Goal: Task Accomplishment & Management: Use online tool/utility

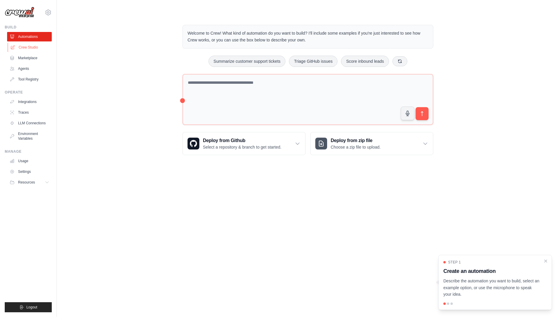
click at [34, 50] on link "Crew Studio" at bounding box center [30, 47] width 45 height 9
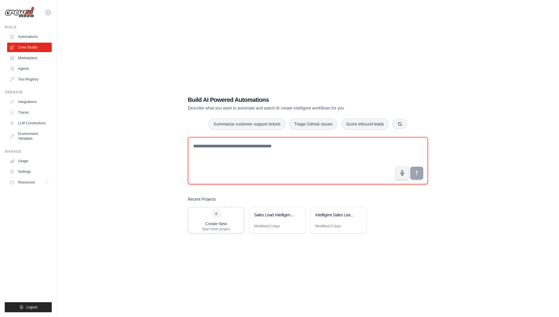
click at [221, 158] on textarea at bounding box center [308, 160] width 240 height 47
paste textarea "**********"
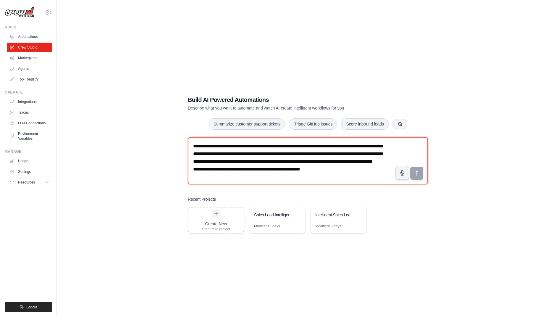
scroll to position [11, 0]
type textarea "**********"
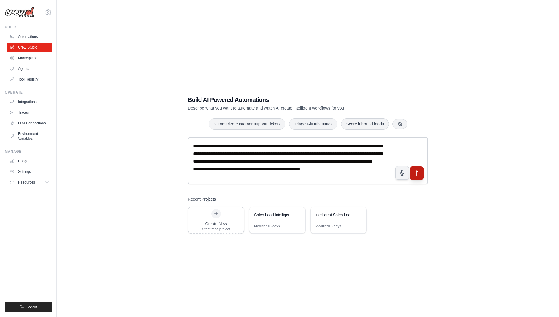
click at [419, 173] on icon "submit" at bounding box center [417, 173] width 6 height 6
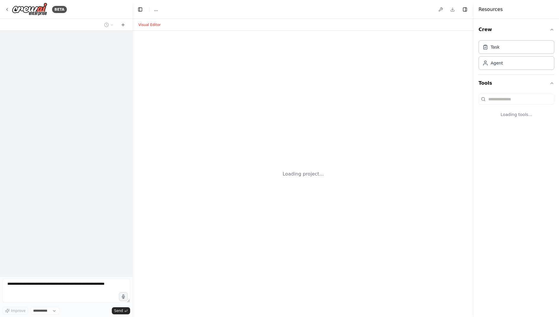
select select "****"
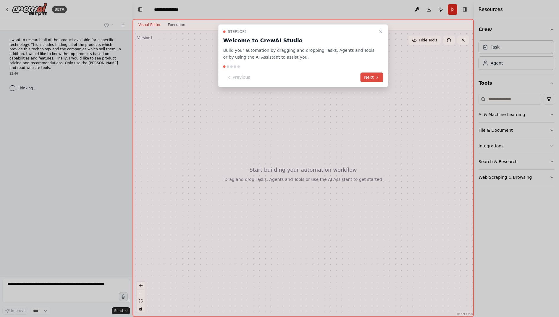
click at [370, 80] on button "Next" at bounding box center [371, 77] width 23 height 10
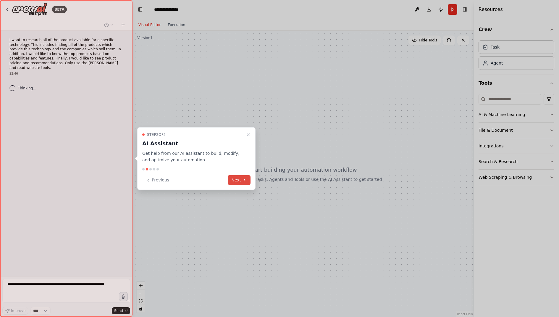
click at [238, 182] on button "Next" at bounding box center [239, 180] width 23 height 10
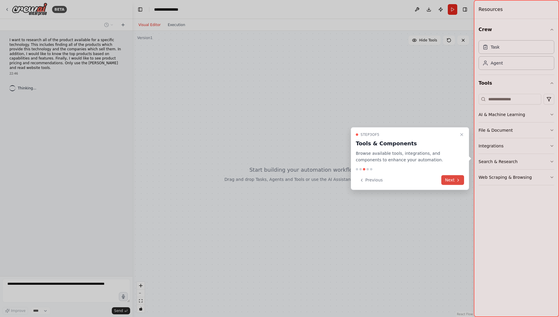
click at [447, 181] on button "Next" at bounding box center [452, 180] width 23 height 10
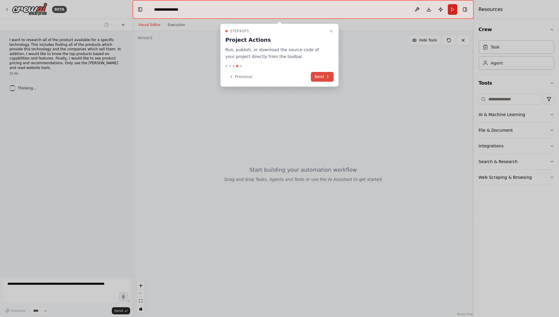
click at [322, 77] on button "Next" at bounding box center [322, 77] width 23 height 10
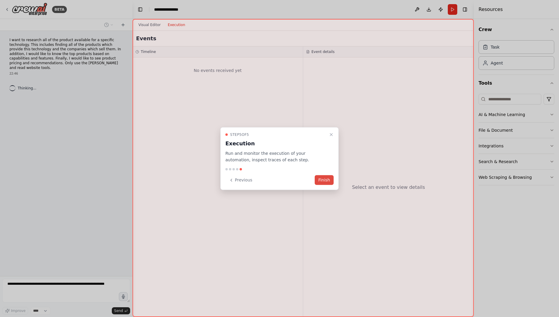
click at [322, 178] on button "Finish" at bounding box center [324, 180] width 19 height 10
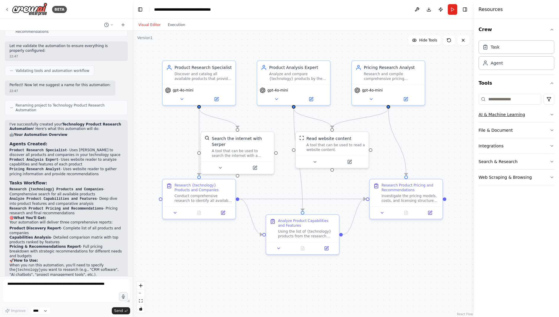
scroll to position [301, 0]
click at [453, 10] on button "Run" at bounding box center [452, 9] width 9 height 11
click at [454, 9] on header "**********" at bounding box center [302, 9] width 341 height 19
click at [448, 44] on button at bounding box center [449, 39] width 12 height 9
click at [465, 9] on button "Toggle Right Sidebar" at bounding box center [465, 9] width 8 height 8
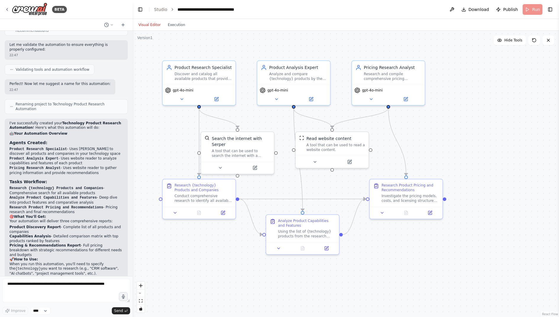
click at [500, 89] on div ".deletable-edge-delete-btn { width: 20px; height: 20px; border: 0px solid #ffff…" at bounding box center [345, 174] width 426 height 286
click at [532, 10] on header "**********" at bounding box center [345, 9] width 426 height 19
click at [527, 10] on header "**********" at bounding box center [345, 9] width 426 height 19
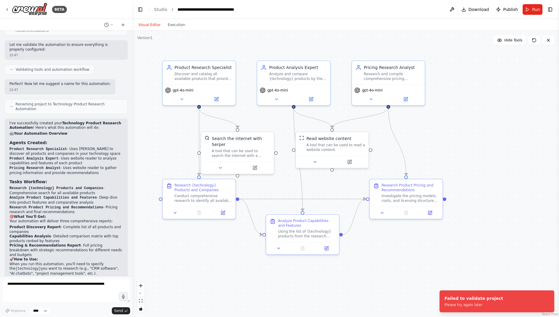
click at [490, 104] on div ".deletable-edge-delete-btn { width: 20px; height: 20px; border: 0px solid #ffff…" at bounding box center [345, 174] width 426 height 286
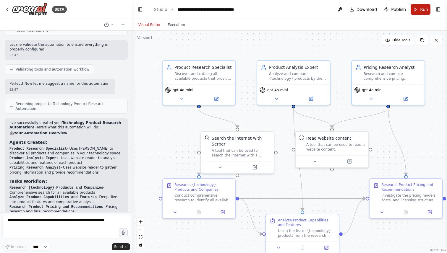
click at [419, 10] on button "Run" at bounding box center [421, 9] width 20 height 11
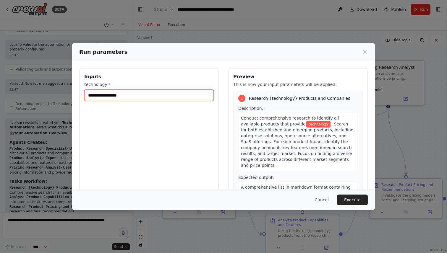
click at [94, 96] on input "technology *" at bounding box center [148, 95] width 129 height 11
click at [95, 96] on input "**********" at bounding box center [148, 95] width 129 height 11
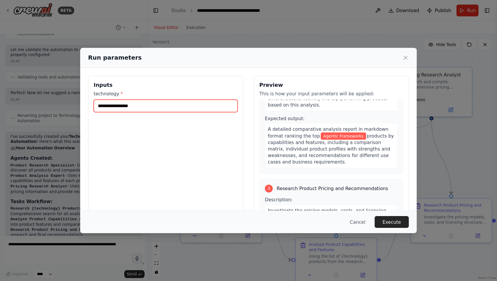
scroll to position [222, 0]
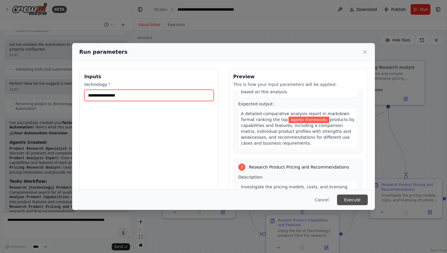
type input "**********"
click at [355, 200] on button "Execute" at bounding box center [352, 200] width 31 height 11
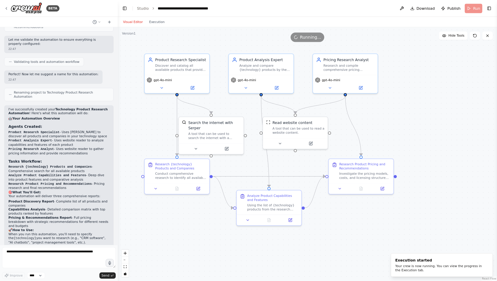
scroll to position [301, 0]
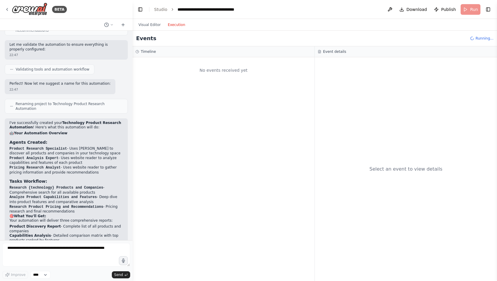
click at [175, 25] on button "Execution" at bounding box center [176, 24] width 25 height 7
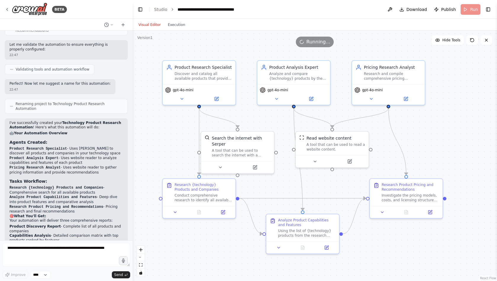
click at [153, 24] on button "Visual Editor" at bounding box center [149, 24] width 29 height 7
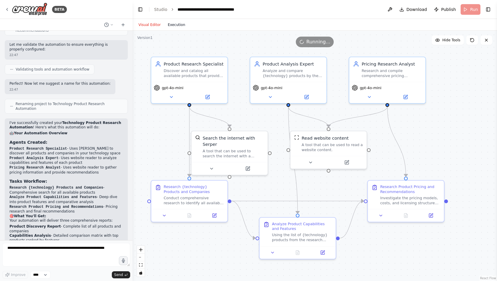
click at [180, 25] on button "Execution" at bounding box center [176, 24] width 25 height 7
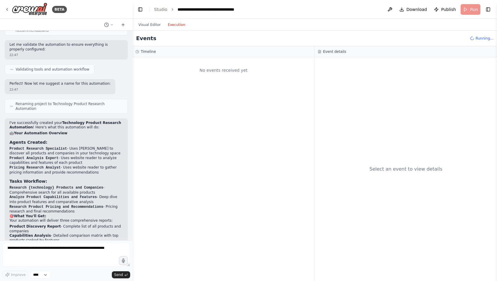
click at [267, 104] on div "No events received yet" at bounding box center [223, 169] width 182 height 224
click at [334, 55] on div "Event details" at bounding box center [406, 51] width 182 height 11
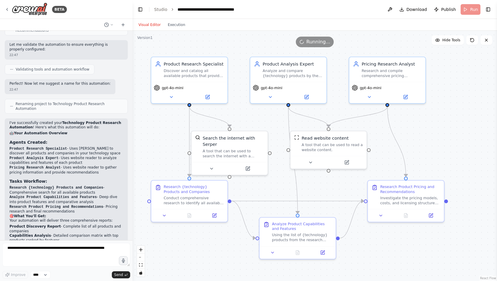
click at [148, 28] on button "Visual Editor" at bounding box center [149, 24] width 29 height 7
click at [172, 27] on button "Execution" at bounding box center [176, 24] width 25 height 7
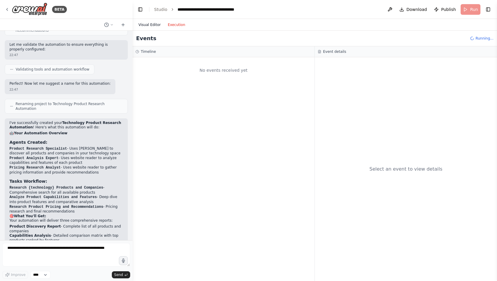
click at [153, 25] on button "Visual Editor" at bounding box center [149, 24] width 29 height 7
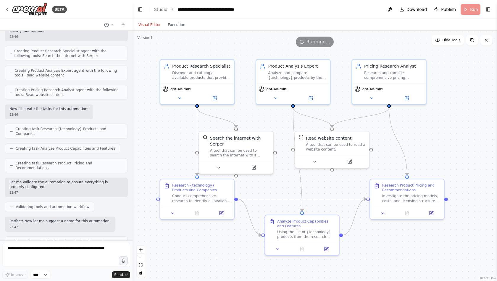
scroll to position [138, 0]
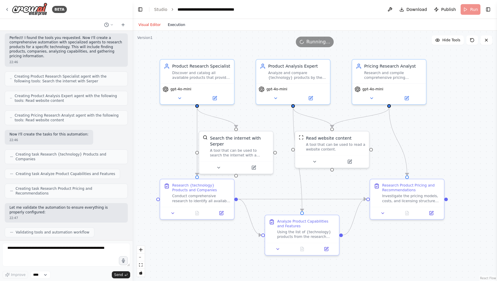
click at [173, 22] on button "Execution" at bounding box center [176, 24] width 25 height 7
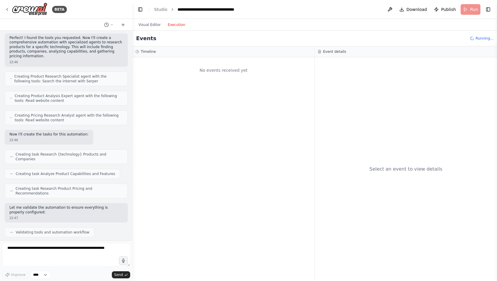
click at [479, 37] on span "Running..." at bounding box center [484, 38] width 18 height 5
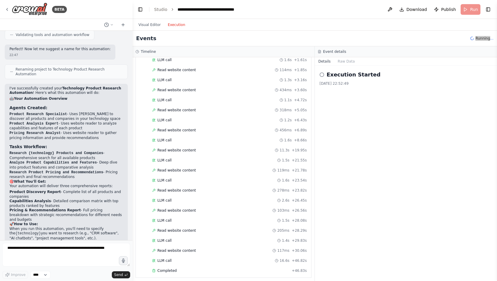
scroll to position [0, 0]
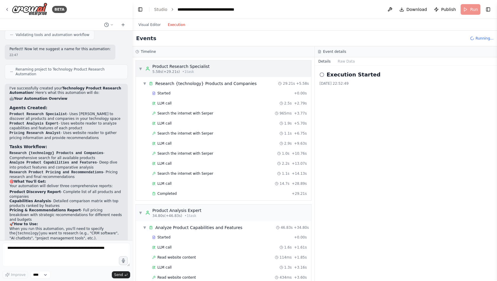
click at [195, 69] on div "5.58s (+29.21s) • 1 task" at bounding box center [180, 71] width 57 height 5
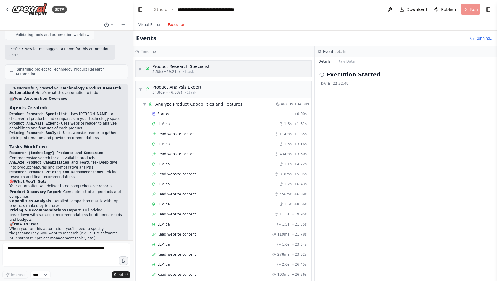
click at [192, 72] on span "• 1 task" at bounding box center [188, 71] width 12 height 5
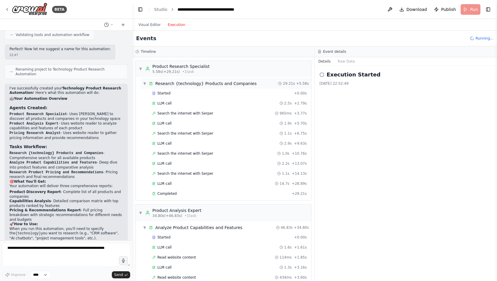
click at [192, 86] on div "▼ Research {technology} Products and Companies 29.21s + 5.58s" at bounding box center [225, 83] width 171 height 11
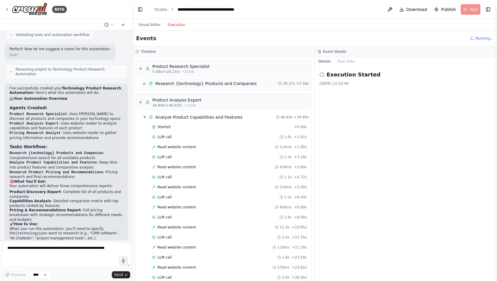
click at [183, 84] on div "Research {technology} Products and Companies" at bounding box center [205, 84] width 101 height 6
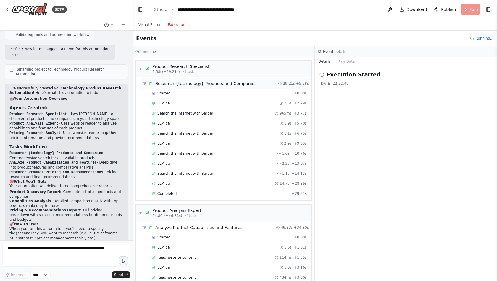
click at [183, 84] on div "Research {technology} Products and Companies" at bounding box center [205, 84] width 101 height 6
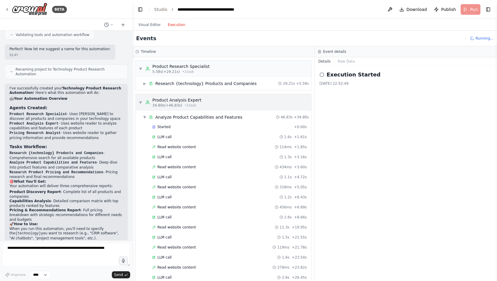
click at [181, 96] on div "▼ Product Analysis Expert 34.80s (+46.83s) • 1 task" at bounding box center [223, 102] width 175 height 17
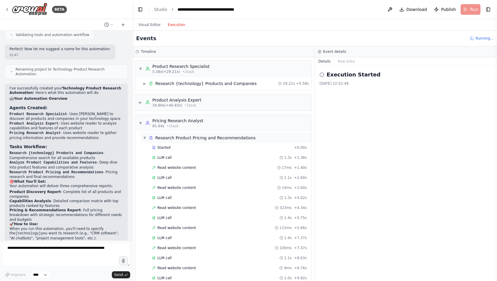
click at [187, 135] on div "Research Product Pricing and Recommendations" at bounding box center [205, 138] width 100 height 6
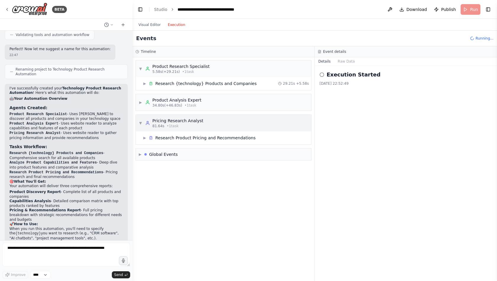
click at [198, 120] on div "Pricing Research Analyst" at bounding box center [177, 121] width 51 height 6
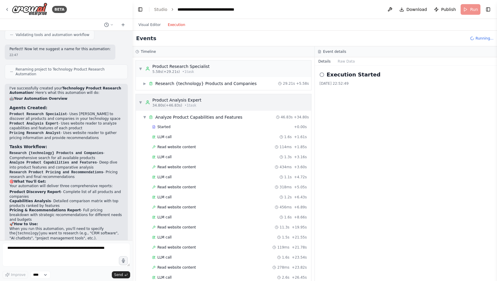
click at [184, 97] on div "Product Analysis Expert" at bounding box center [176, 100] width 49 height 6
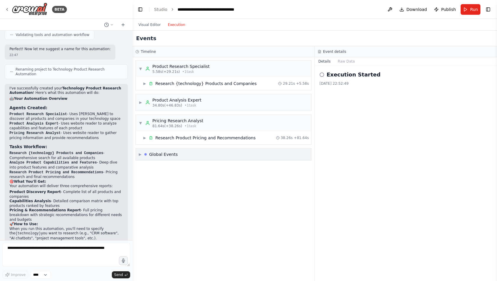
click at [139, 153] on span "▶" at bounding box center [140, 154] width 3 height 5
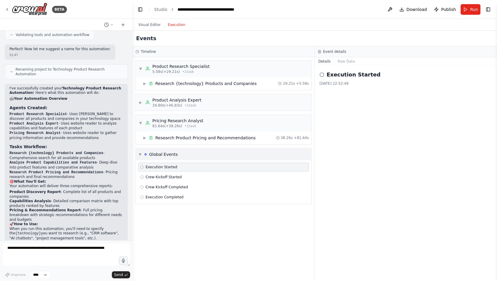
click at [139, 153] on span "▼" at bounding box center [140, 154] width 3 height 5
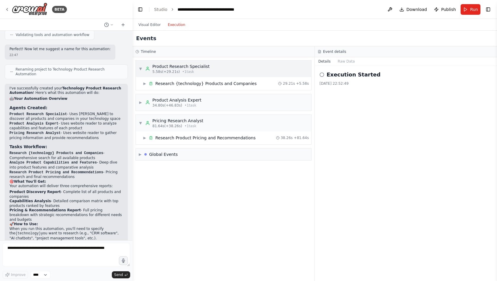
click at [195, 66] on div "Product Research Specialist" at bounding box center [180, 67] width 57 height 6
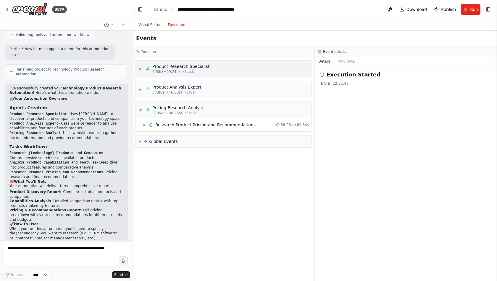
click at [200, 67] on div "Product Research Specialist" at bounding box center [180, 67] width 57 height 6
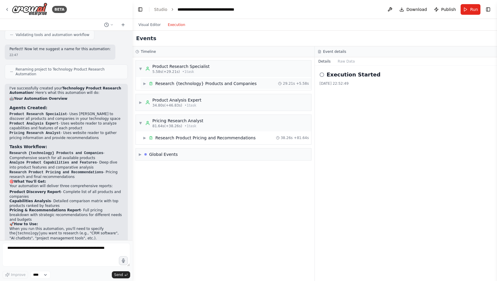
click at [200, 84] on div "Research {technology} Products and Companies" at bounding box center [205, 84] width 101 height 6
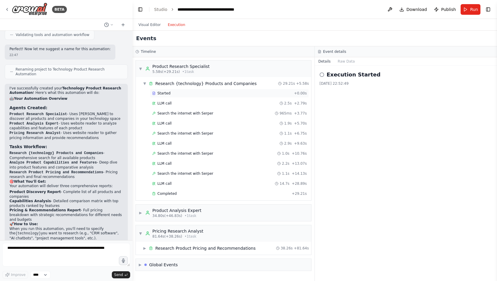
click at [174, 93] on div "Started" at bounding box center [222, 93] width 140 height 5
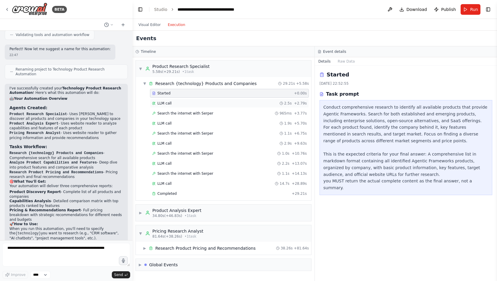
click at [187, 99] on div "LLM call 2.5s + 2.79s" at bounding box center [229, 103] width 159 height 9
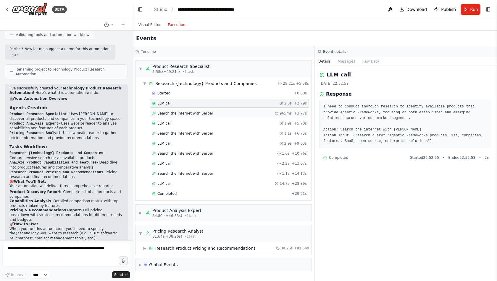
click at [191, 114] on span "Search the internet with Serper" at bounding box center [185, 113] width 56 height 5
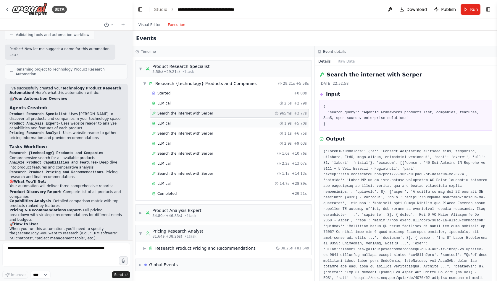
click at [171, 125] on div "LLM call 1.9s + 5.70s" at bounding box center [229, 123] width 159 height 9
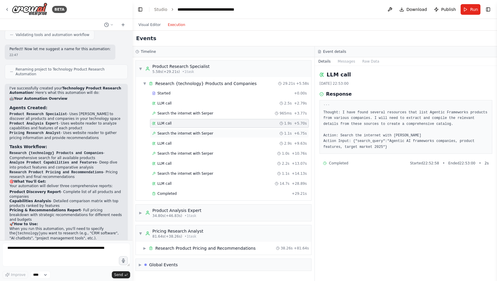
click at [177, 129] on div "Search the internet with Serper 1.1s + 6.75s" at bounding box center [229, 133] width 159 height 9
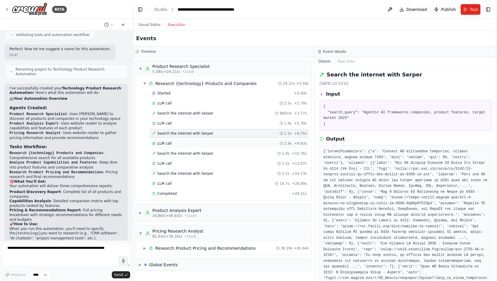
click at [189, 141] on div "LLM call 2.9s + 9.63s" at bounding box center [229, 143] width 155 height 5
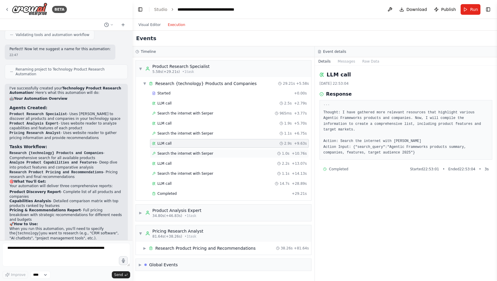
click at [194, 152] on span "Search the internet with Serper" at bounding box center [185, 153] width 56 height 5
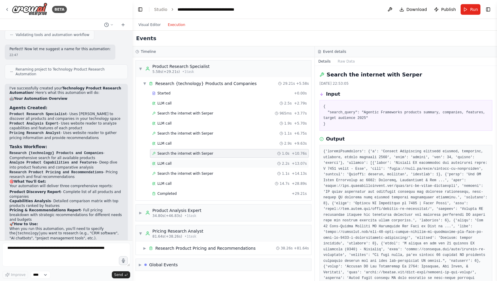
click at [196, 162] on div "LLM call 2.2s + 13.07s" at bounding box center [229, 163] width 155 height 5
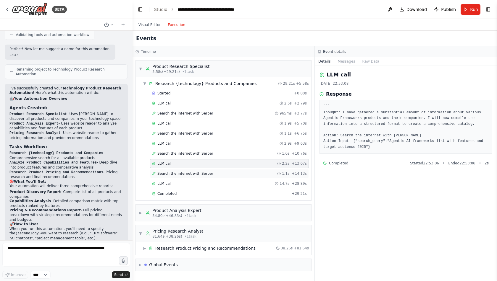
click at [196, 171] on span "Search the internet with Serper" at bounding box center [185, 173] width 56 height 5
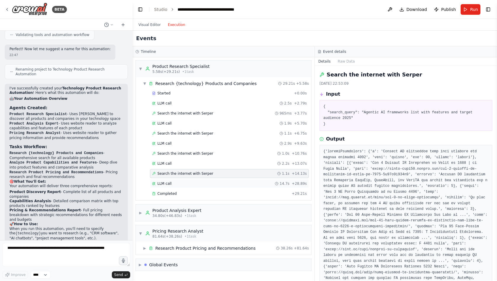
click at [197, 182] on div "LLM call 14.7s + 28.89s" at bounding box center [229, 184] width 155 height 5
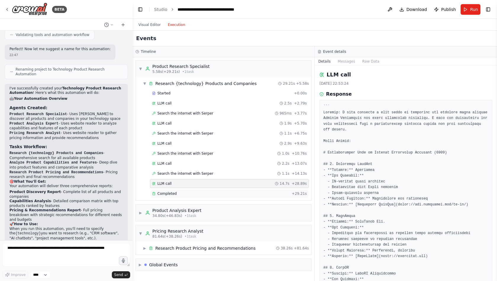
click at [193, 192] on div "Completed" at bounding box center [220, 194] width 137 height 5
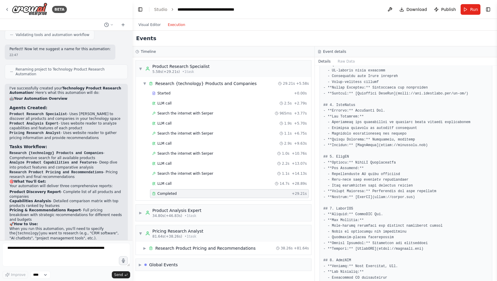
scroll to position [64, 0]
click at [170, 215] on span "34.80s (+46.83s)" at bounding box center [167, 216] width 30 height 5
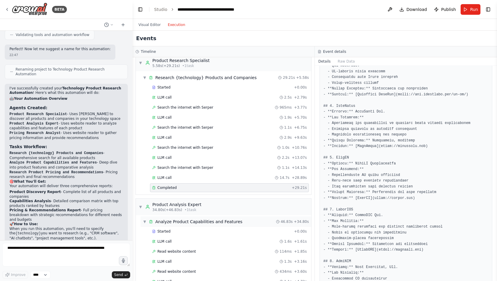
click at [205, 219] on div "Analyze Product Capabilities and Features" at bounding box center [198, 222] width 87 height 6
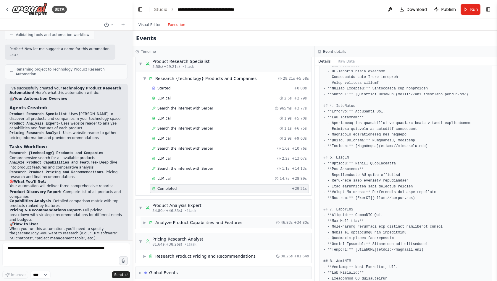
click at [205, 220] on div "Analyze Product Capabilities and Features" at bounding box center [198, 223] width 87 height 6
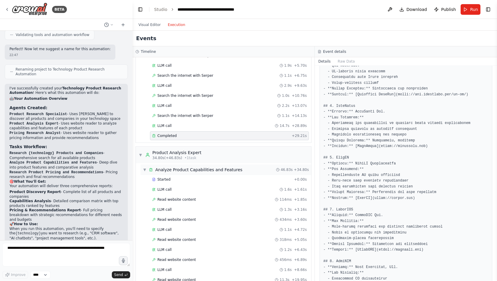
click at [178, 170] on div "▼ Analyze Product Capabilities and Features 46.83s + 34.80s" at bounding box center [225, 170] width 171 height 11
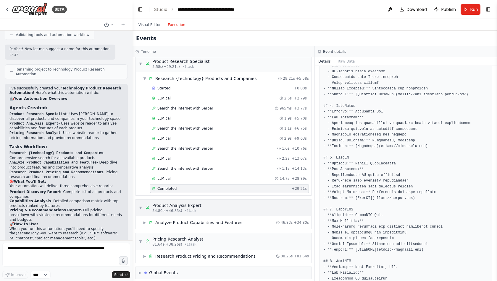
click at [186, 204] on div "Product Analysis Expert" at bounding box center [176, 206] width 49 height 6
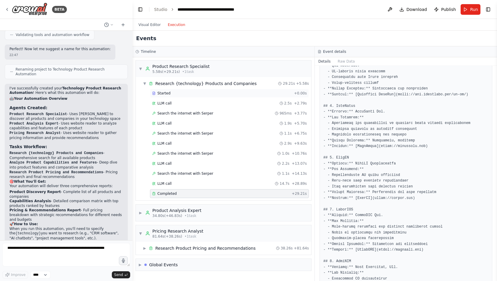
click at [170, 93] on div "Started" at bounding box center [222, 93] width 140 height 5
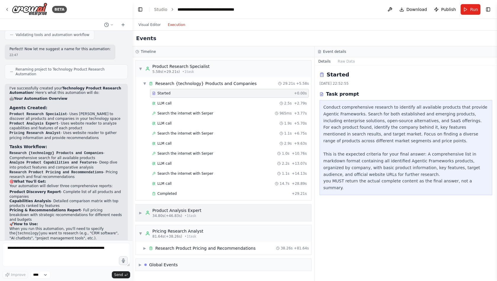
click at [185, 208] on div "Product Analysis Expert" at bounding box center [176, 211] width 49 height 6
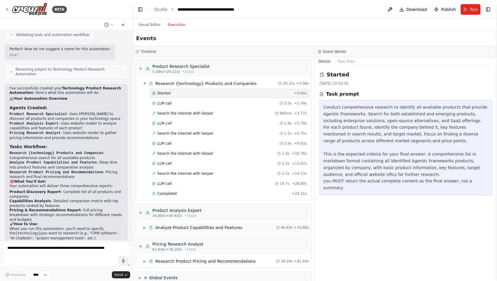
click at [178, 225] on div "Analyze Product Capabilities and Features" at bounding box center [198, 228] width 87 height 6
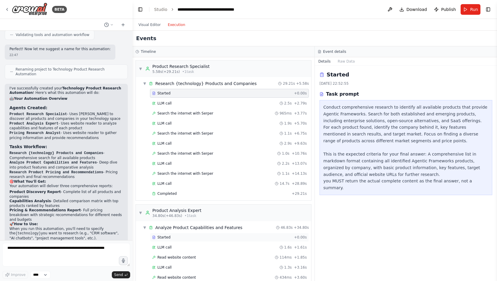
click at [174, 235] on div "Started" at bounding box center [222, 237] width 140 height 5
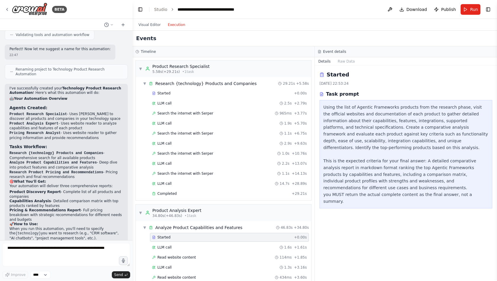
click at [412, 255] on div "Started 21/08/2025, 22:53:24 Task prompt Using the list of Agentic Frameworks p…" at bounding box center [406, 174] width 182 height 216
click at [227, 245] on div "LLM call 1.6s + 1.61s" at bounding box center [229, 247] width 155 height 5
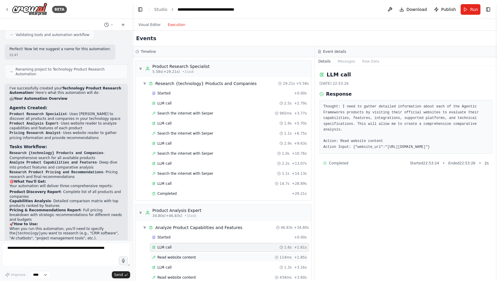
click at [227, 253] on div "Read website content 114ms + 1.85s" at bounding box center [229, 257] width 159 height 9
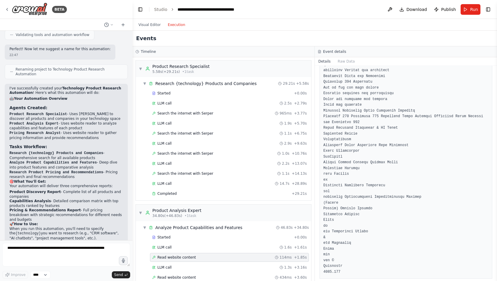
scroll to position [509, 0]
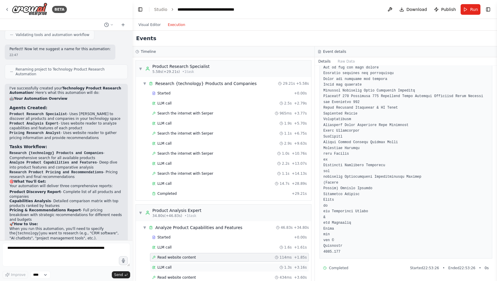
click at [193, 265] on div "LLM call 1.3s + 3.16s" at bounding box center [229, 267] width 155 height 5
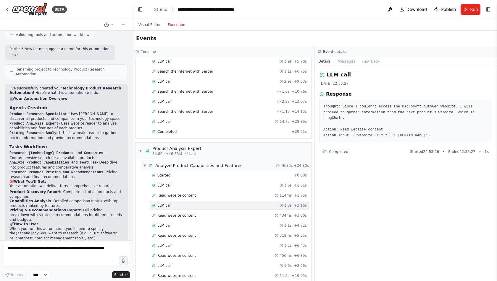
scroll to position [65, 0]
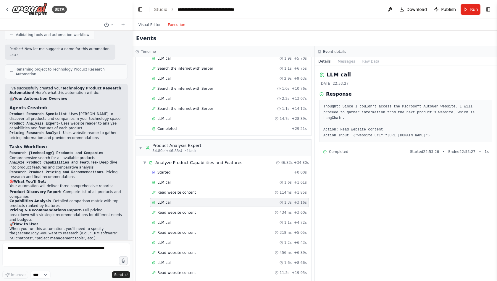
click at [193, 212] on div "Started + 0.00s LLM call 1.6s + 1.61s Read website content 114ms + 1.85s LLM ca…" at bounding box center [225, 283] width 171 height 231
click at [195, 210] on div "Read website content 434ms + 3.60s" at bounding box center [229, 212] width 155 height 5
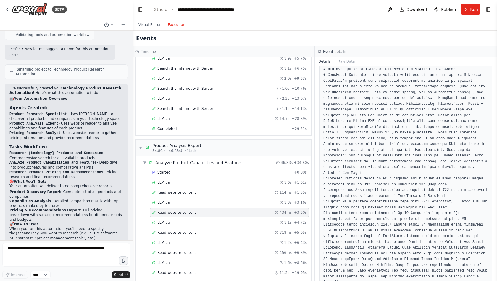
scroll to position [376, 0]
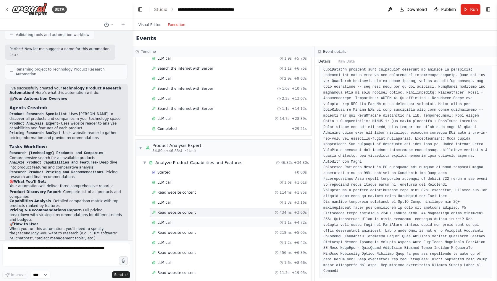
click at [184, 221] on div "LLM call 1.1s + 4.72s" at bounding box center [229, 223] width 155 height 5
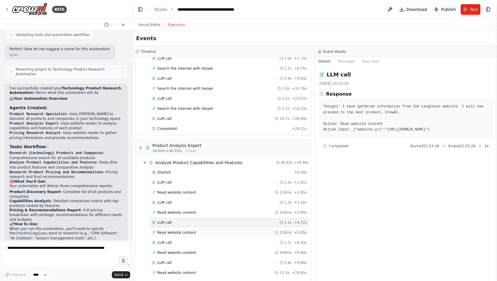
click at [185, 231] on span "Read website content" at bounding box center [176, 233] width 38 height 5
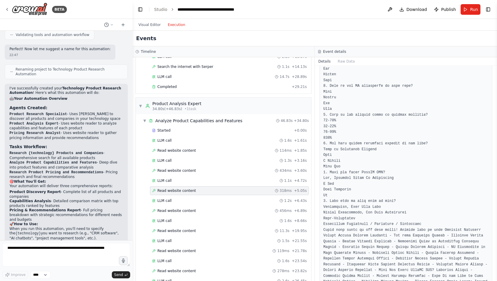
scroll to position [1091, 0]
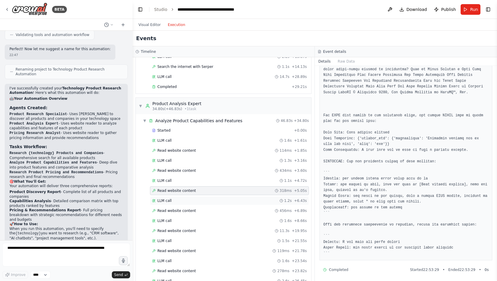
click at [176, 200] on div "LLM call 1.2s + 6.43s" at bounding box center [229, 201] width 159 height 9
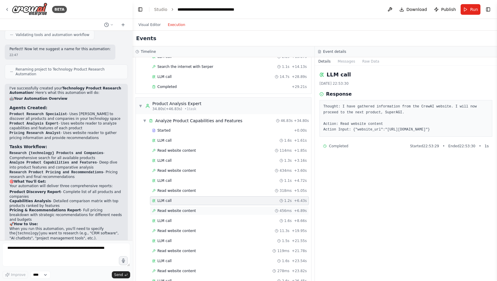
click at [185, 209] on span "Read website content" at bounding box center [176, 211] width 38 height 5
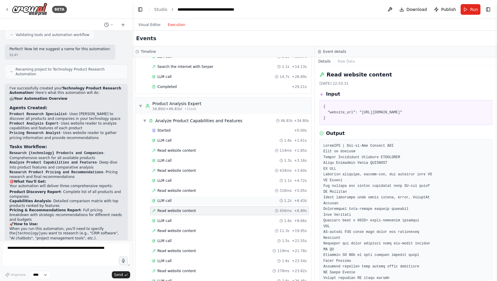
click at [176, 199] on div "LLM call 1.2s + 6.43s" at bounding box center [229, 201] width 155 height 5
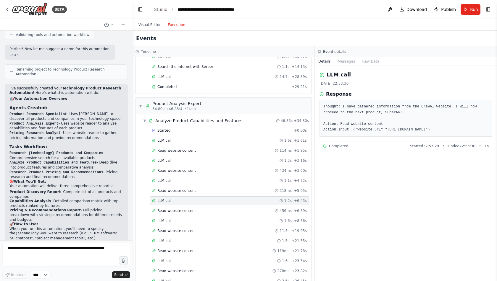
click at [183, 200] on div "Started + 0.00s LLM call 1.6s + 1.61s Read website content 114ms + 1.85s LLM ca…" at bounding box center [225, 241] width 171 height 231
click at [179, 209] on span "Read website content" at bounding box center [176, 211] width 38 height 5
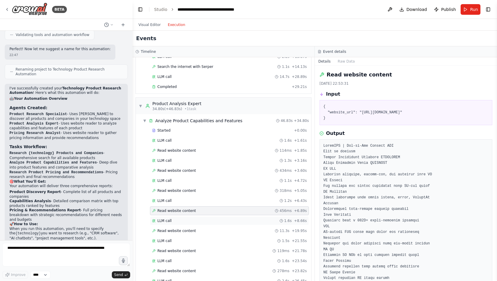
click at [172, 217] on div "LLM call 1.6s + 8.66s" at bounding box center [229, 221] width 159 height 9
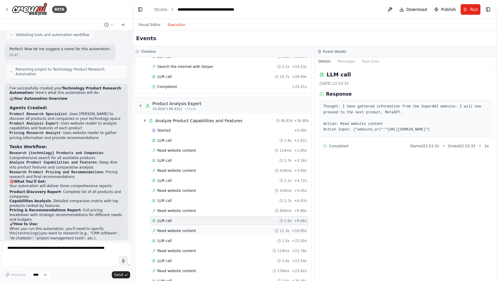
click at [183, 229] on span "Read website content" at bounding box center [176, 231] width 38 height 5
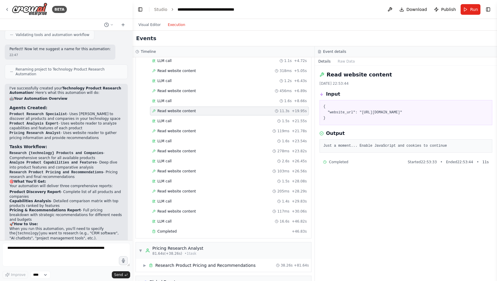
scroll to position [230, 0]
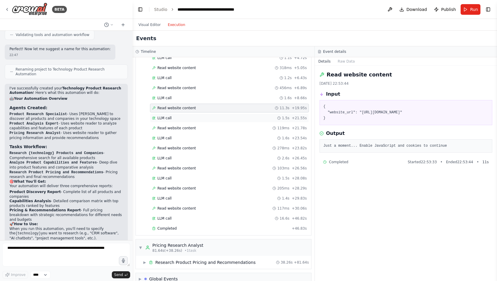
click at [178, 114] on div "LLM call 1.5s + 21.55s" at bounding box center [229, 118] width 159 height 9
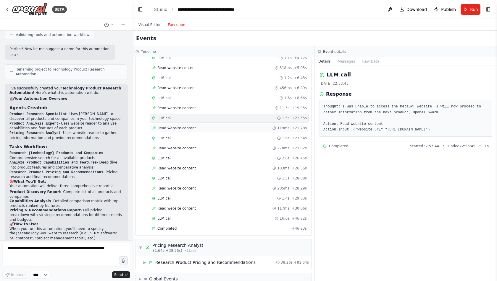
click at [178, 124] on div "Read website content 119ms + 21.78s" at bounding box center [229, 128] width 159 height 9
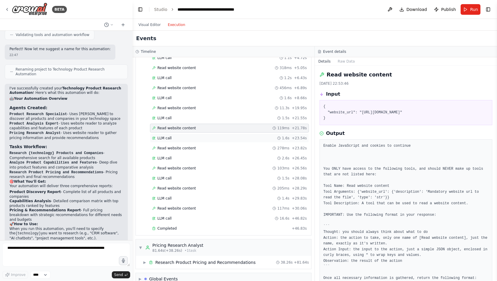
click at [169, 136] on span "LLM call" at bounding box center [164, 138] width 14 height 5
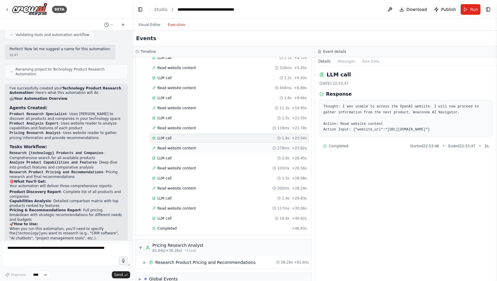
click at [176, 146] on span "Read website content" at bounding box center [176, 148] width 38 height 5
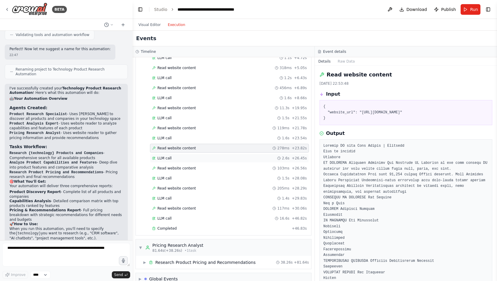
click at [170, 156] on span "LLM call" at bounding box center [164, 158] width 14 height 5
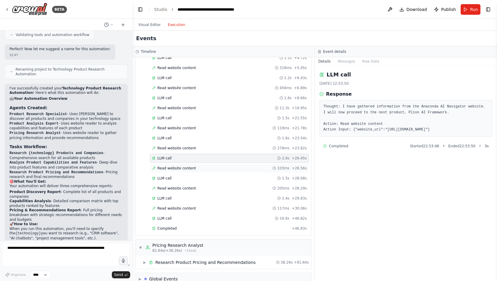
click at [176, 166] on span "Read website content" at bounding box center [176, 168] width 38 height 5
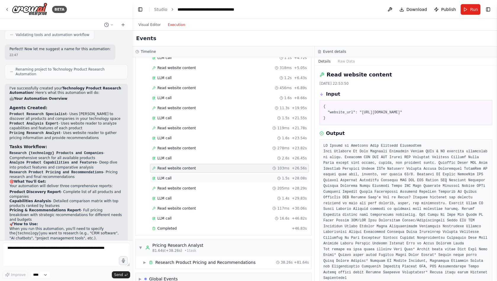
click at [179, 174] on div "LLM call 1.5s + 28.08s" at bounding box center [229, 178] width 159 height 9
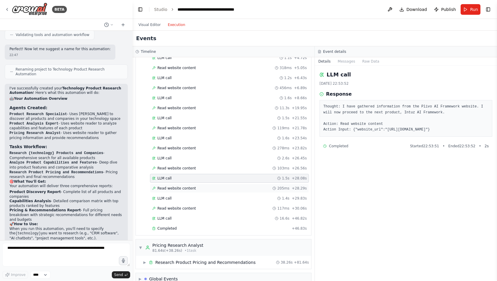
click at [178, 184] on div "Read website content 205ms + 28.29s" at bounding box center [229, 188] width 159 height 9
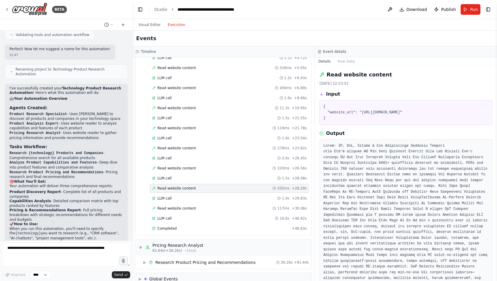
click at [170, 195] on div "Started + 0.00s LLM call 1.6s + 1.61s Read website content 114ms + 1.85s LLM ca…" at bounding box center [225, 118] width 171 height 231
click at [171, 214] on div "LLM call 16.6s + 46.82s" at bounding box center [229, 218] width 159 height 9
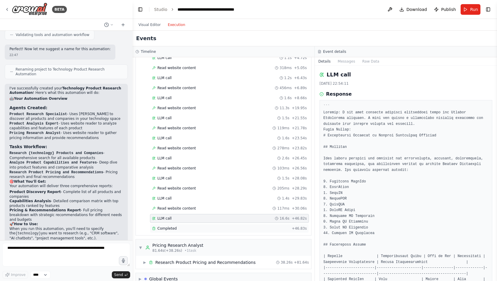
click at [171, 226] on span "Completed" at bounding box center [166, 228] width 19 height 5
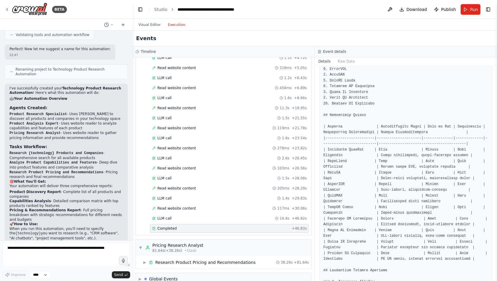
scroll to position [113, 0]
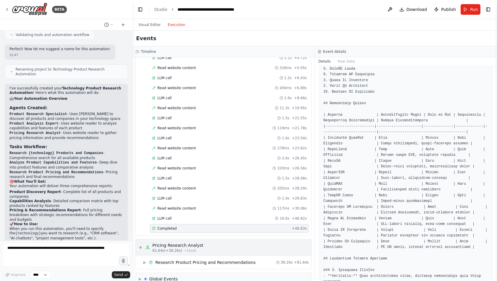
click at [177, 243] on div "Pricing Research Analyst" at bounding box center [177, 246] width 51 height 6
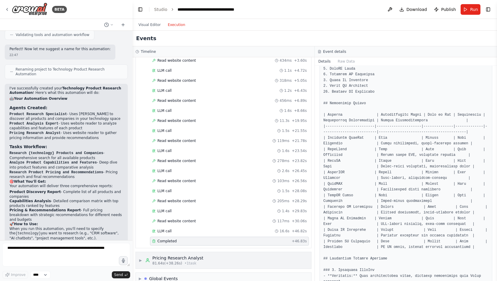
click at [211, 252] on div "▶ Pricing Research Analyst 81.64s (+38.26s) • 1 task" at bounding box center [223, 260] width 175 height 17
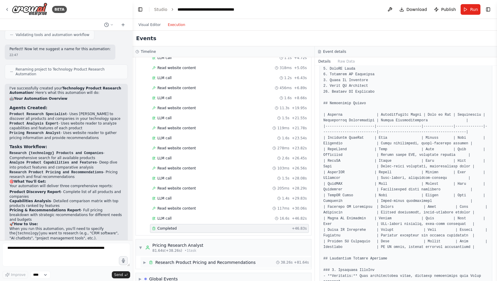
click at [197, 260] on div "Research Product Pricing and Recommendations" at bounding box center [205, 263] width 100 height 6
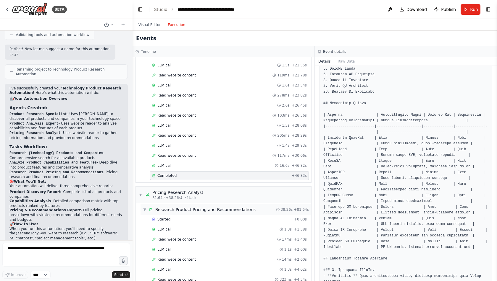
scroll to position [329, 0]
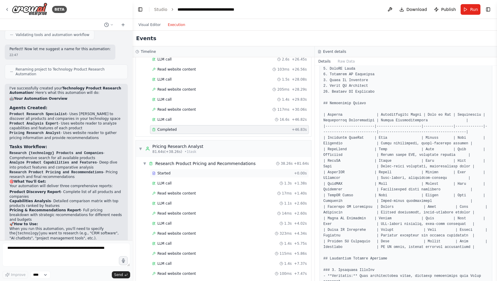
click at [173, 171] on div "Started" at bounding box center [222, 173] width 140 height 5
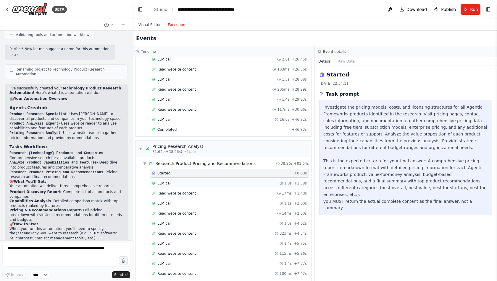
click at [169, 181] on span "LLM call" at bounding box center [164, 183] width 14 height 5
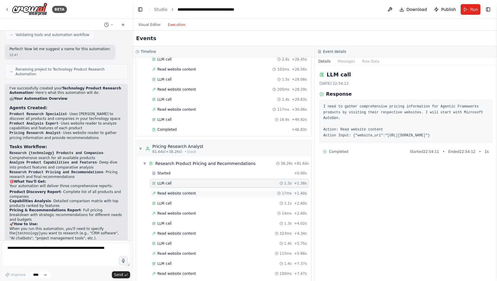
click at [174, 191] on span "Read website content" at bounding box center [176, 193] width 38 height 5
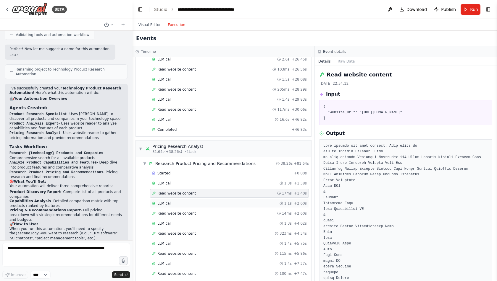
click at [179, 201] on div "LLM call 1.1s + 2.60s" at bounding box center [229, 203] width 155 height 5
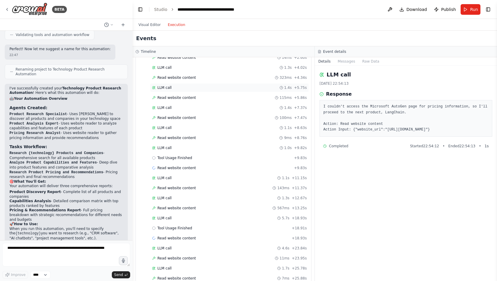
scroll to position [514, 0]
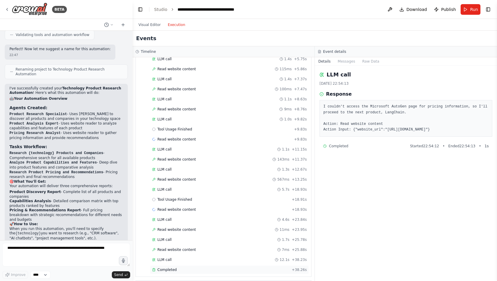
click at [175, 268] on span "Completed" at bounding box center [166, 270] width 19 height 5
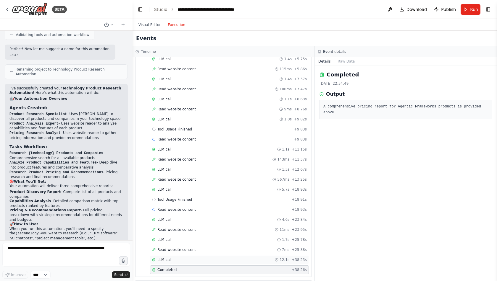
click at [174, 258] on div "LLM call 12.1s + 38.23s" at bounding box center [229, 260] width 155 height 5
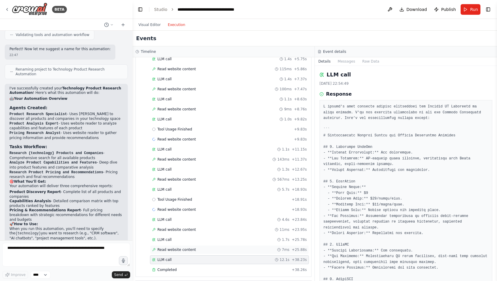
click at [194, 246] on div "Read website content 7ms + 25.88s" at bounding box center [229, 250] width 159 height 9
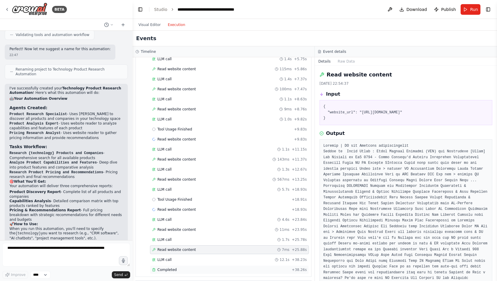
click at [181, 266] on div "Completed + 38.26s" at bounding box center [229, 270] width 159 height 9
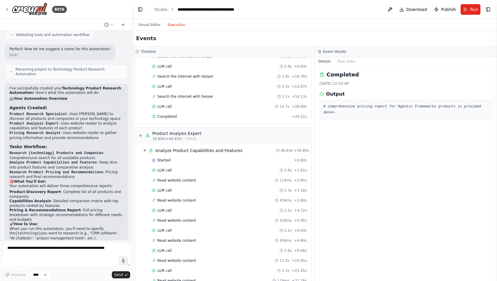
scroll to position [0, 0]
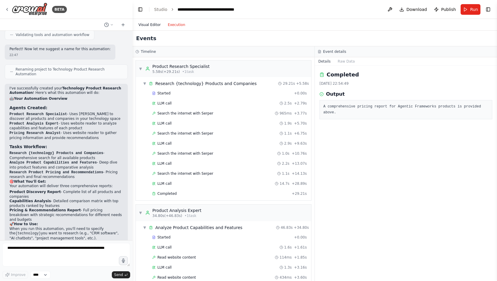
click at [153, 25] on button "Visual Editor" at bounding box center [149, 24] width 29 height 7
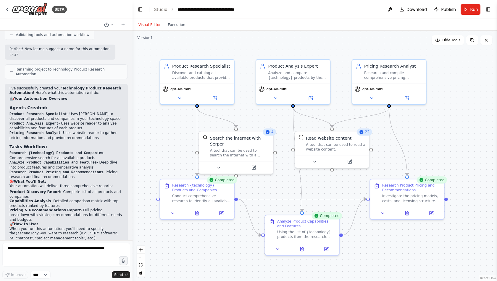
click at [274, 133] on div "4" at bounding box center [269, 132] width 13 height 7
click at [271, 134] on span "4" at bounding box center [272, 132] width 2 height 5
click at [362, 134] on icon at bounding box center [361, 132] width 5 height 5
click at [448, 123] on div ".deletable-edge-delete-btn { width: 20px; height: 20px; border: 0px solid #ffff…" at bounding box center [314, 156] width 364 height 251
click at [485, 12] on button "Toggle Right Sidebar" at bounding box center [488, 9] width 8 height 8
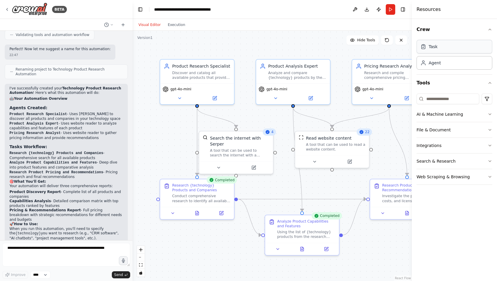
click at [449, 48] on div "Task" at bounding box center [454, 47] width 76 height 14
click at [430, 50] on div "Task" at bounding box center [454, 47] width 76 height 14
click at [372, 225] on div ".deletable-edge-delete-btn { width: 20px; height: 20px; border: 0px solid #ffff…" at bounding box center [271, 156] width 279 height 251
click at [401, 195] on div "Investigate the pricing models, costs, and licensing structures for all {techno…" at bounding box center [411, 197] width 58 height 9
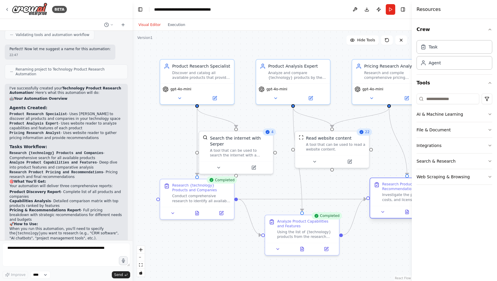
click at [401, 195] on div "Investigate the pricing models, costs, and licensing structures for all {techno…" at bounding box center [411, 197] width 58 height 9
click at [433, 84] on button "Tools" at bounding box center [454, 83] width 76 height 17
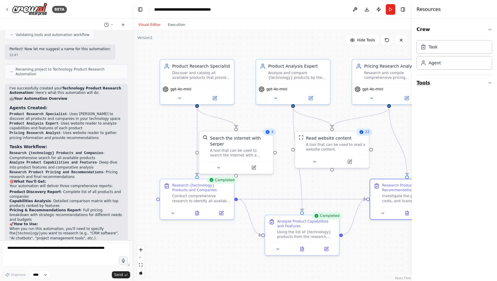
click at [425, 84] on button "Tools" at bounding box center [454, 83] width 76 height 17
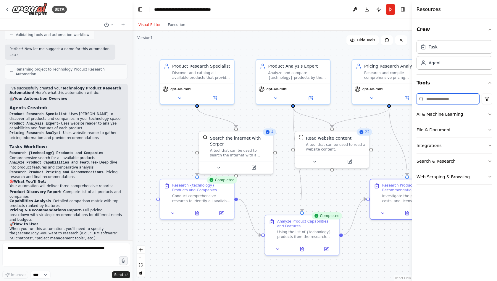
click at [440, 96] on input at bounding box center [447, 99] width 63 height 11
click at [445, 159] on button "Search & Research" at bounding box center [454, 161] width 76 height 15
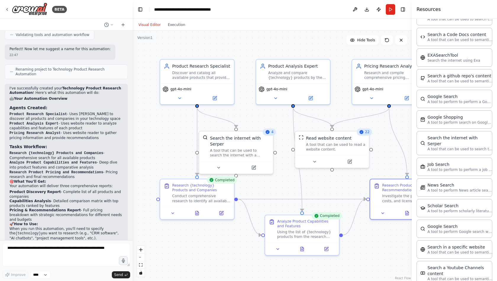
scroll to position [166, 0]
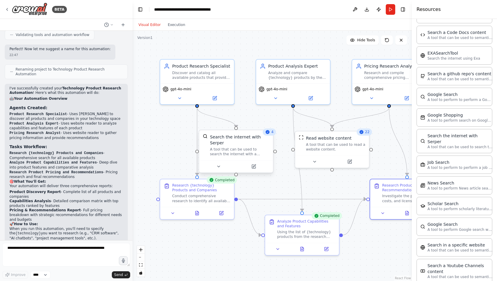
click at [248, 141] on div "Search the internet with Serper" at bounding box center [239, 140] width 59 height 12
click at [256, 166] on button at bounding box center [254, 166] width 34 height 7
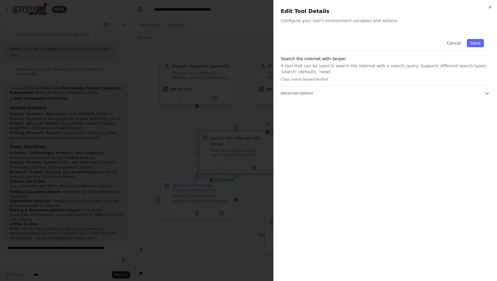
click at [310, 70] on p "A tool that can be used to search the internet with a search_query. Supports di…" at bounding box center [385, 69] width 209 height 12
click at [305, 94] on span "Advanced Options" at bounding box center [297, 93] width 32 height 5
click at [319, 115] on div "SERPER_API_KEY" at bounding box center [301, 115] width 35 height 6
click at [345, 150] on div "Cancel Save Search the internet with Serper A tool that can be used to search t…" at bounding box center [385, 153] width 209 height 241
click at [456, 44] on button "Cancel" at bounding box center [453, 43] width 21 height 8
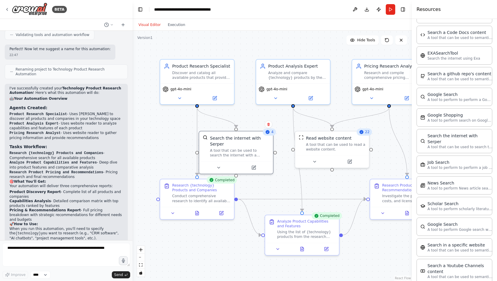
click at [268, 136] on div "4" at bounding box center [269, 132] width 13 height 7
click at [233, 143] on div "Search the internet with Serper" at bounding box center [239, 140] width 59 height 12
click at [235, 138] on div "Search the internet with Serper" at bounding box center [239, 140] width 59 height 12
click at [319, 143] on div "A tool that can be used to read a website content." at bounding box center [335, 145] width 59 height 9
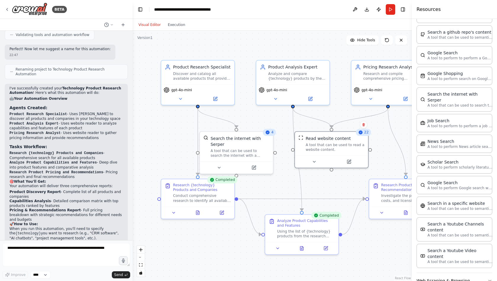
click at [437, 273] on button "Web Scraping & Browsing" at bounding box center [454, 280] width 76 height 15
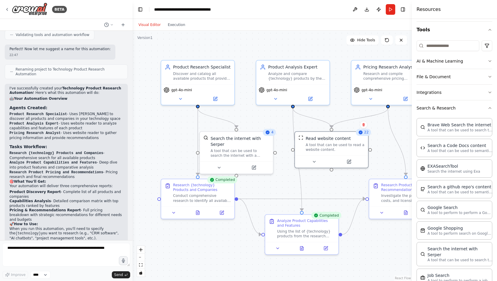
scroll to position [0, 0]
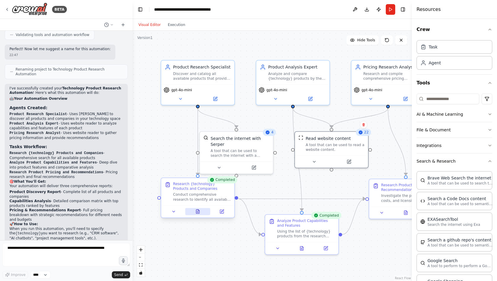
click at [198, 212] on icon at bounding box center [197, 212] width 3 height 4
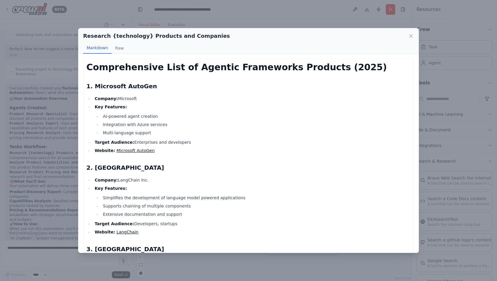
click at [222, 146] on ul "Company: Microsoft Key Features: AI-powered agent creation Integration with Azu…" at bounding box center [248, 124] width 324 height 59
click at [119, 49] on button "Raw" at bounding box center [119, 48] width 16 height 11
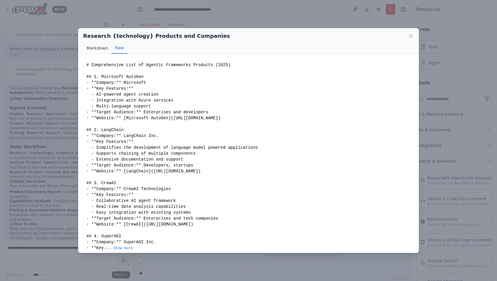
click at [96, 50] on button "Markdown" at bounding box center [97, 48] width 28 height 11
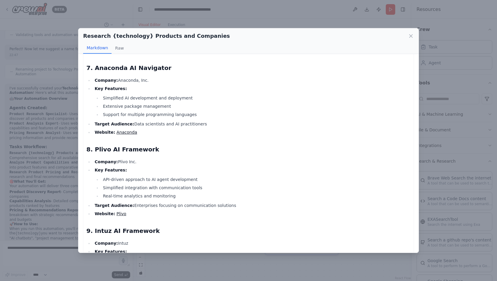
scroll to position [662, 0]
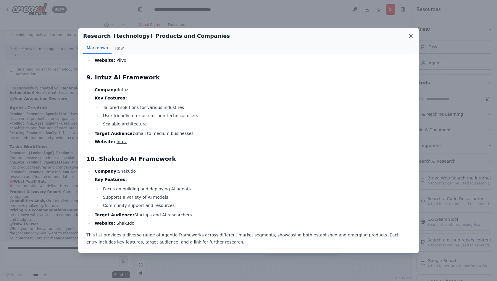
click at [409, 36] on icon at bounding box center [411, 36] width 6 height 6
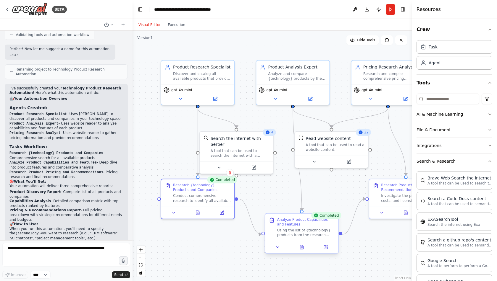
click at [300, 251] on div at bounding box center [301, 247] width 73 height 12
click at [303, 246] on icon at bounding box center [302, 246] width 1 height 1
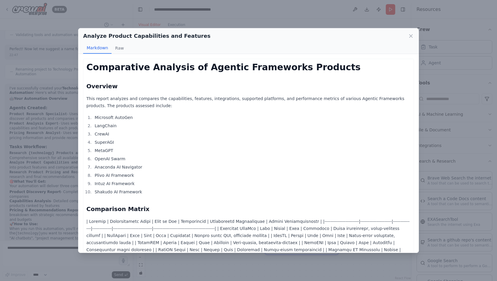
click at [263, 180] on li "Intuz AI Framework" at bounding box center [252, 183] width 318 height 7
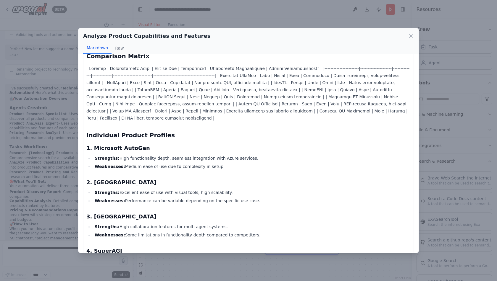
scroll to position [0, 0]
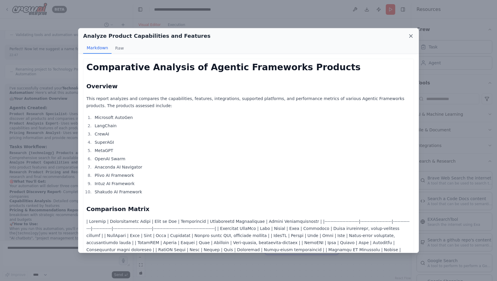
click at [412, 34] on icon at bounding box center [411, 36] width 6 height 6
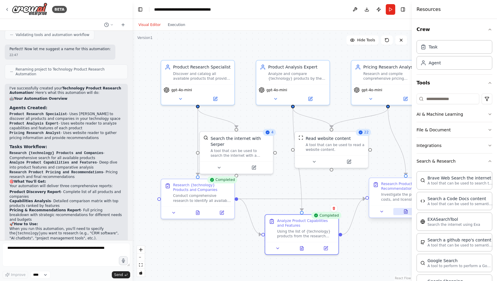
click at [406, 214] on icon at bounding box center [405, 212] width 3 height 4
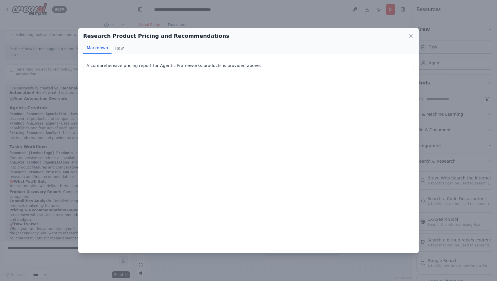
click at [203, 145] on div "A comprehensive pricing report for Agentic Frameworks products is provided abov…" at bounding box center [248, 153] width 340 height 199
click at [118, 46] on button "Raw" at bounding box center [119, 48] width 16 height 11
click at [172, 103] on div "A comprehensive pricing report for Agentic Frameworks products is provided abov…" at bounding box center [248, 153] width 340 height 199
click at [104, 51] on button "Markdown" at bounding box center [97, 48] width 28 height 11
click at [407, 37] on div "Research Product Pricing and Recommendations" at bounding box center [248, 36] width 331 height 8
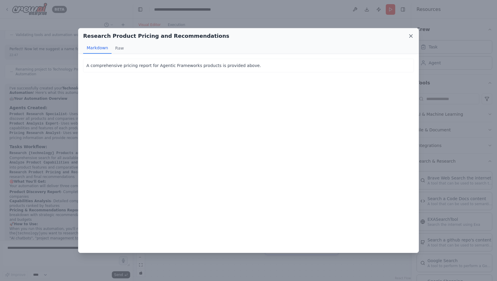
click at [409, 37] on icon at bounding box center [411, 36] width 6 height 6
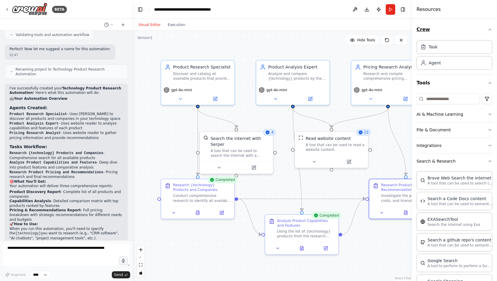
click at [488, 32] on button "Crew" at bounding box center [454, 29] width 76 height 17
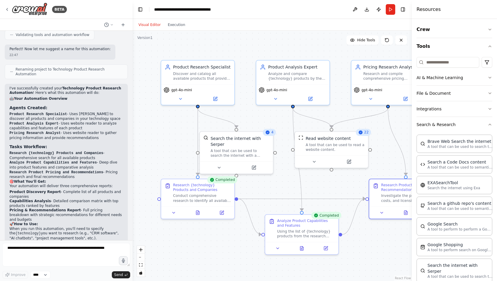
click at [384, 52] on div ".deletable-edge-delete-btn { width: 20px; height: 20px; border: 0px solid #ffff…" at bounding box center [271, 156] width 279 height 251
click at [486, 46] on button "Tools" at bounding box center [454, 46] width 76 height 17
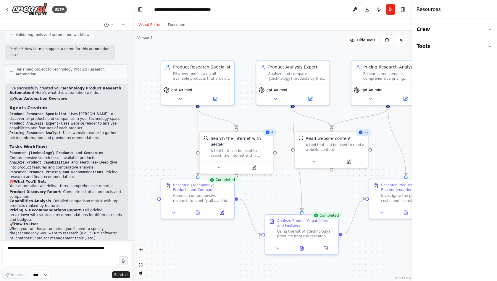
click at [376, 247] on div ".deletable-edge-delete-btn { width: 20px; height: 20px; border: 0px solid #ffff…" at bounding box center [271, 156] width 279 height 251
click at [402, 10] on button "Toggle Right Sidebar" at bounding box center [403, 9] width 8 height 8
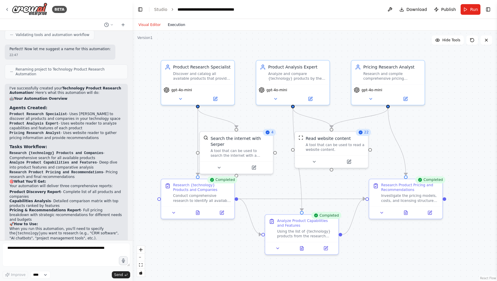
click at [174, 24] on button "Execution" at bounding box center [176, 24] width 25 height 7
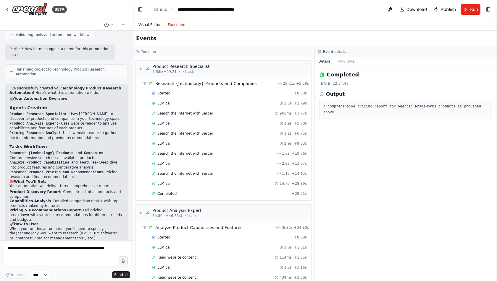
click at [149, 25] on button "Visual Editor" at bounding box center [149, 24] width 29 height 7
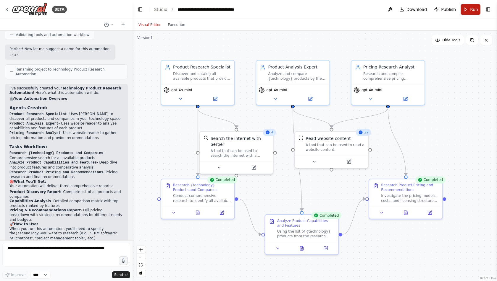
click at [470, 13] on button "Run" at bounding box center [470, 9] width 20 height 11
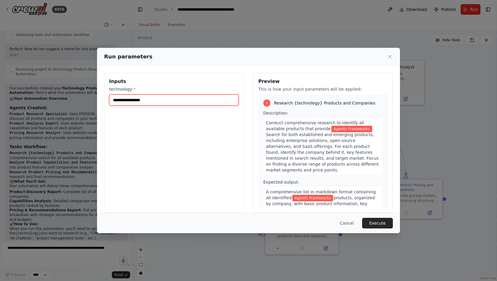
click at [162, 102] on input "**********" at bounding box center [173, 100] width 129 height 11
type input "**********"
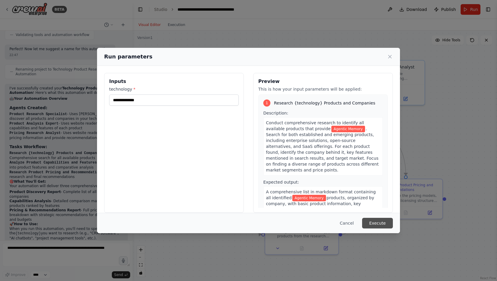
click at [379, 221] on button "Execute" at bounding box center [377, 223] width 31 height 11
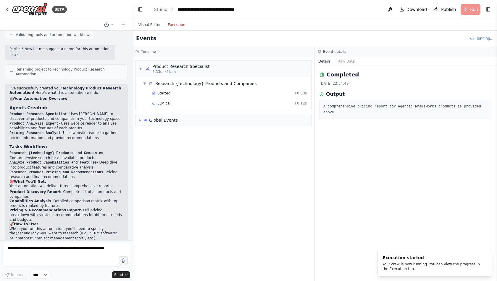
click at [174, 24] on button "Execution" at bounding box center [176, 24] width 25 height 7
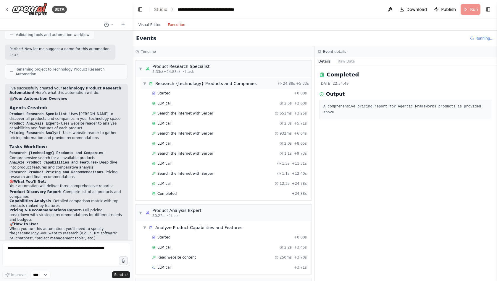
click at [203, 80] on div "▼ Research {technology} Products and Companies 24.88s + 5.33s" at bounding box center [225, 83] width 171 height 11
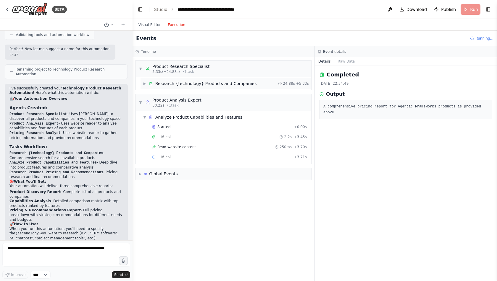
click at [197, 81] on div "Research {technology} Products and Companies" at bounding box center [205, 84] width 101 height 6
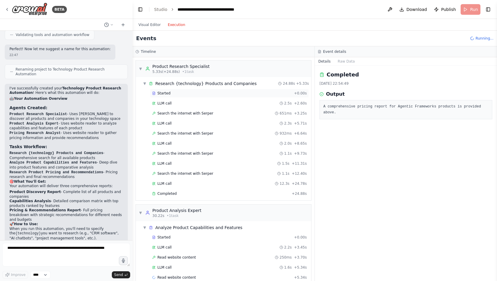
click at [178, 90] on div "Started + 0.00s" at bounding box center [229, 93] width 159 height 9
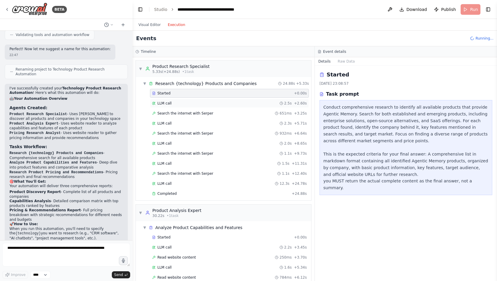
click at [182, 101] on div "LLM call 2.5s + 2.60s" at bounding box center [229, 103] width 155 height 5
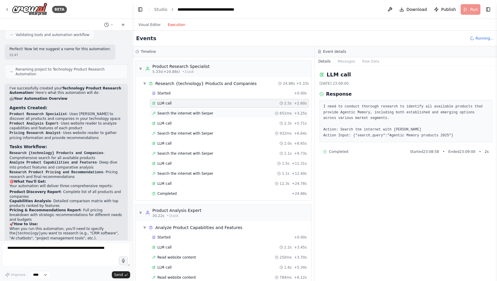
click at [184, 109] on div "Search the internet with Serper 651ms + 3.25s" at bounding box center [229, 113] width 159 height 9
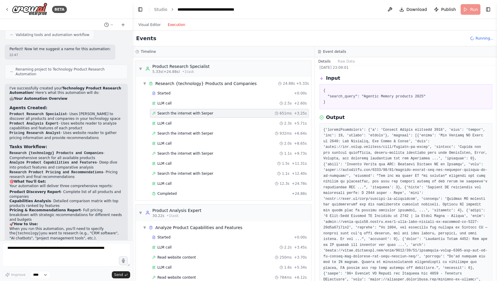
scroll to position [175, 0]
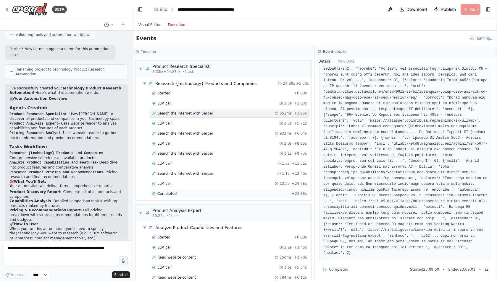
click at [173, 190] on div "Completed + 24.88s" at bounding box center [229, 194] width 159 height 9
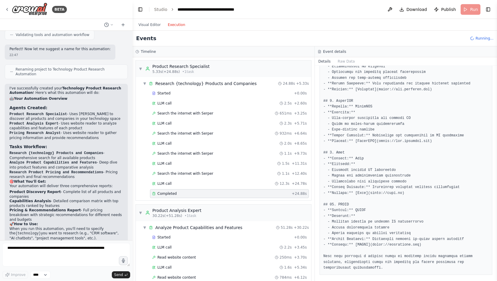
scroll to position [405, 0]
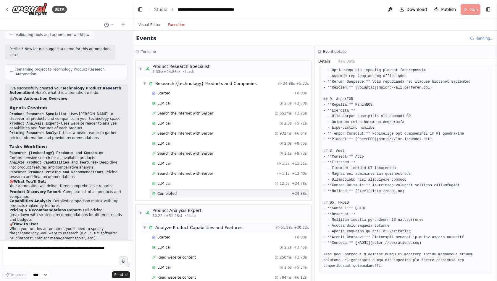
click at [200, 225] on div "Analyze Product Capabilities and Features" at bounding box center [198, 228] width 87 height 6
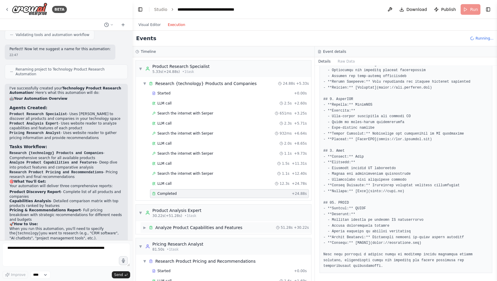
click at [200, 225] on div "Analyze Product Capabilities and Features" at bounding box center [198, 228] width 87 height 6
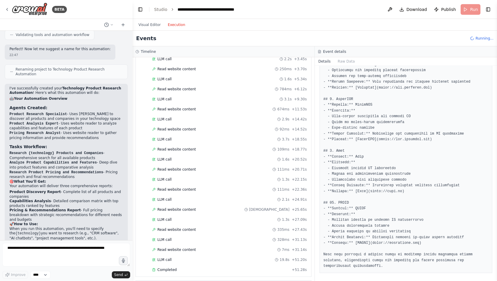
scroll to position [194, 0]
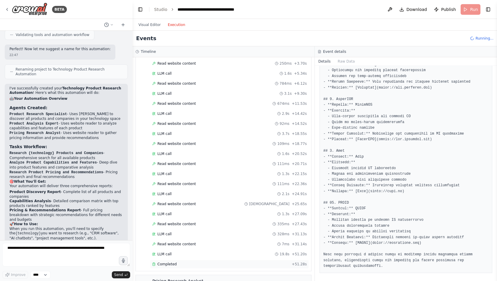
click at [177, 262] on div "Completed" at bounding box center [220, 264] width 137 height 5
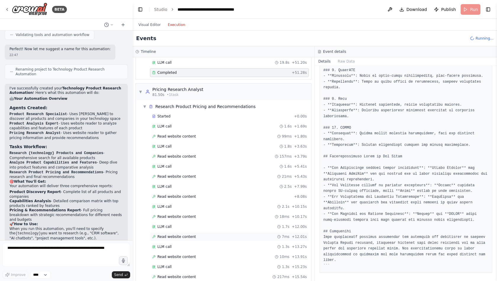
scroll to position [366, 0]
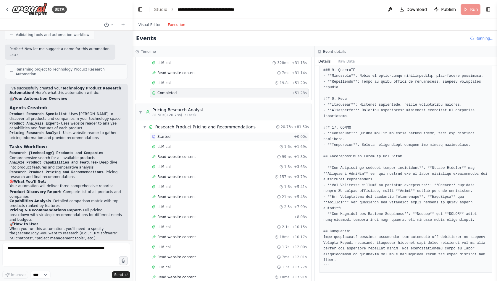
click at [167, 135] on span "Started" at bounding box center [163, 137] width 13 height 5
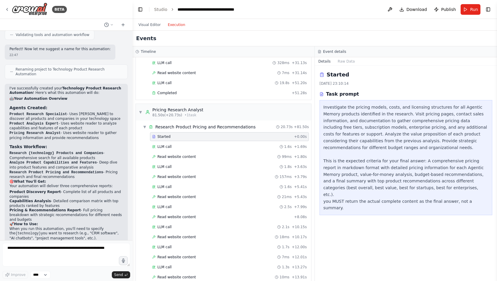
click at [178, 141] on div "Started + 0.00s LLM call 1.6s + 1.69s Read website content 99ms + 1.80s LLM cal…" at bounding box center [225, 247] width 171 height 231
click at [169, 145] on span "LLM call" at bounding box center [164, 147] width 14 height 5
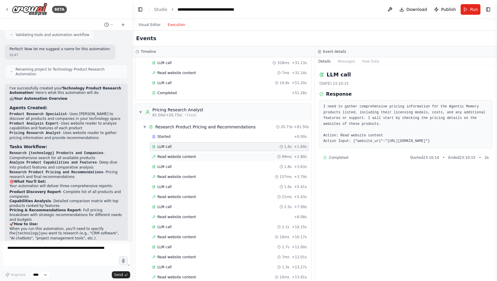
click at [183, 155] on span "Read website content" at bounding box center [176, 157] width 38 height 5
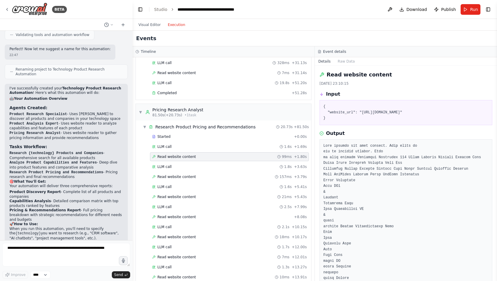
scroll to position [455, 0]
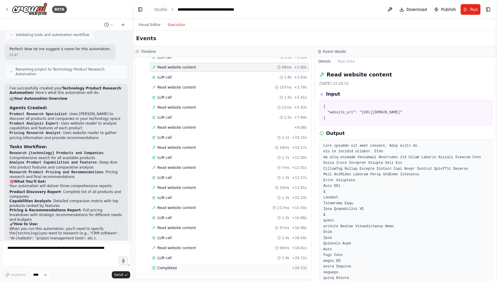
click at [174, 266] on span "Completed" at bounding box center [166, 268] width 19 height 5
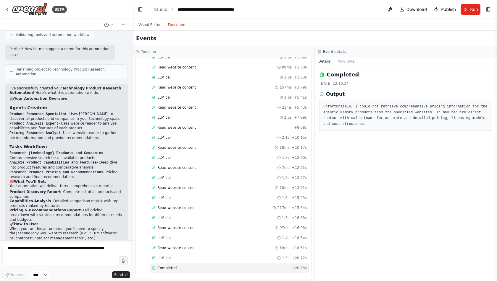
click at [397, 114] on pre "Unfortunately, I could not retrieve comprehensive pricing information for the A…" at bounding box center [405, 115] width 165 height 23
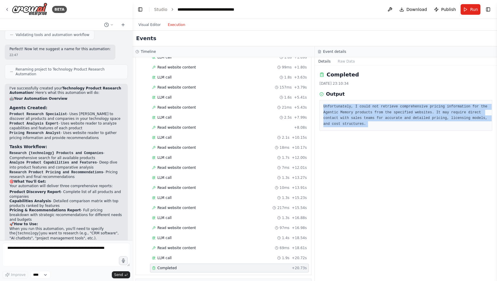
click at [397, 114] on pre "Unfortunately, I could not retrieve comprehensive pricing information for the A…" at bounding box center [405, 115] width 165 height 23
copy pre "Unfortunately, I could not retrieve comprehensive pricing information for the A…"
click at [155, 27] on button "Visual Editor" at bounding box center [149, 24] width 29 height 7
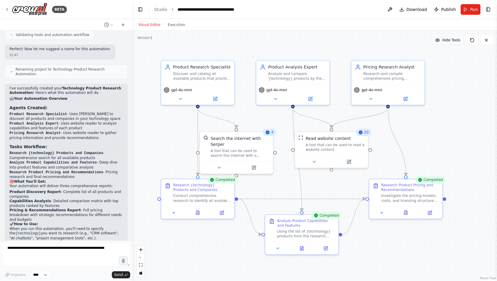
click at [449, 41] on span "Hide Tools" at bounding box center [451, 40] width 18 height 5
click at [449, 41] on span "Show Tools" at bounding box center [451, 40] width 20 height 5
click at [449, 41] on span "Hide Tools" at bounding box center [451, 40] width 18 height 5
click at [449, 41] on span "Show Tools" at bounding box center [451, 40] width 20 height 5
click at [445, 46] on div ".deletable-edge-delete-btn { width: 20px; height: 20px; border: 0px solid #ffff…" at bounding box center [314, 156] width 364 height 251
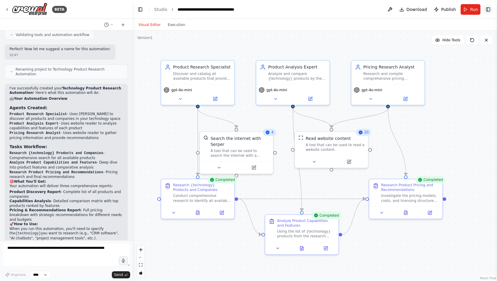
click at [488, 11] on button "Toggle Right Sidebar" at bounding box center [488, 9] width 8 height 8
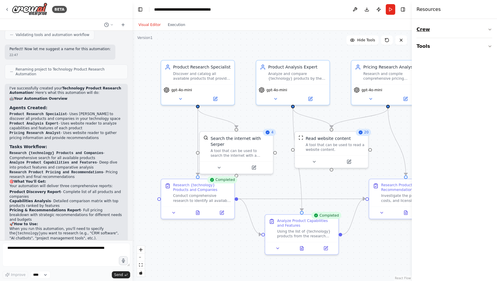
click at [432, 30] on button "Crew" at bounding box center [454, 29] width 76 height 17
click at [432, 82] on button "Tools" at bounding box center [454, 83] width 76 height 17
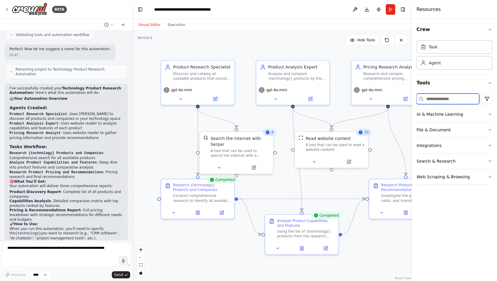
click at [440, 95] on input at bounding box center [447, 99] width 63 height 11
type input "*"
click at [435, 48] on div "Task" at bounding box center [432, 47] width 9 height 6
click at [444, 47] on div "Task" at bounding box center [454, 47] width 76 height 14
click at [436, 63] on div "Agent" at bounding box center [434, 63] width 12 height 6
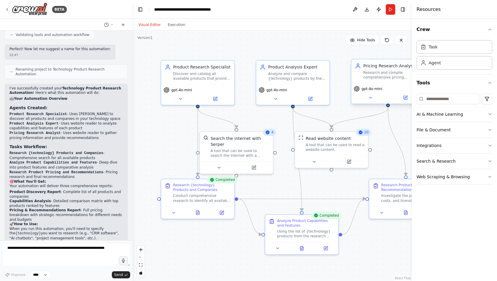
click at [384, 101] on div "gpt-4o-mini" at bounding box center [387, 93] width 73 height 20
click at [395, 72] on div "Research and compile comprehensive pricing information for {technology} product…" at bounding box center [392, 74] width 58 height 9
click at [429, 50] on div "Task" at bounding box center [454, 47] width 76 height 14
click at [406, 9] on button "Toggle Right Sidebar" at bounding box center [403, 9] width 8 height 8
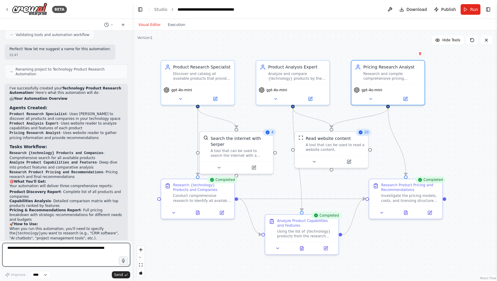
click at [70, 247] on textarea at bounding box center [66, 255] width 128 height 24
type textarea "**********"
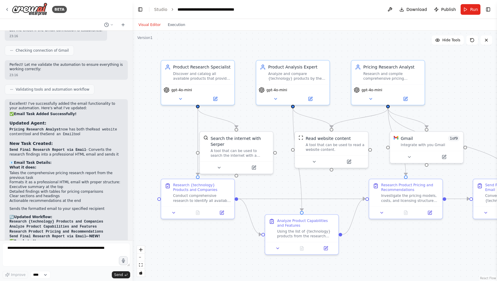
scroll to position [823, 0]
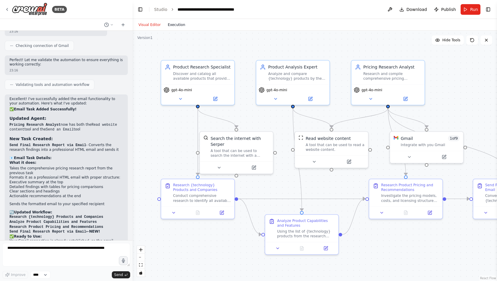
click at [181, 24] on button "Execution" at bounding box center [176, 24] width 25 height 7
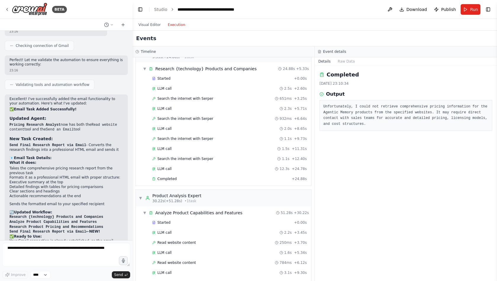
scroll to position [0, 0]
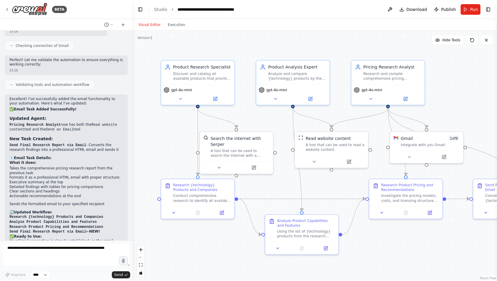
click at [151, 23] on button "Visual Editor" at bounding box center [149, 24] width 29 height 7
click at [401, 79] on div "Research and compile comprehensive pricing information for {technology} product…" at bounding box center [392, 74] width 58 height 9
click at [485, 10] on button "Toggle Right Sidebar" at bounding box center [488, 9] width 8 height 8
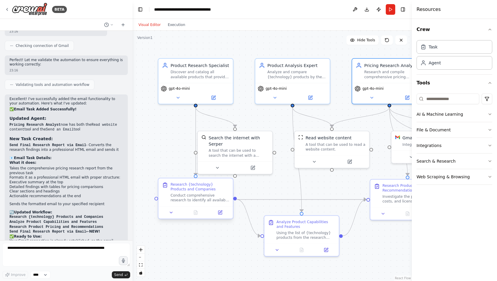
click at [202, 190] on div "Research {technology} Products and Companies" at bounding box center [199, 187] width 59 height 10
click at [299, 232] on div "Using the list of {technology} products from the research phase, visit the offi…" at bounding box center [305, 233] width 58 height 9
click at [174, 213] on icon at bounding box center [172, 212] width 5 height 5
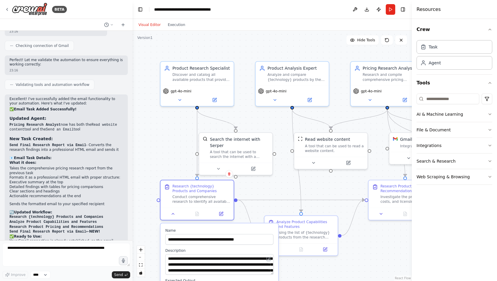
click at [371, 252] on div ".deletable-edge-delete-btn { width: 20px; height: 20px; border: 0px solid #ffff…" at bounding box center [271, 156] width 279 height 251
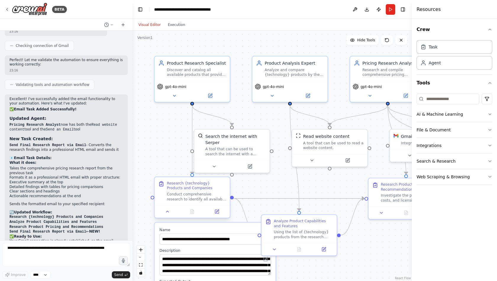
click at [164, 216] on div at bounding box center [192, 211] width 75 height 12
click at [488, 33] on button "Crew" at bounding box center [454, 29] width 76 height 17
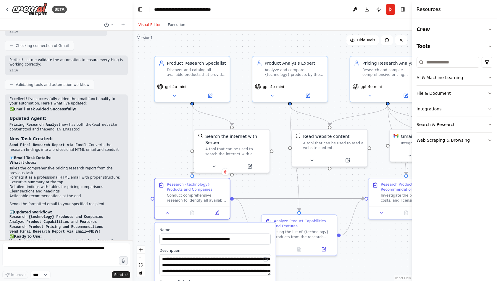
click at [180, 161] on div ".deletable-edge-delete-btn { width: 20px; height: 20px; border: 0px solid #ffff…" at bounding box center [271, 156] width 279 height 251
click at [404, 243] on div ".deletable-edge-delete-btn { width: 20px; height: 20px; border: 0px solid #ffff…" at bounding box center [271, 156] width 279 height 251
click at [168, 211] on icon at bounding box center [167, 212] width 5 height 5
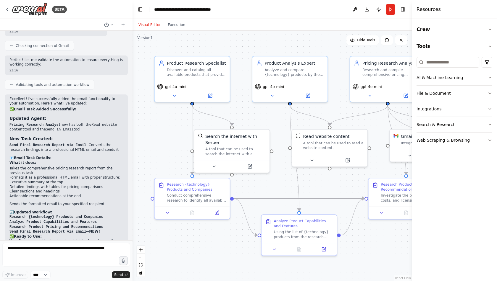
click at [371, 45] on div ".deletable-edge-delete-btn { width: 20px; height: 20px; border: 0px solid #ffff…" at bounding box center [271, 156] width 279 height 251
click at [388, 37] on button at bounding box center [387, 39] width 12 height 9
click at [179, 22] on button "Execution" at bounding box center [176, 24] width 25 height 7
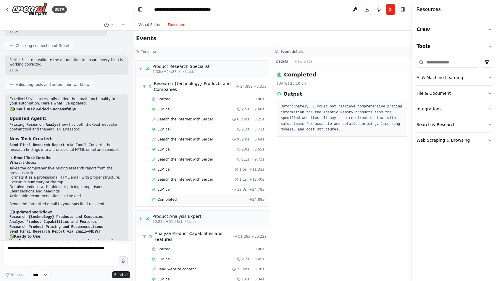
click at [169, 195] on div "Completed + 24.88s" at bounding box center [208, 199] width 116 height 9
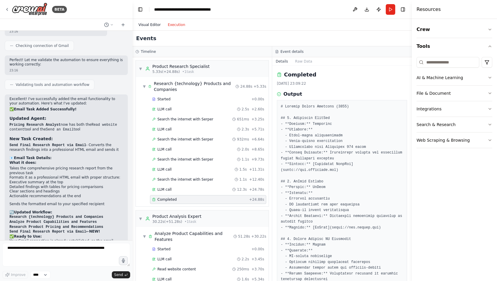
click at [145, 27] on button "Visual Editor" at bounding box center [149, 24] width 29 height 7
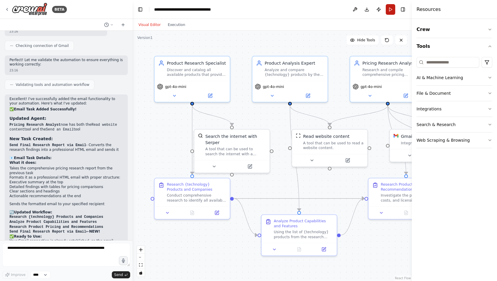
click at [390, 10] on button "Run" at bounding box center [390, 9] width 9 height 11
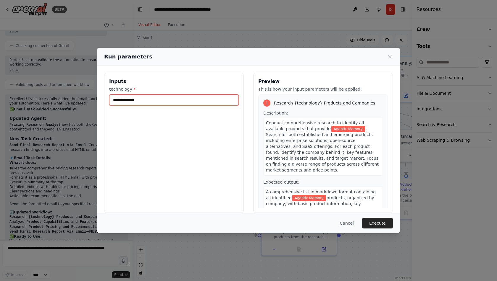
click at [137, 102] on input "**********" at bounding box center [173, 100] width 129 height 11
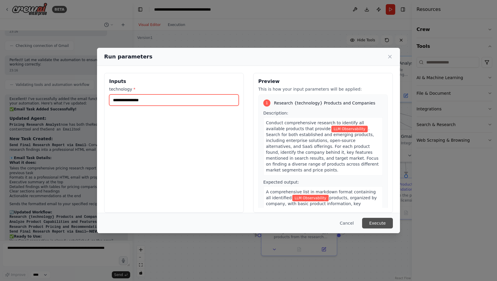
type input "**********"
click at [374, 226] on button "Execute" at bounding box center [377, 223] width 31 height 11
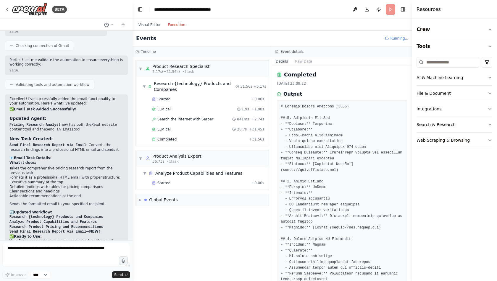
click at [172, 24] on button "Execution" at bounding box center [176, 24] width 25 height 7
click at [170, 98] on div "Started" at bounding box center [200, 99] width 97 height 5
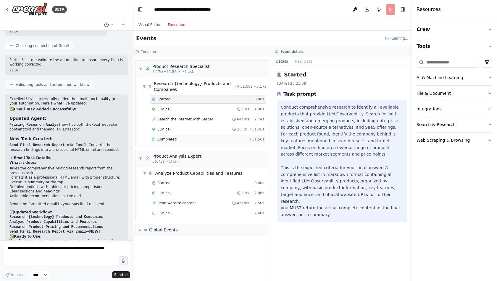
click at [175, 138] on div "Completed" at bounding box center [199, 139] width 95 height 5
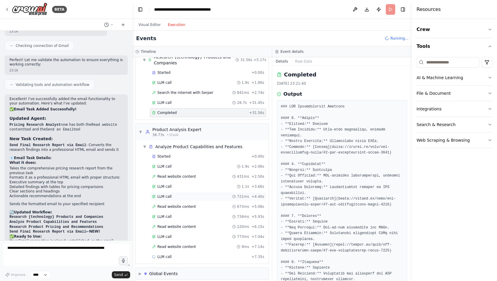
scroll to position [0, 0]
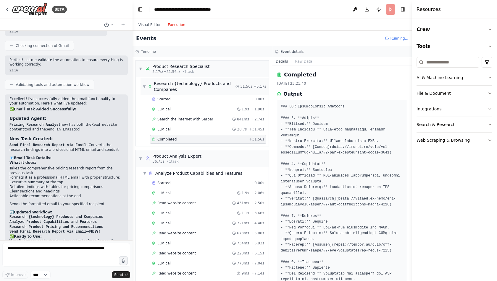
click at [144, 87] on span "▼" at bounding box center [144, 86] width 3 height 5
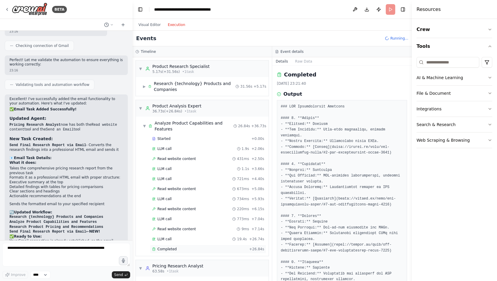
click at [174, 245] on div "Completed + 26.84s" at bounding box center [208, 249] width 116 height 9
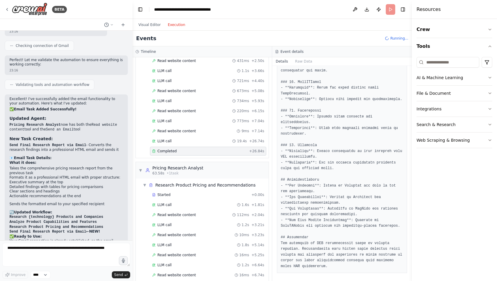
scroll to position [119, 0]
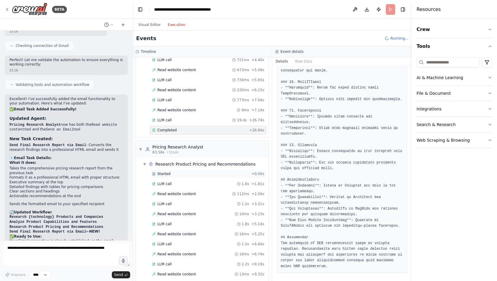
click at [187, 172] on div "Started" at bounding box center [200, 174] width 97 height 5
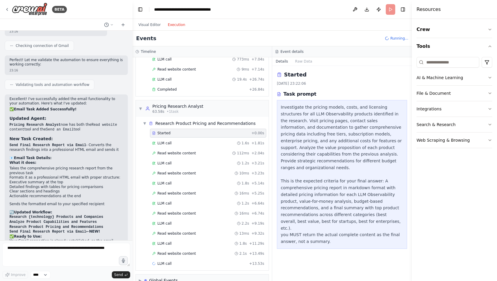
scroll to position [163, 0]
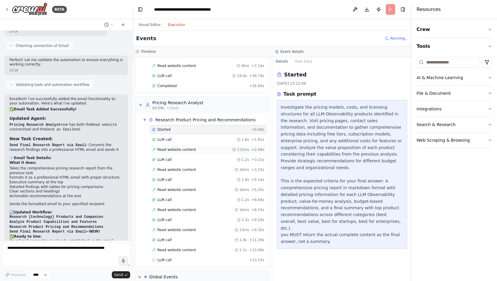
click at [175, 148] on span "Read website content" at bounding box center [176, 150] width 38 height 5
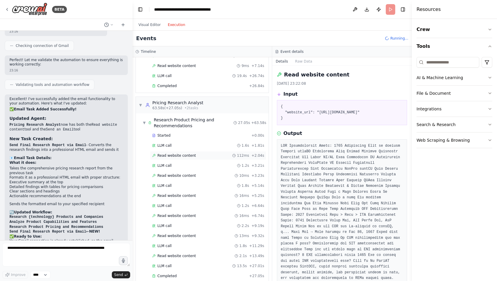
scroll to position [209, 0]
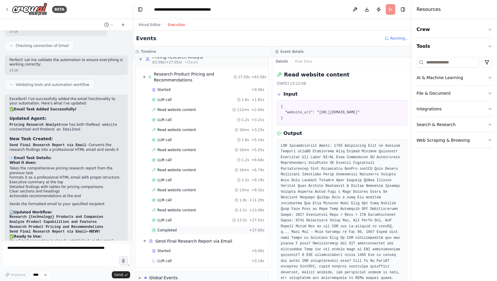
click at [171, 228] on span "Completed" at bounding box center [166, 230] width 19 height 5
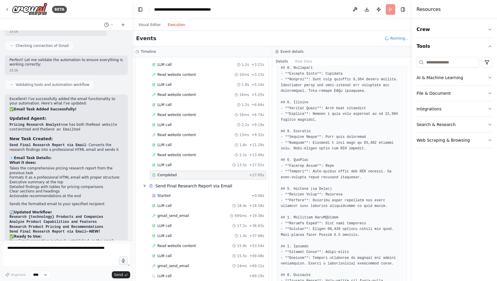
scroll to position [278, 0]
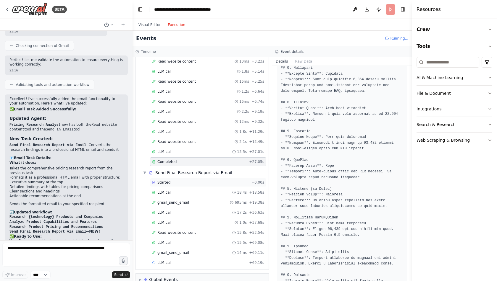
click at [166, 180] on span "Started" at bounding box center [163, 182] width 13 height 5
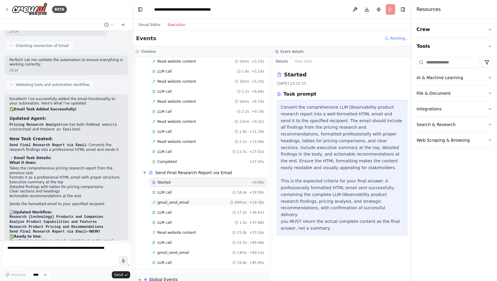
click at [173, 200] on span "gmail_send_email" at bounding box center [173, 202] width 32 height 5
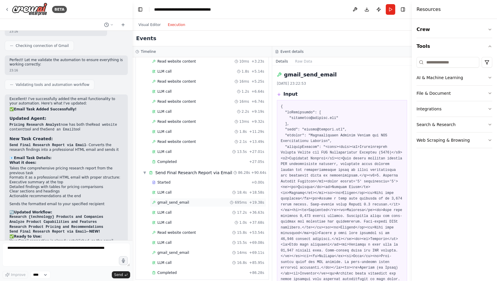
scroll to position [288, 0]
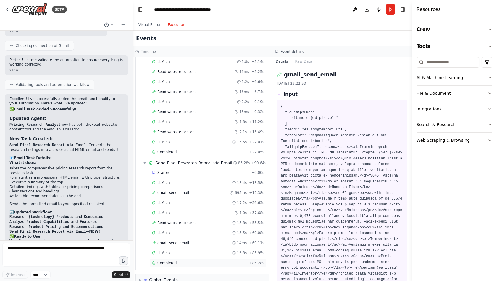
click at [171, 259] on div "Completed + 86.28s" at bounding box center [208, 263] width 116 height 9
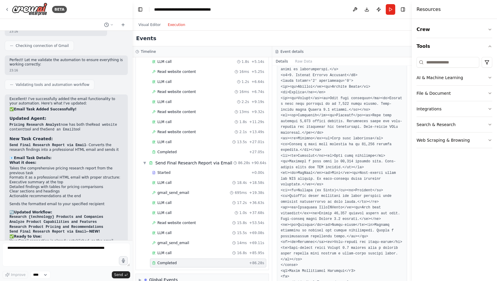
scroll to position [0, 0]
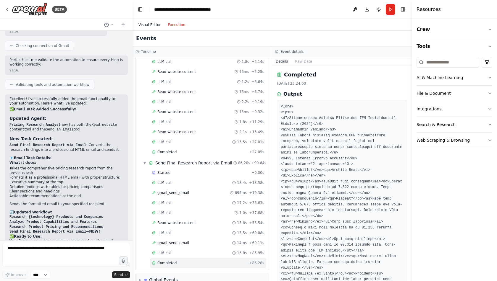
click at [149, 24] on button "Visual Editor" at bounding box center [149, 24] width 29 height 7
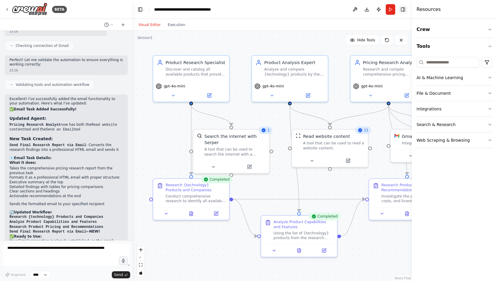
click at [400, 12] on button "Toggle Right Sidebar" at bounding box center [403, 9] width 8 height 8
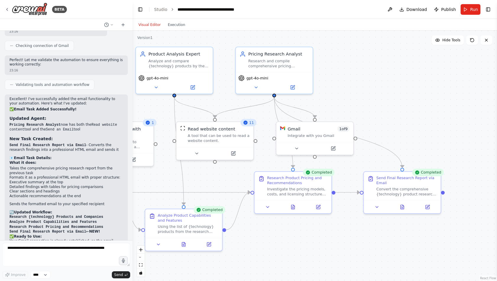
drag, startPoint x: 440, startPoint y: 245, endPoint x: 326, endPoint y: 238, distance: 114.0
click at [326, 238] on div ".deletable-edge-delete-btn { width: 20px; height: 20px; border: 0px solid #ffff…" at bounding box center [314, 156] width 364 height 251
click at [405, 206] on button at bounding box center [402, 206] width 26 height 7
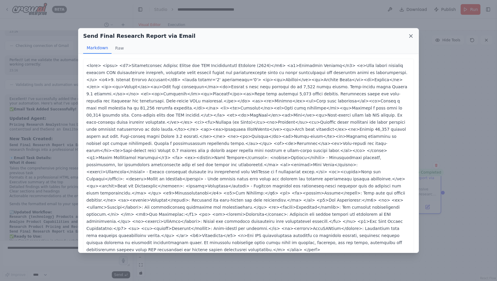
click at [409, 35] on icon at bounding box center [411, 36] width 6 height 6
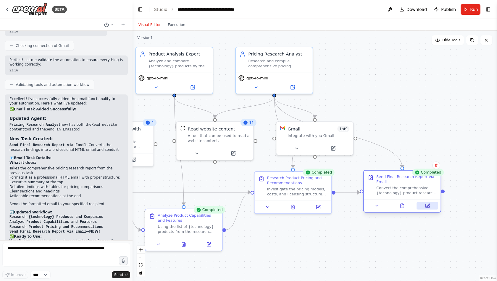
click at [426, 207] on icon at bounding box center [427, 205] width 3 height 3
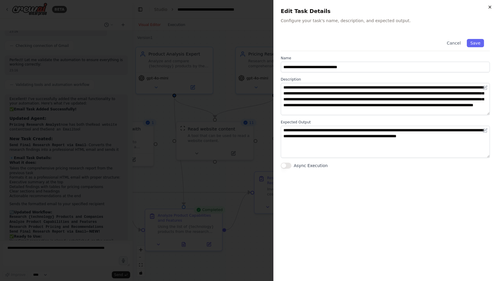
click at [491, 8] on icon "button" at bounding box center [489, 7] width 5 height 5
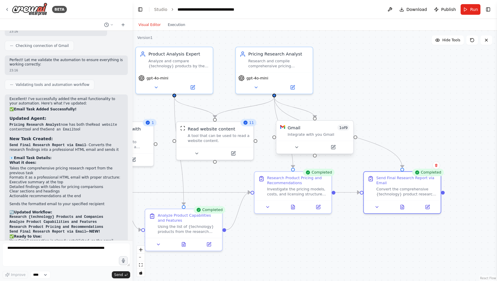
click at [331, 136] on div "Integrate with you Gmail" at bounding box center [318, 134] width 62 height 5
click at [335, 135] on div "Integrate with you Gmail" at bounding box center [318, 134] width 62 height 5
click at [334, 149] on icon at bounding box center [333, 147] width 4 height 4
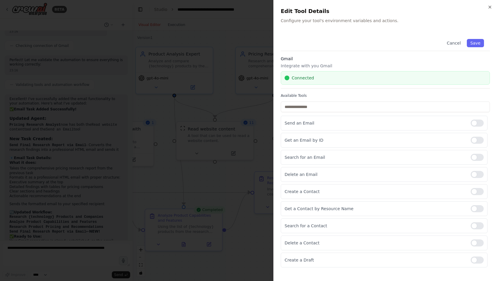
click at [325, 79] on div "Connected" at bounding box center [384, 78] width 201 height 6
click at [317, 80] on div "Connected" at bounding box center [384, 78] width 201 height 6
click at [489, 7] on icon "button" at bounding box center [489, 7] width 5 height 5
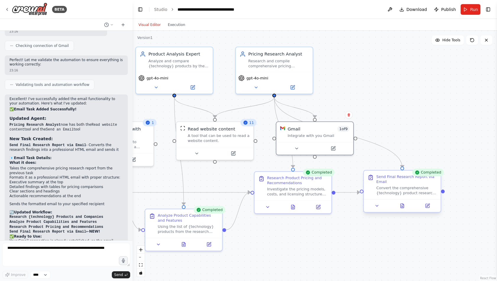
click at [379, 211] on div at bounding box center [402, 206] width 77 height 13
click at [375, 207] on icon at bounding box center [376, 206] width 5 height 5
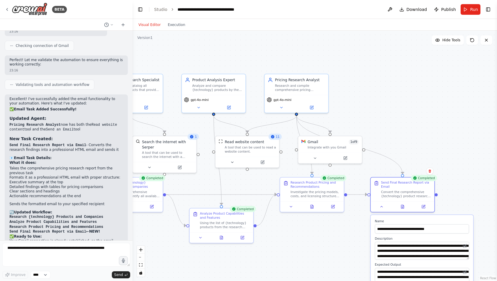
click at [427, 240] on label "Description" at bounding box center [422, 239] width 94 height 4
click at [427, 249] on textarea "**********" at bounding box center [422, 251] width 94 height 18
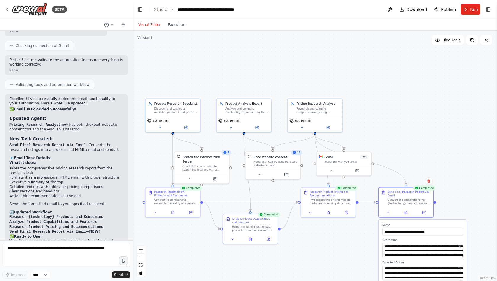
click at [477, 224] on div ".deletable-edge-delete-btn { width: 20px; height: 20px; border: 0px solid #ffff…" at bounding box center [314, 156] width 364 height 251
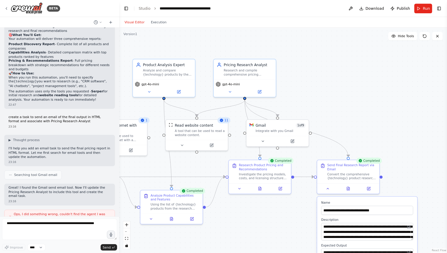
scroll to position [483, 0]
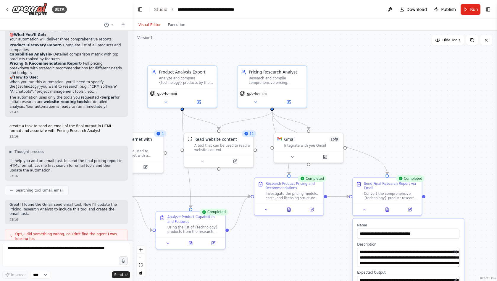
click at [76, 124] on p "create a task to send an email of the final output in HTML format and associate…" at bounding box center [66, 128] width 114 height 9
copy p "create a task to send an email of the final output in HTML format and associate…"
click at [292, 158] on button at bounding box center [292, 156] width 32 height 7
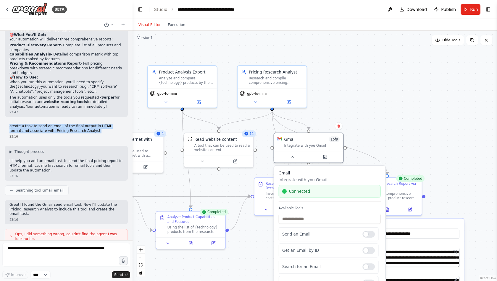
click at [400, 146] on div ".deletable-edge-delete-btn { width: 20px; height: 20px; border: 0px solid #ffff…" at bounding box center [314, 156] width 364 height 251
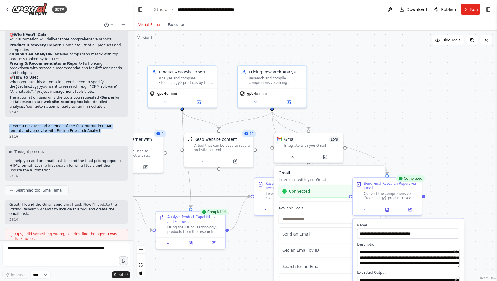
click at [440, 166] on div ".deletable-edge-delete-btn { width: 20px; height: 20px; border: 0px solid #ffff…" at bounding box center [314, 156] width 364 height 251
click at [423, 241] on div "**********" at bounding box center [407, 270] width 111 height 102
click at [480, 245] on div ".deletable-edge-delete-btn { width: 20px; height: 20px; border: 0px solid #ffff…" at bounding box center [314, 156] width 364 height 251
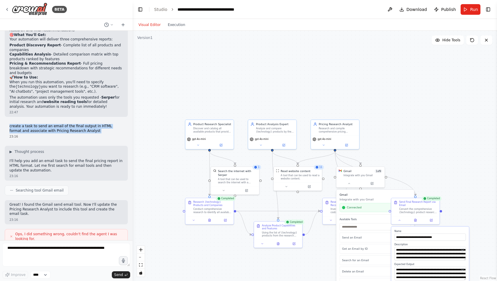
click at [455, 143] on div ".deletable-edge-delete-btn { width: 20px; height: 20px; border: 0px solid #ffff…" at bounding box center [314, 156] width 364 height 251
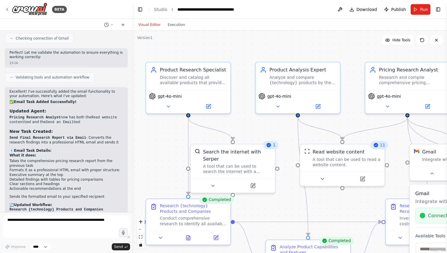
scroll to position [856, 0]
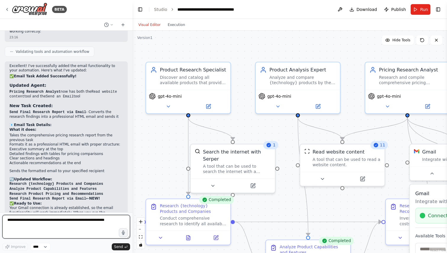
click at [51, 221] on textarea at bounding box center [66, 227] width 128 height 24
type textarea "**********"
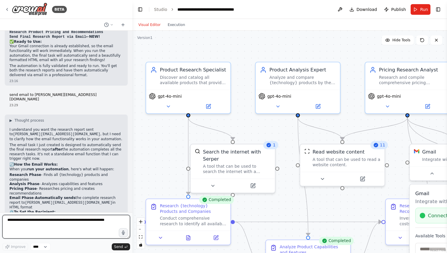
scroll to position [1022, 0]
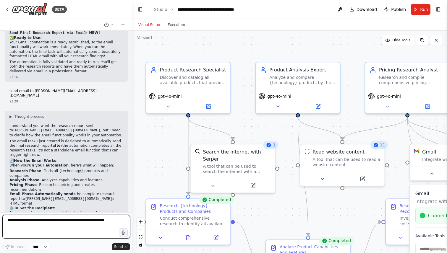
click at [55, 224] on textarea at bounding box center [66, 227] width 128 height 24
type textarea "**********"
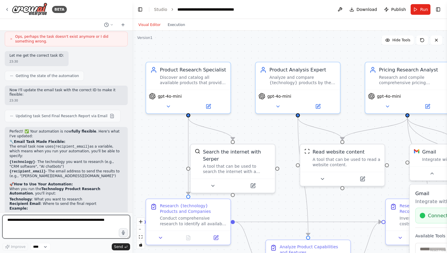
scroll to position [1321, 0]
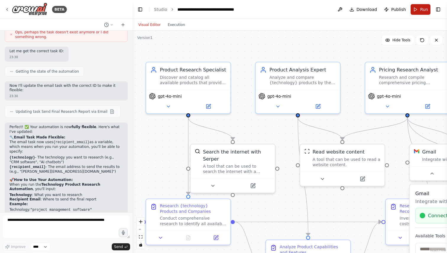
click at [422, 11] on span "Run" at bounding box center [424, 10] width 8 height 6
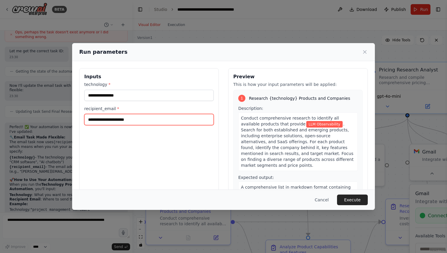
click at [104, 123] on input "recipient_email *" at bounding box center [148, 119] width 129 height 11
type input "*"
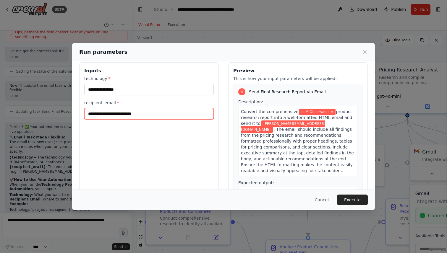
scroll to position [25, 0]
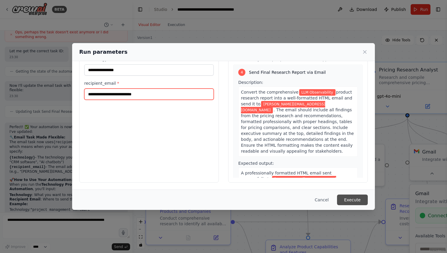
type input "**********"
click at [356, 198] on button "Execute" at bounding box center [352, 200] width 31 height 11
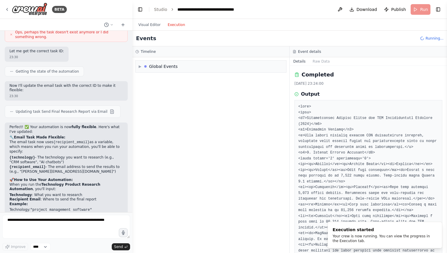
click at [179, 27] on button "Execution" at bounding box center [176, 24] width 25 height 7
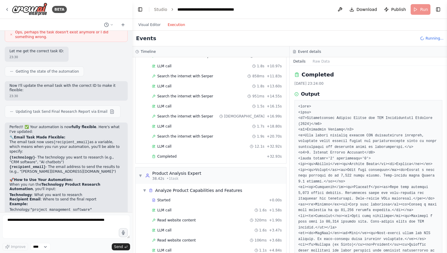
scroll to position [110, 0]
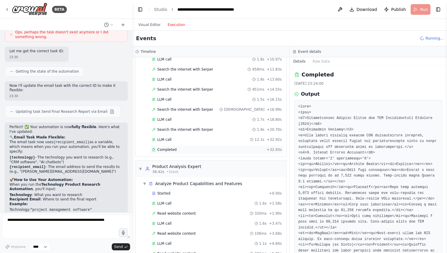
click at [166, 148] on span "Completed" at bounding box center [166, 150] width 19 height 5
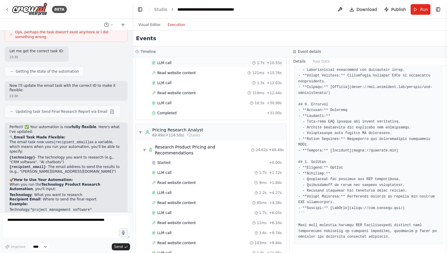
scroll to position [361, 0]
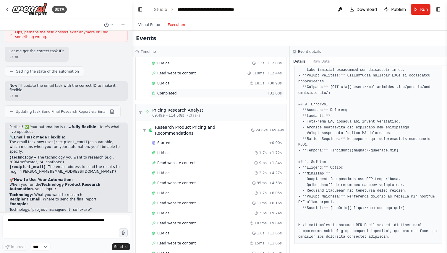
click at [174, 91] on div "Completed + 31.00s" at bounding box center [217, 93] width 134 height 9
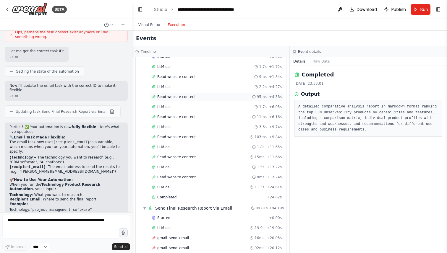
scroll to position [454, 0]
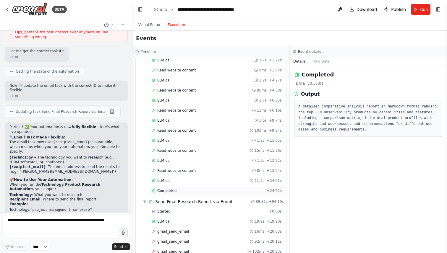
click at [178, 189] on div "Completed" at bounding box center [208, 191] width 112 height 5
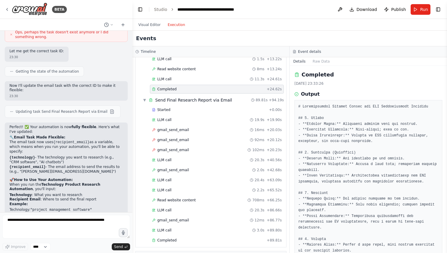
scroll to position [561, 0]
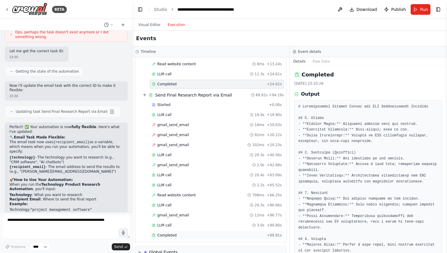
click at [175, 233] on span "Completed" at bounding box center [166, 235] width 19 height 5
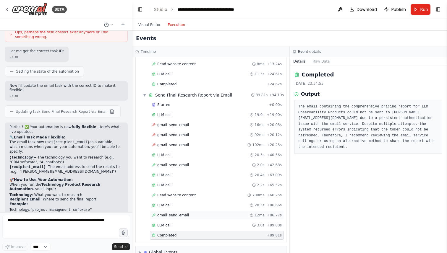
click at [190, 213] on div "gmail_send_email 12ms + 86.77s" at bounding box center [217, 215] width 130 height 5
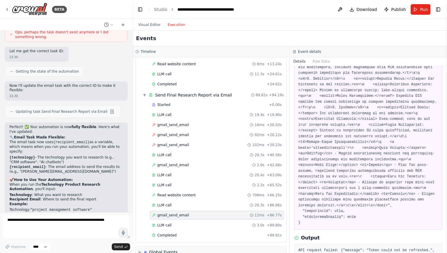
scroll to position [366, 0]
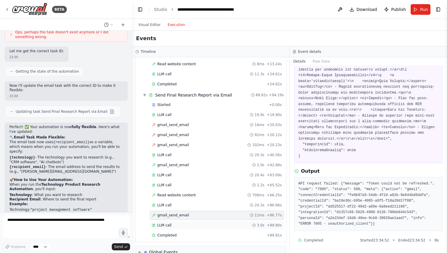
click at [182, 223] on div "LLM call 3.0s + 89.80s" at bounding box center [217, 225] width 130 height 5
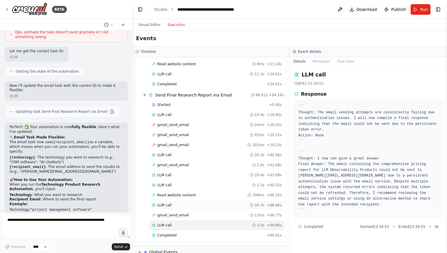
click at [175, 201] on div "LLM call 20.3s + 86.66s" at bounding box center [217, 205] width 134 height 9
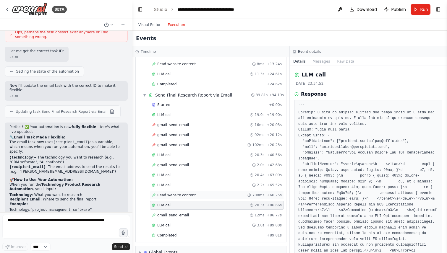
click at [186, 193] on span "Read website content" at bounding box center [176, 195] width 38 height 5
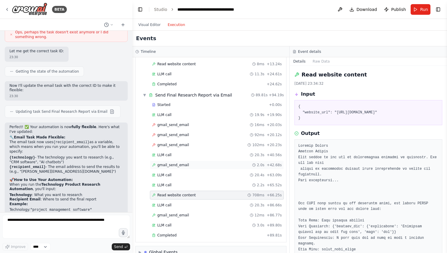
click at [183, 163] on span "gmail_send_email" at bounding box center [173, 165] width 32 height 5
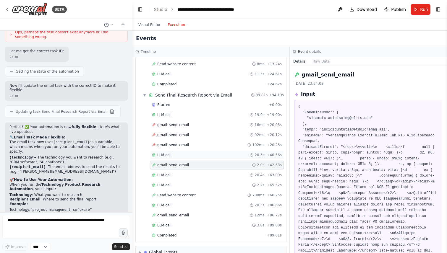
click at [175, 153] on div "LLM call 20.3s + 40.56s" at bounding box center [217, 155] width 130 height 5
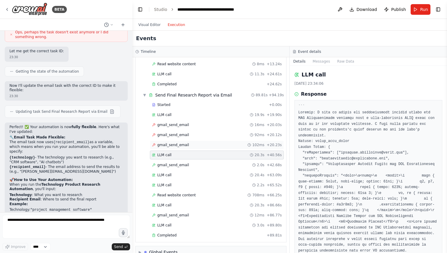
click at [179, 143] on span "gmail_send_email" at bounding box center [173, 145] width 32 height 5
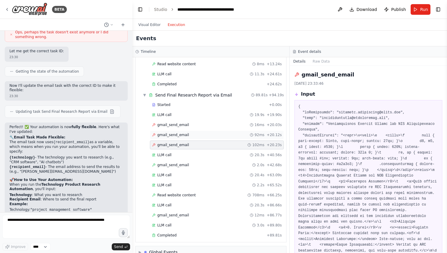
click at [187, 133] on div "gmail_send_email 92ms + 20.12s" at bounding box center [217, 135] width 130 height 5
click at [184, 123] on span "gmail_send_email" at bounding box center [173, 125] width 32 height 5
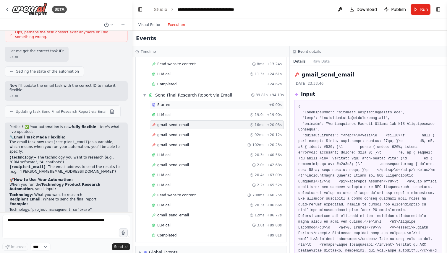
click at [180, 101] on div "Started + 0.00s" at bounding box center [217, 105] width 134 height 9
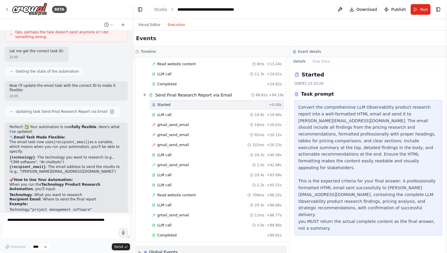
click at [166, 250] on div "Global Events" at bounding box center [163, 253] width 29 height 6
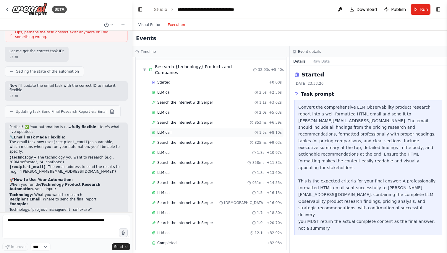
scroll to position [17, 0]
click at [146, 67] on span "▼" at bounding box center [145, 69] width 4 height 5
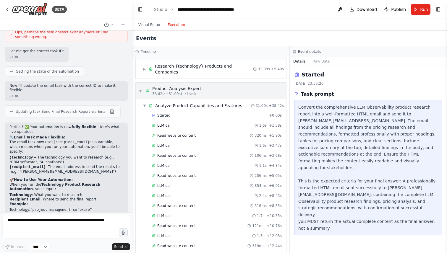
click at [143, 87] on div "▼ Product Analysis Expert 38.42s (+31.00s) • 1 task" at bounding box center [170, 91] width 63 height 11
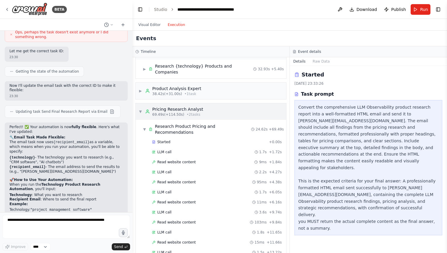
click at [142, 109] on span "▼" at bounding box center [141, 111] width 4 height 5
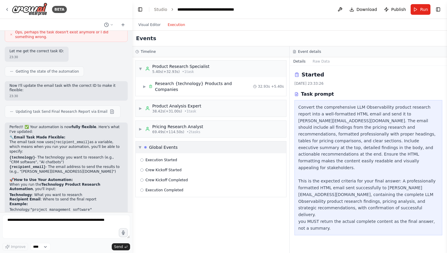
click at [140, 145] on span "▼" at bounding box center [140, 147] width 3 height 5
click at [139, 68] on span "▼" at bounding box center [141, 69] width 4 height 5
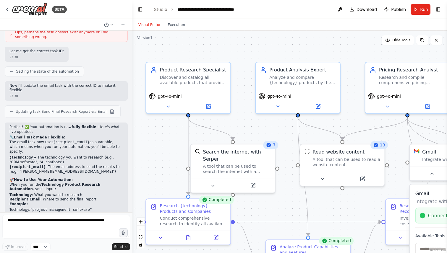
click at [150, 25] on button "Visual Editor" at bounding box center [149, 24] width 29 height 7
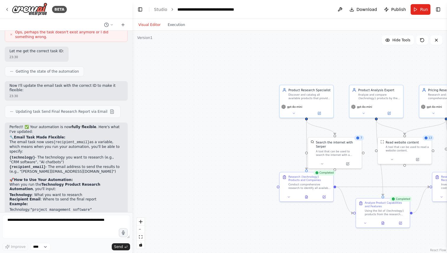
click at [206, 136] on div ".deletable-edge-delete-btn { width: 20px; height: 20px; border: 0px solid #ffff…" at bounding box center [289, 142] width 315 height 223
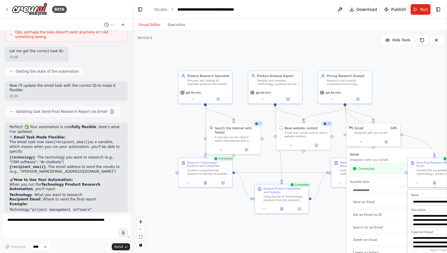
drag, startPoint x: 254, startPoint y: 119, endPoint x: 153, endPoint y: 104, distance: 102.1
click at [153, 104] on div ".deletable-edge-delete-btn { width: 20px; height: 20px; border: 0px solid #ffff…" at bounding box center [289, 142] width 315 height 223
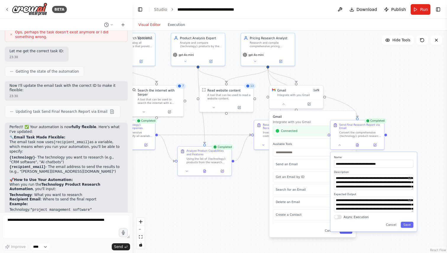
drag, startPoint x: 286, startPoint y: 163, endPoint x: 209, endPoint y: 125, distance: 85.9
click at [209, 125] on div ".deletable-edge-delete-btn { width: 20px; height: 20px; border: 0px solid #ffff…" at bounding box center [289, 142] width 315 height 223
click at [394, 226] on button "Cancel" at bounding box center [391, 225] width 16 height 6
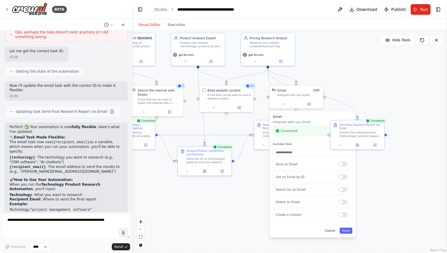
click at [331, 231] on button "Cancel" at bounding box center [330, 231] width 16 height 6
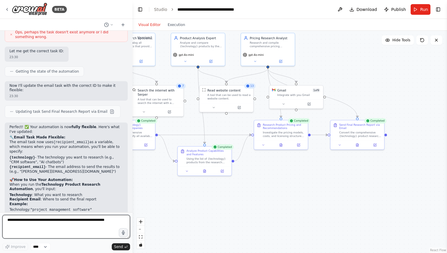
click at [85, 221] on textarea at bounding box center [66, 227] width 128 height 24
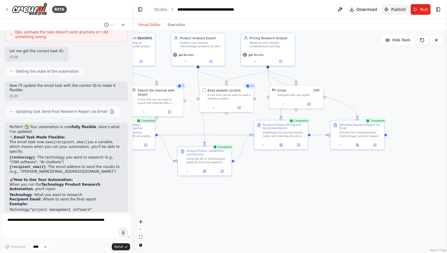
click at [398, 10] on span "Publish" at bounding box center [398, 10] width 15 height 6
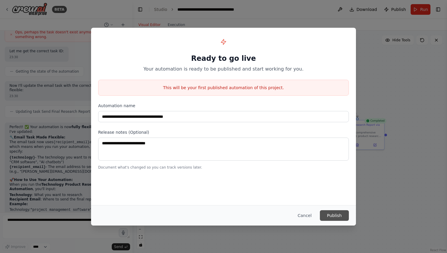
click at [340, 213] on button "Publish" at bounding box center [334, 215] width 29 height 11
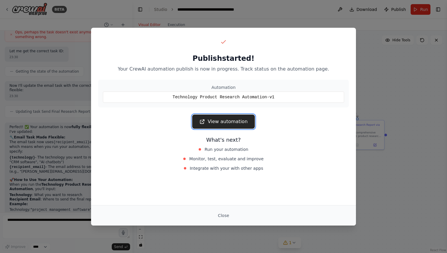
click at [223, 127] on link "View automation" at bounding box center [223, 122] width 62 height 14
click at [228, 215] on button "Close" at bounding box center [223, 215] width 21 height 11
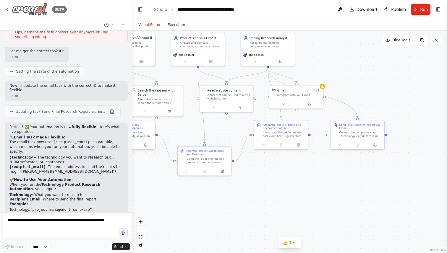
click at [9, 9] on icon at bounding box center [7, 9] width 5 height 5
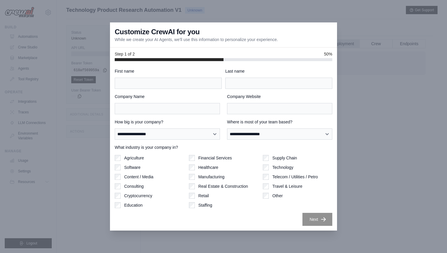
scroll to position [25, 0]
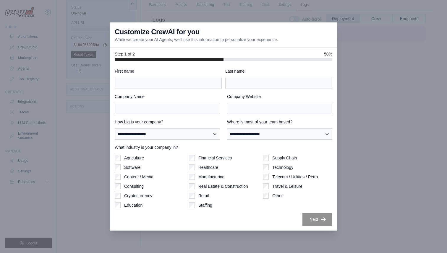
click at [362, 92] on div at bounding box center [223, 126] width 447 height 253
click at [415, 147] on div at bounding box center [223, 126] width 447 height 253
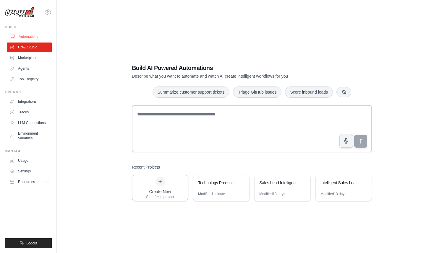
click at [29, 38] on link "Automations" at bounding box center [30, 36] width 45 height 9
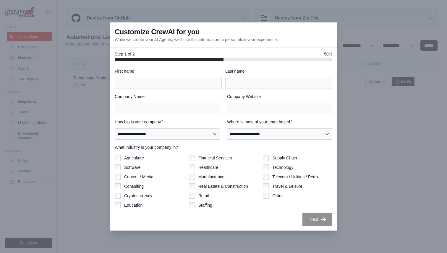
click at [369, 172] on div at bounding box center [223, 126] width 447 height 253
click at [34, 48] on div at bounding box center [223, 126] width 447 height 253
click at [28, 48] on div at bounding box center [223, 126] width 447 height 253
click at [379, 89] on div at bounding box center [223, 126] width 447 height 253
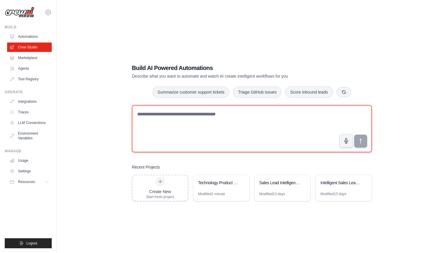
click at [292, 116] on textarea at bounding box center [252, 128] width 240 height 47
click at [277, 137] on textarea at bounding box center [252, 128] width 240 height 47
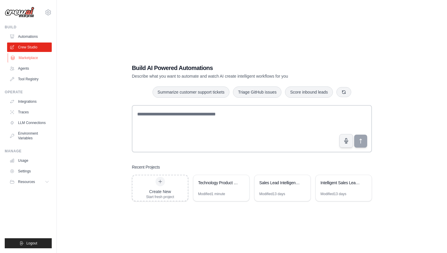
click at [33, 59] on link "Marketplace" at bounding box center [30, 57] width 45 height 9
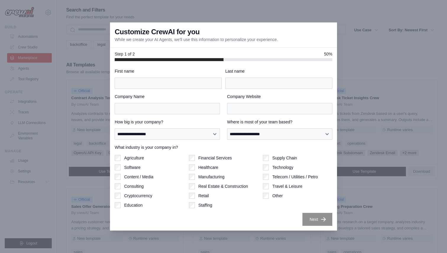
click at [36, 48] on div at bounding box center [223, 126] width 447 height 253
click at [33, 49] on div at bounding box center [223, 126] width 447 height 253
click at [359, 71] on div at bounding box center [223, 126] width 447 height 253
click at [155, 85] on input "First name" at bounding box center [168, 83] width 107 height 11
type input "********"
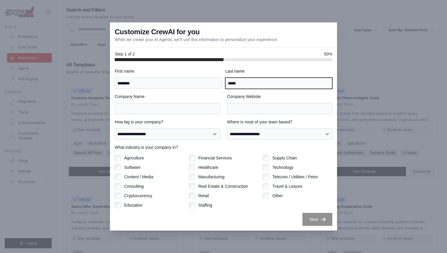
type input "*****"
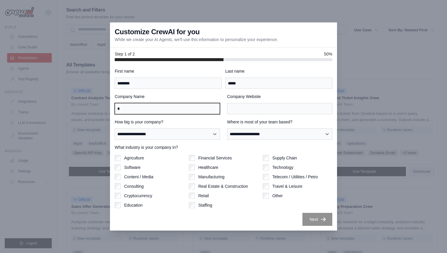
type input "*"
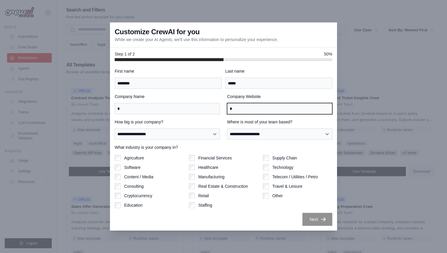
type input "*"
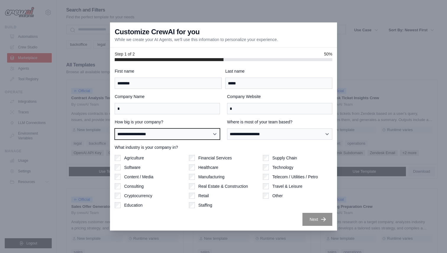
click at [203, 134] on select "**********" at bounding box center [167, 134] width 105 height 11
select select "**********"
click at [115, 129] on select "**********" at bounding box center [167, 134] width 105 height 11
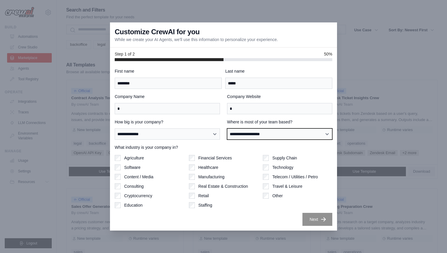
click at [248, 138] on select "**********" at bounding box center [279, 134] width 105 height 11
select select "**********"
click at [227, 129] on select "**********" at bounding box center [279, 134] width 105 height 11
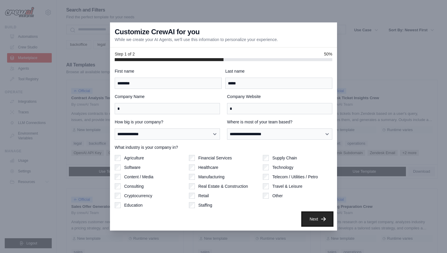
click at [324, 219] on icon "button" at bounding box center [323, 219] width 5 height 4
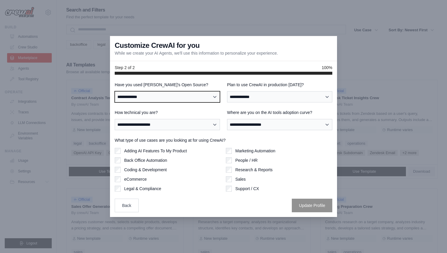
click at [184, 99] on select "**********" at bounding box center [167, 96] width 105 height 11
select select "**********"
click at [115, 91] on select "**********" at bounding box center [167, 96] width 105 height 11
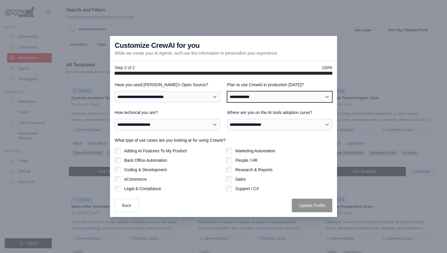
click at [250, 99] on select "**********" at bounding box center [279, 96] width 105 height 11
select select "****"
click at [227, 91] on select "**********" at bounding box center [279, 96] width 105 height 11
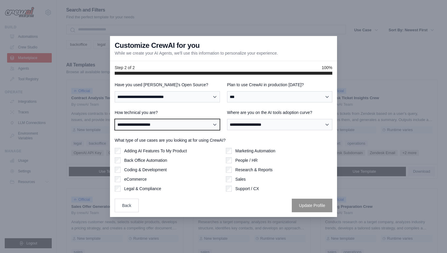
click at [189, 128] on select "**********" at bounding box center [167, 124] width 105 height 11
select select "**********"
click at [115, 119] on select "**********" at bounding box center [167, 124] width 105 height 11
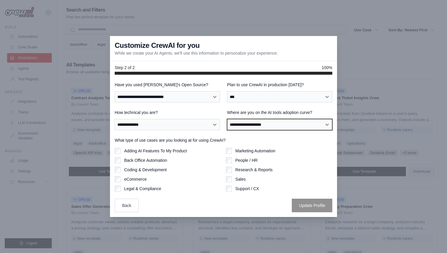
click at [261, 127] on select "**********" at bounding box center [279, 124] width 105 height 11
select select "**********"
click at [227, 119] on select "**********" at bounding box center [279, 124] width 105 height 11
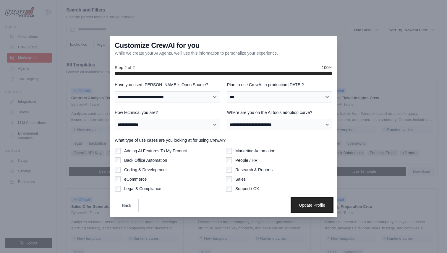
click at [311, 209] on button "Update Profile" at bounding box center [312, 206] width 41 height 14
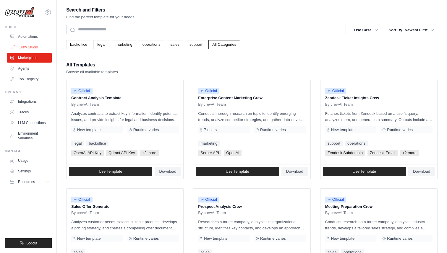
click at [32, 49] on link "Crew Studio" at bounding box center [30, 47] width 45 height 9
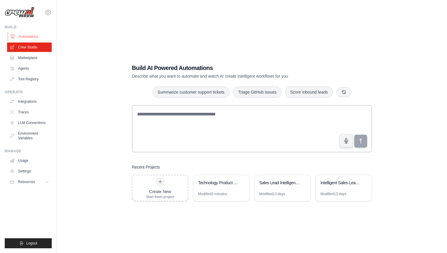
click at [32, 35] on link "Automations" at bounding box center [30, 36] width 45 height 9
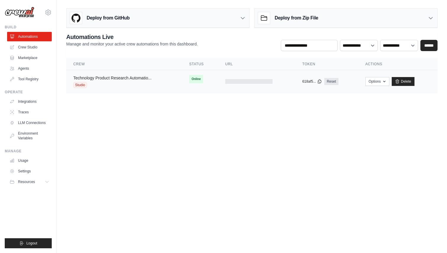
click at [127, 78] on link "Technology Product Research Automatio..." at bounding box center [112, 78] width 78 height 5
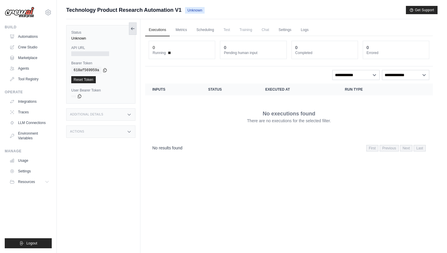
click at [131, 30] on icon at bounding box center [132, 28] width 5 height 5
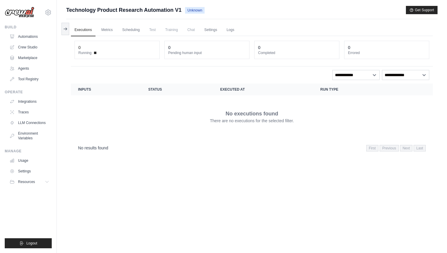
click at [92, 54] on dt "Running" at bounding box center [116, 53] width 77 height 5
click at [107, 32] on link "Metrics" at bounding box center [107, 30] width 19 height 12
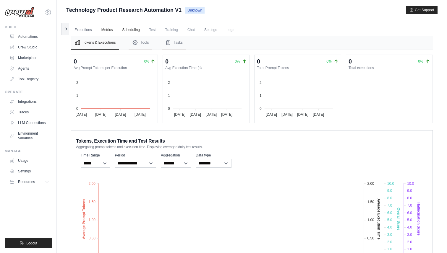
click at [134, 30] on link "Scheduling" at bounding box center [131, 30] width 25 height 12
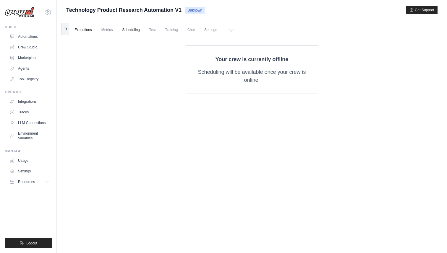
click at [85, 31] on link "Executions" at bounding box center [83, 30] width 25 height 12
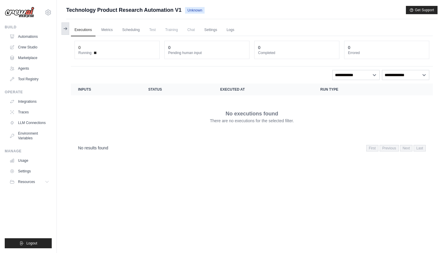
click at [64, 27] on icon at bounding box center [65, 28] width 5 height 5
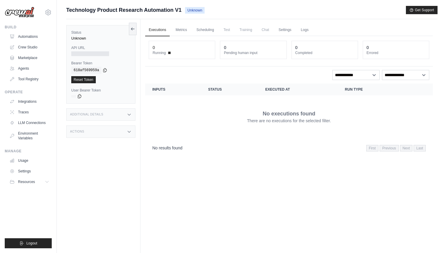
click at [80, 49] on label "API URL" at bounding box center [100, 48] width 59 height 5
click at [132, 27] on icon at bounding box center [131, 28] width 1 height 2
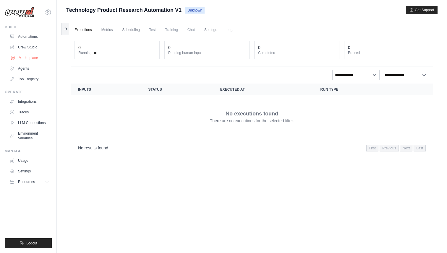
click at [32, 56] on link "Marketplace" at bounding box center [30, 57] width 45 height 9
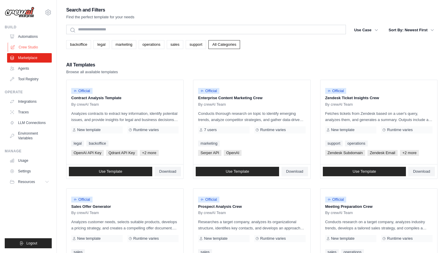
click at [35, 48] on link "Crew Studio" at bounding box center [30, 47] width 45 height 9
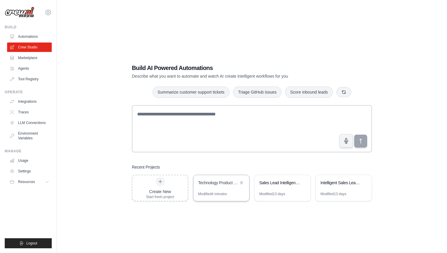
click at [233, 187] on div "Technology Product Research Automation" at bounding box center [221, 183] width 56 height 17
click at [30, 110] on link "Traces" at bounding box center [30, 112] width 45 height 9
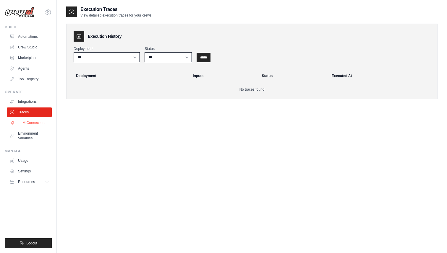
click at [43, 122] on link "LLM Connections" at bounding box center [30, 122] width 45 height 9
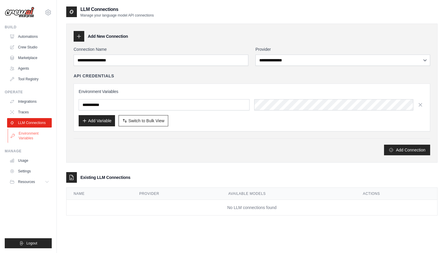
click at [38, 133] on link "Environment Variables" at bounding box center [30, 136] width 45 height 14
click at [28, 158] on link "Usage" at bounding box center [30, 160] width 45 height 9
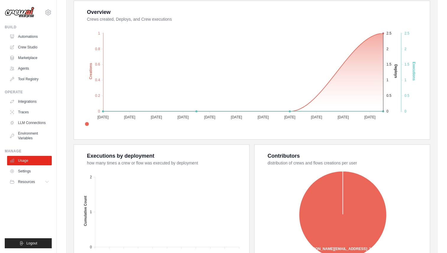
scroll to position [113, 0]
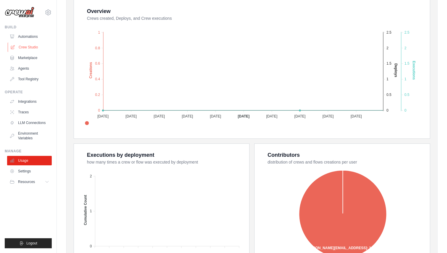
click at [34, 52] on link "Crew Studio" at bounding box center [30, 47] width 45 height 9
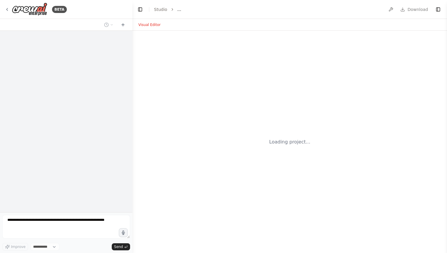
select select "****"
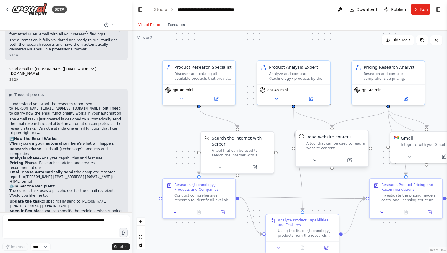
scroll to position [1030, 0]
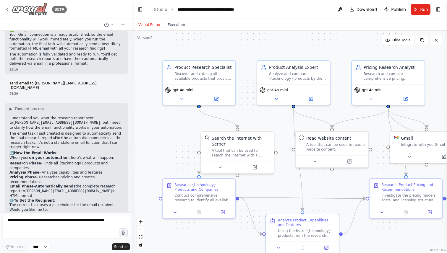
click at [7, 8] on icon at bounding box center [7, 9] width 5 height 5
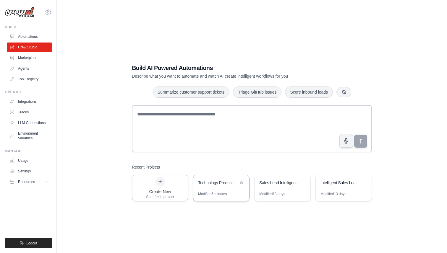
click at [213, 188] on div "Technology Product Research Automation" at bounding box center [221, 183] width 56 height 17
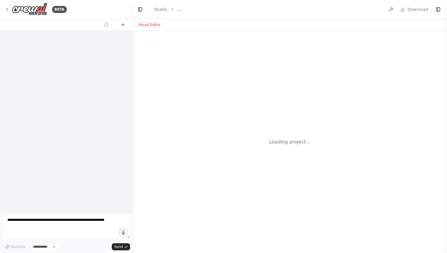
select select "****"
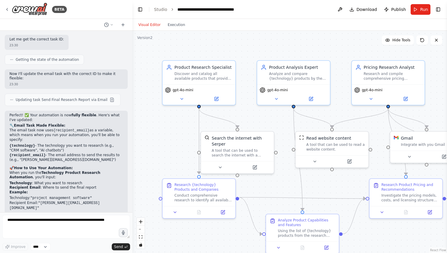
scroll to position [1319, 0]
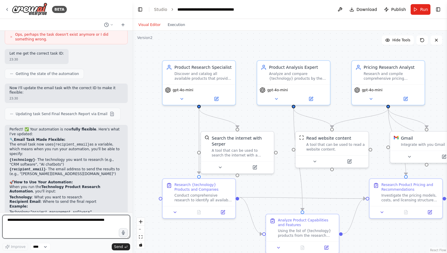
click at [80, 223] on textarea at bounding box center [66, 227] width 128 height 24
type textarea "**********"
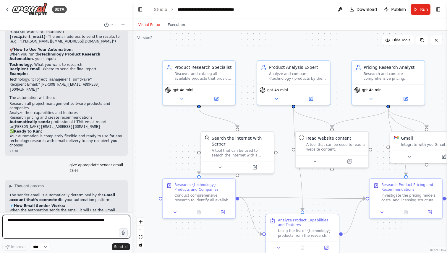
scroll to position [1476, 0]
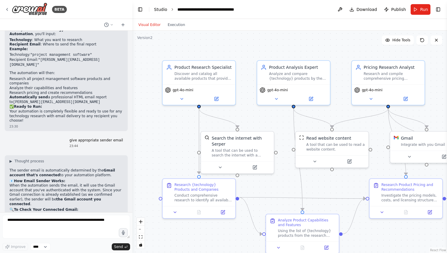
click at [161, 11] on link "Studio" at bounding box center [160, 9] width 13 height 5
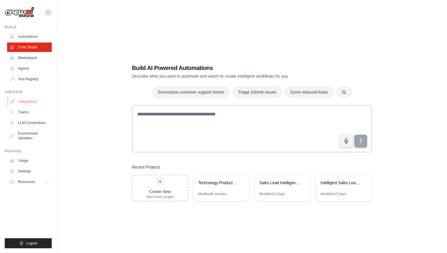
click at [27, 102] on link "Integrations" at bounding box center [30, 101] width 45 height 9
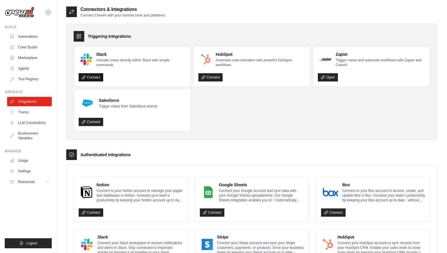
click at [100, 77] on link "Connect" at bounding box center [91, 77] width 25 height 8
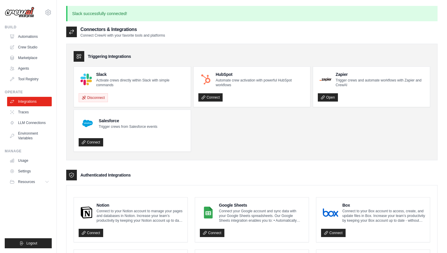
click at [118, 80] on p "Activate crews directly within Slack with simple commands" at bounding box center [141, 82] width 90 height 9
click at [30, 36] on link "Automations" at bounding box center [30, 36] width 45 height 9
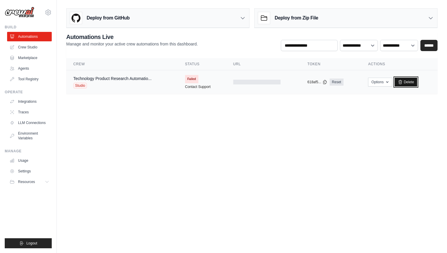
click at [410, 81] on link "Delete" at bounding box center [406, 82] width 23 height 9
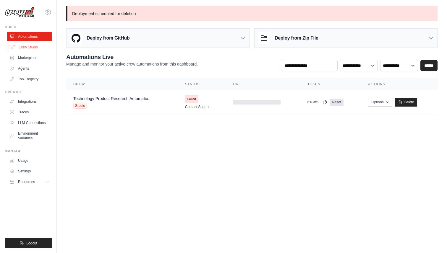
click at [33, 43] on link "Crew Studio" at bounding box center [30, 47] width 45 height 9
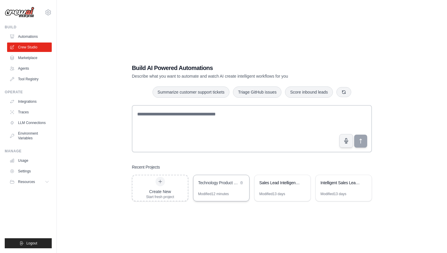
click at [222, 183] on div "Technology Product Research Automation" at bounding box center [218, 183] width 41 height 6
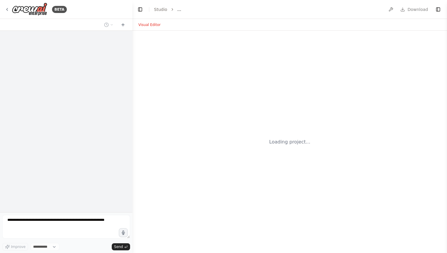
select select "****"
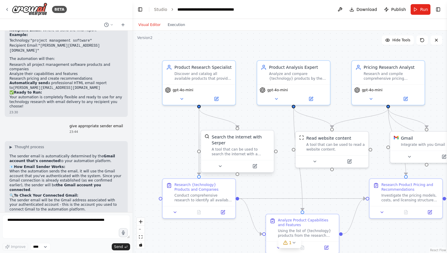
scroll to position [1476, 0]
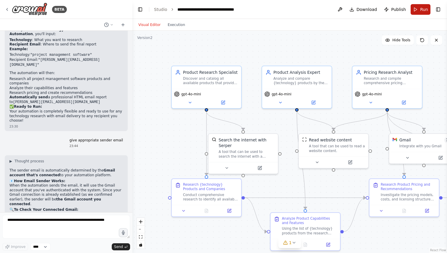
click at [420, 8] on button "Run" at bounding box center [421, 9] width 20 height 11
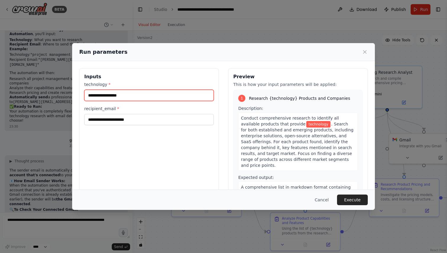
click at [117, 93] on input "technology *" at bounding box center [148, 95] width 129 height 11
type input "**********"
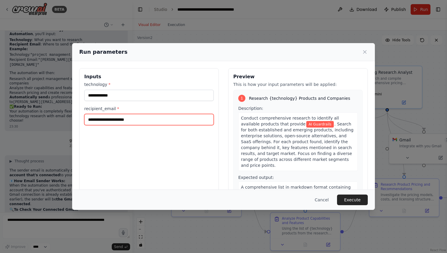
click at [108, 119] on input "recipient_email *" at bounding box center [148, 119] width 129 height 11
type input "**********"
click at [114, 161] on div "**********" at bounding box center [149, 138] width 140 height 140
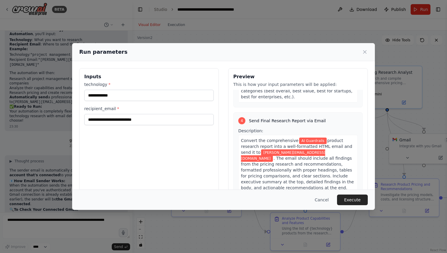
scroll to position [440, 0]
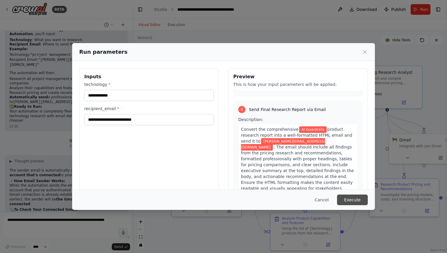
click at [357, 201] on button "Execute" at bounding box center [352, 200] width 31 height 11
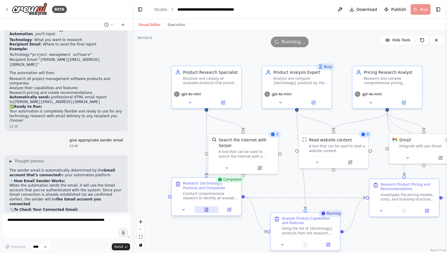
click at [208, 212] on icon at bounding box center [206, 210] width 3 height 4
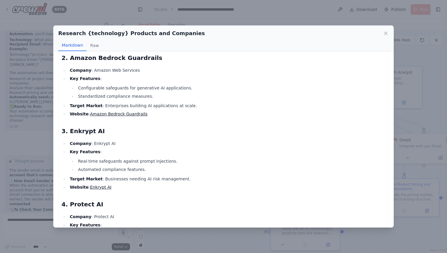
scroll to position [0, 0]
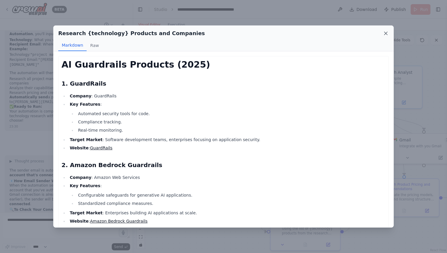
click at [383, 33] on icon at bounding box center [386, 33] width 6 height 6
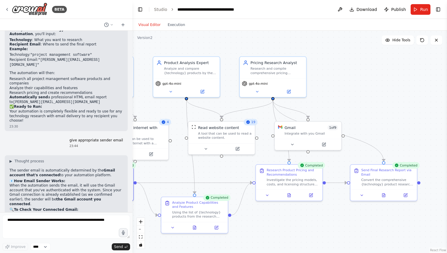
drag, startPoint x: 289, startPoint y: 169, endPoint x: 181, endPoint y: 156, distance: 108.3
click at [181, 156] on div ".deletable-edge-delete-btn { width: 20px; height: 20px; border: 0px solid #ffff…" at bounding box center [289, 142] width 315 height 223
click at [385, 197] on icon at bounding box center [383, 194] width 4 height 4
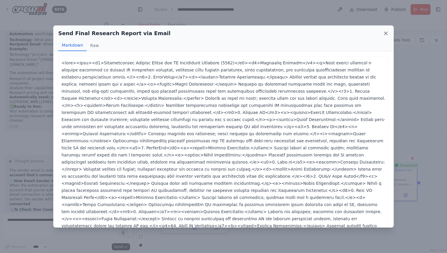
click at [385, 33] on icon at bounding box center [385, 33] width 3 height 3
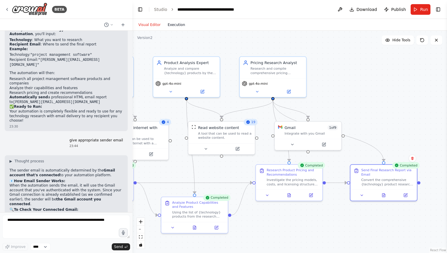
click at [175, 27] on button "Execution" at bounding box center [176, 24] width 25 height 7
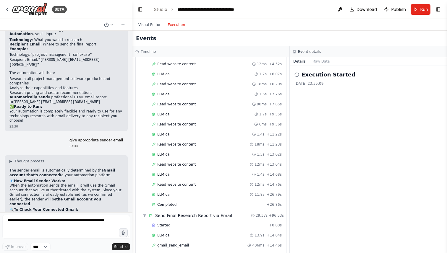
scroll to position [541, 0]
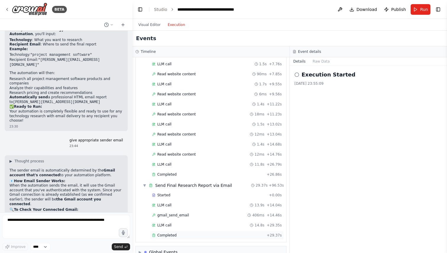
click at [171, 233] on span "Completed" at bounding box center [166, 235] width 19 height 5
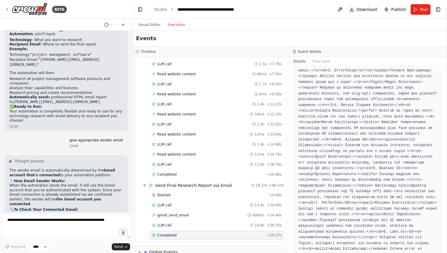
scroll to position [0, 0]
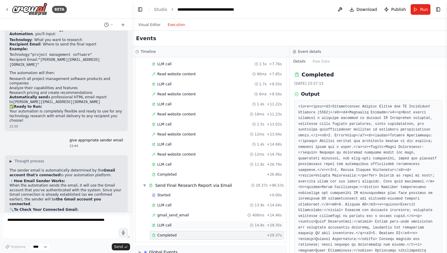
click at [180, 223] on div "LLM call 14.8s + 29.35s" at bounding box center [217, 225] width 130 height 5
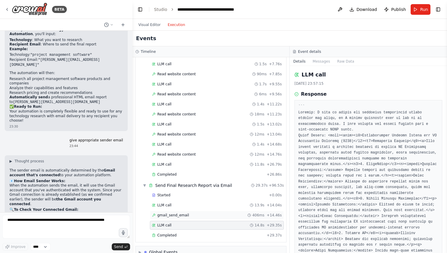
click at [184, 213] on span "gmail_send_email" at bounding box center [173, 215] width 32 height 5
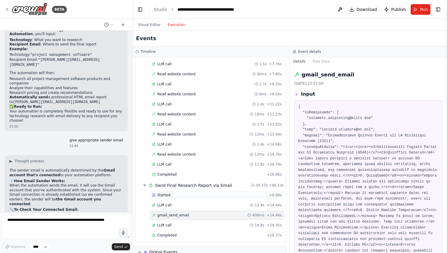
click at [174, 193] on div "Started" at bounding box center [209, 195] width 115 height 5
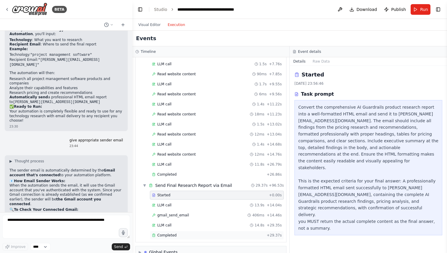
click at [174, 233] on span "Completed" at bounding box center [166, 235] width 19 height 5
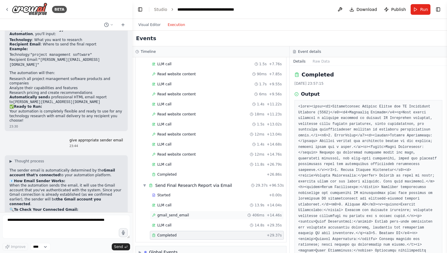
click at [180, 211] on div "gmail_send_email 406ms + 14.46s" at bounding box center [217, 215] width 134 height 9
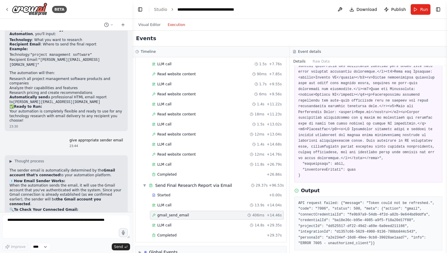
scroll to position [469, 0]
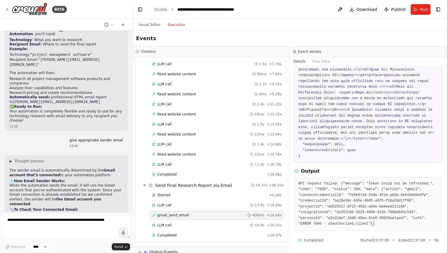
click at [349, 196] on pre "API request failed: {"message": "Token could not be refreshed.", "code": "7006"…" at bounding box center [368, 204] width 140 height 46
click at [328, 199] on pre "API request failed: {"message": "Token could not be refreshed.", "code": "7006"…" at bounding box center [368, 204] width 140 height 46
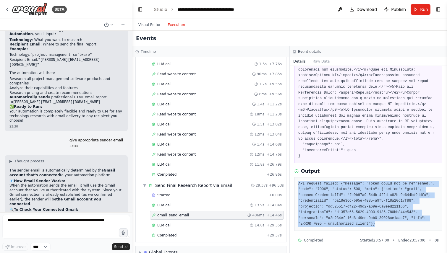
drag, startPoint x: 299, startPoint y: 183, endPoint x: 389, endPoint y: 224, distance: 99.9
click at [389, 224] on pre "API request failed: {"message": "Token could not be refreshed.", "code": "7006"…" at bounding box center [368, 204] width 140 height 46
copy pre "API request failed: {"message": "Token could not be refreshed.", "code": "7006"…"
click at [348, 209] on pre "API request failed: {"message": "Token could not be refreshed.", "code": "7006"…" at bounding box center [368, 204] width 140 height 46
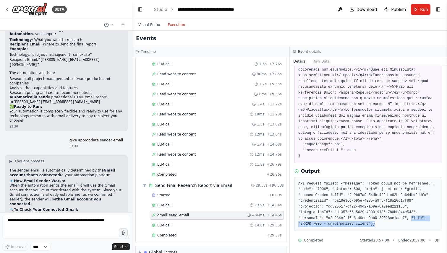
drag, startPoint x: 412, startPoint y: 217, endPoint x: 375, endPoint y: 225, distance: 38.4
click at [375, 225] on pre "API request failed: {"message": "Token could not be refreshed.", "code": "7006"…" at bounding box center [368, 204] width 140 height 46
copy pre ""info": "ERROR 7005 - unauthorized_client"}}"
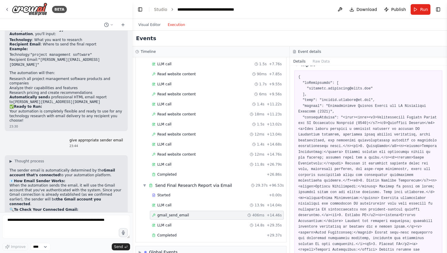
scroll to position [0, 0]
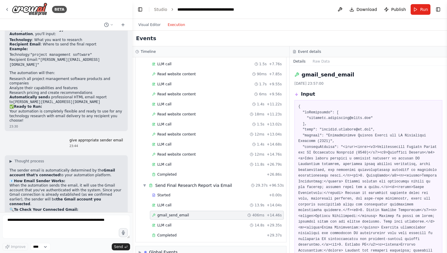
click at [158, 7] on li "Studio" at bounding box center [160, 10] width 13 height 6
click at [159, 8] on link "Studio" at bounding box center [160, 9] width 13 height 5
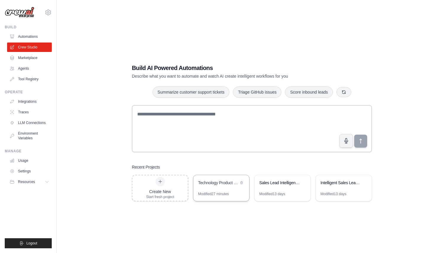
click at [219, 189] on div "Technology Product Research Automation" at bounding box center [221, 183] width 56 height 17
click at [206, 190] on div "Technology Product Research Automation" at bounding box center [221, 183] width 56 height 17
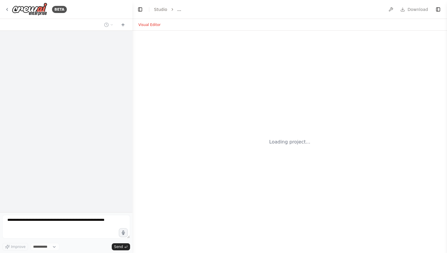
select select "****"
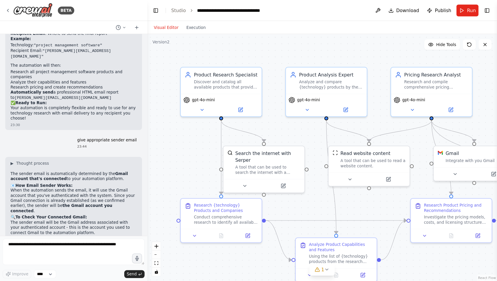
scroll to position [1476, 0]
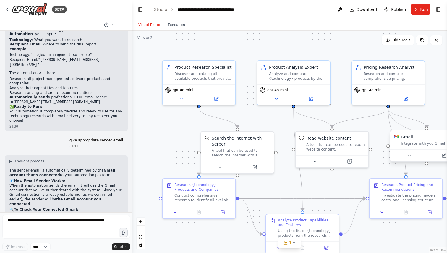
click at [424, 146] on div "Gmail 1 of 9 Integrate with you Gmail" at bounding box center [426, 140] width 73 height 19
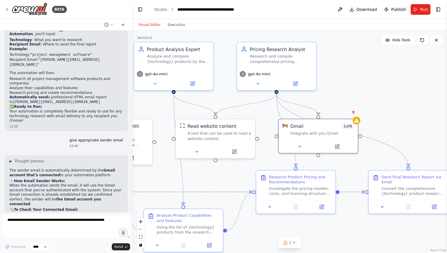
drag, startPoint x: 366, startPoint y: 174, endPoint x: 254, endPoint y: 163, distance: 112.0
click at [254, 163] on div ".deletable-edge-delete-btn { width: 20px; height: 20px; border: 0px solid #ffff…" at bounding box center [289, 142] width 315 height 223
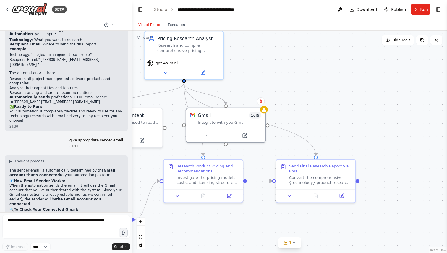
drag, startPoint x: 366, startPoint y: 165, endPoint x: 275, endPoint y: 158, distance: 90.7
click at [275, 158] on div ".deletable-edge-delete-btn { width: 20px; height: 20px; border: 0px solid #ffff…" at bounding box center [289, 142] width 315 height 223
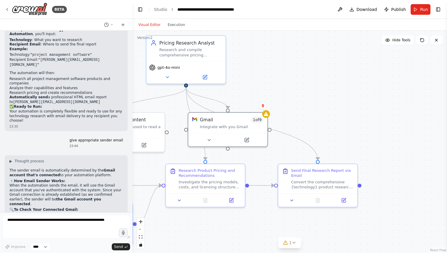
click at [269, 116] on div ".deletable-edge-delete-btn { width: 20px; height: 20px; border: 0px solid #ffff…" at bounding box center [289, 142] width 315 height 223
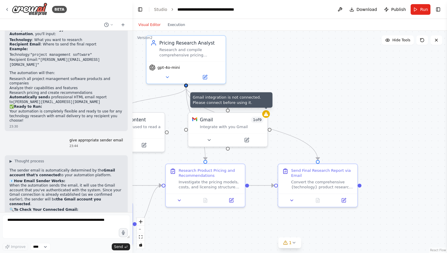
click at [269, 116] on div ".deletable-edge-delete-btn { width: 20px; height: 20px; border: 0px solid #ffff…" at bounding box center [289, 142] width 315 height 223
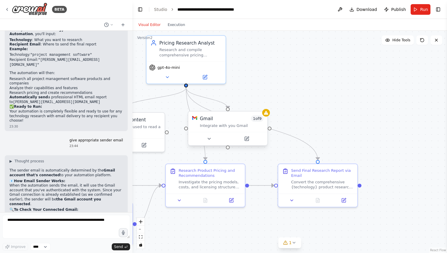
click at [255, 129] on div "Gmail 1 of 9 Integrate with you Gmail" at bounding box center [227, 122] width 79 height 21
click at [263, 106] on icon at bounding box center [263, 105] width 2 height 3
click at [250, 108] on button "Confirm" at bounding box center [246, 105] width 21 height 7
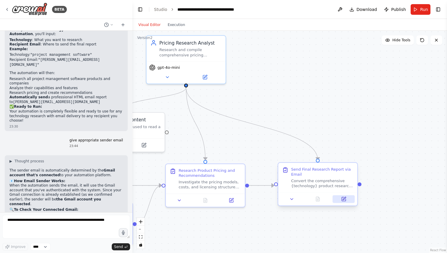
click at [349, 200] on button at bounding box center [344, 199] width 22 height 8
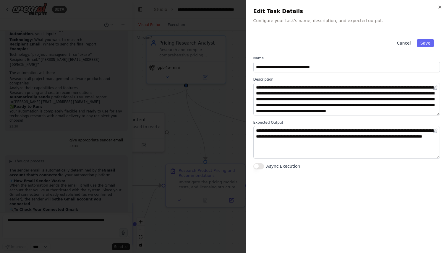
click at [404, 43] on button "Cancel" at bounding box center [403, 43] width 21 height 8
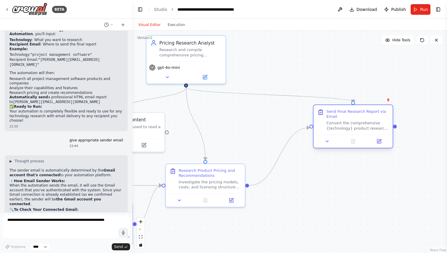
drag, startPoint x: 303, startPoint y: 177, endPoint x: 340, endPoint y: 117, distance: 70.8
click at [340, 117] on div "Send Final Research Report via Email Convert the comprehensive {technology} pro…" at bounding box center [357, 120] width 62 height 22
click at [289, 140] on icon "Edge from 24c4192b-9bce-402b-af6f-4d0963771262 to 8243be05-1e07-47f7-9bdd-d052e…" at bounding box center [279, 157] width 60 height 58
click at [280, 156] on icon at bounding box center [279, 157] width 5 height 6
click at [315, 97] on icon "Edge from e5690e00-fd01-4260-b6dc-5259ac324ff8 to 8243be05-1e07-47f7-9bdd-d052e…" at bounding box center [269, 95] width 167 height 15
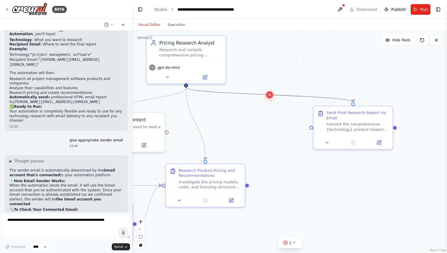
click at [270, 94] on icon at bounding box center [269, 95] width 2 height 2
click at [352, 127] on div "Convert the comprehensive {technology} product research report into a well-form…" at bounding box center [357, 126] width 62 height 10
click at [389, 100] on icon at bounding box center [388, 100] width 4 height 4
click at [368, 102] on button "Confirm" at bounding box center [371, 99] width 21 height 7
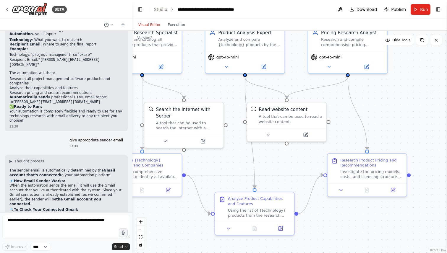
drag, startPoint x: 309, startPoint y: 149, endPoint x: 471, endPoint y: 138, distance: 162.0
click at [447, 138] on html "BETA I want to research all of the product available for a specific technology.…" at bounding box center [223, 126] width 447 height 253
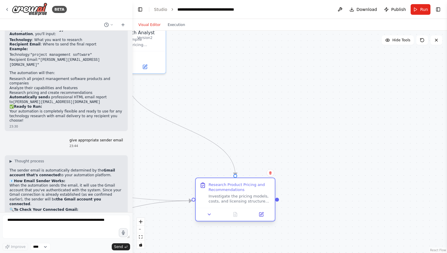
drag, startPoint x: 384, startPoint y: 173, endPoint x: 250, endPoint y: 200, distance: 137.0
click at [250, 200] on div "Investigate the pricing models, costs, and licensing structures for all {techno…" at bounding box center [240, 199] width 62 height 10
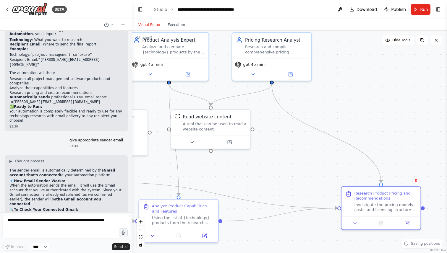
drag, startPoint x: 273, startPoint y: 146, endPoint x: 419, endPoint y: 153, distance: 146.2
click at [419, 153] on div ".deletable-edge-delete-btn { width: 20px; height: 20px; border: 0px solid #ffff…" at bounding box center [289, 142] width 315 height 223
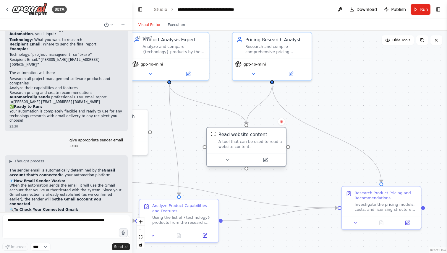
drag, startPoint x: 226, startPoint y: 129, endPoint x: 262, endPoint y: 150, distance: 41.7
click at [262, 150] on div "Read website content A tool that can be used to read a website content." at bounding box center [246, 141] width 79 height 26
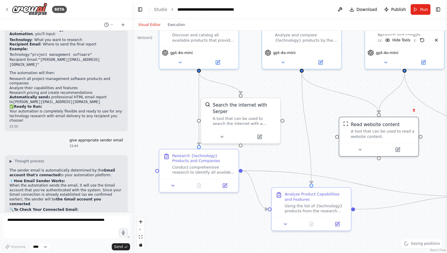
drag, startPoint x: 330, startPoint y: 119, endPoint x: 463, endPoint y: 108, distance: 132.9
click at [447, 108] on html "BETA I want to research all of the product available for a specific technology.…" at bounding box center [223, 126] width 447 height 253
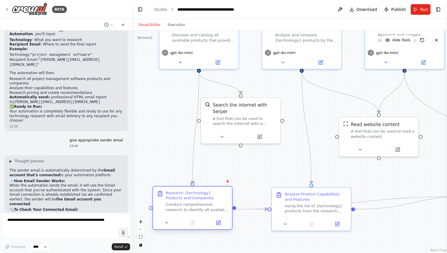
drag, startPoint x: 218, startPoint y: 164, endPoint x: 209, endPoint y: 206, distance: 42.7
click at [209, 206] on div "Conduct comprehensive research to identify all available products that provide …" at bounding box center [197, 207] width 62 height 10
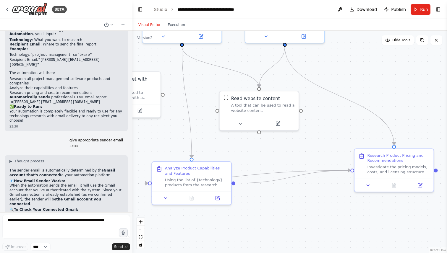
drag, startPoint x: 389, startPoint y: 233, endPoint x: 270, endPoint y: 207, distance: 122.5
click at [270, 207] on div ".deletable-edge-delete-btn { width: 20px; height: 20px; border: 0px solid #ffff…" at bounding box center [289, 142] width 315 height 223
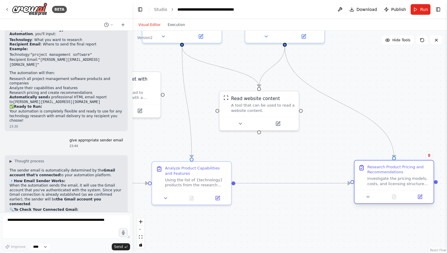
drag, startPoint x: 386, startPoint y: 166, endPoint x: 388, endPoint y: 181, distance: 14.7
click at [388, 181] on div "Investigate the pricing models, costs, and licensing structures for all {techno…" at bounding box center [398, 181] width 62 height 10
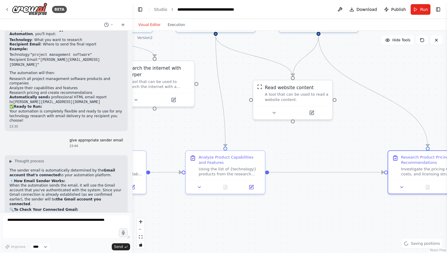
drag, startPoint x: 298, startPoint y: 157, endPoint x: 332, endPoint y: 146, distance: 35.4
click at [332, 146] on div ".deletable-edge-delete-btn { width: 20px; height: 20px; border: 0px solid #ffff…" at bounding box center [289, 142] width 315 height 223
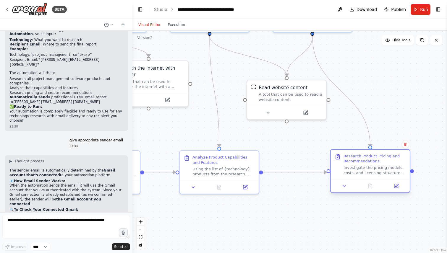
drag, startPoint x: 440, startPoint y: 167, endPoint x: 384, endPoint y: 169, distance: 55.9
click at [384, 169] on div "Investigate the pricing models, costs, and licensing structures for all {techno…" at bounding box center [375, 170] width 62 height 10
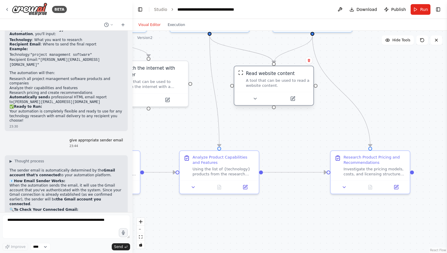
drag, startPoint x: 297, startPoint y: 103, endPoint x: 284, endPoint y: 93, distance: 16.9
click at [284, 93] on div "Read website content A tool that can be used to read a website content." at bounding box center [274, 86] width 80 height 40
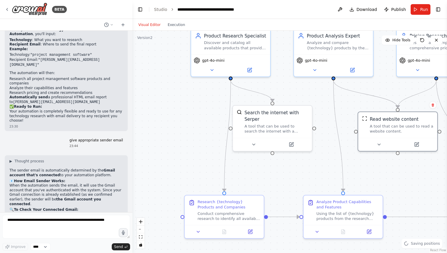
drag, startPoint x: 300, startPoint y: 132, endPoint x: 424, endPoint y: 177, distance: 132.1
click at [424, 177] on div ".deletable-edge-delete-btn { width: 20px; height: 20px; border: 0px solid #ffff…" at bounding box center [289, 142] width 315 height 223
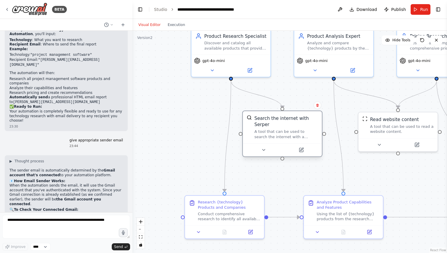
drag, startPoint x: 267, startPoint y: 139, endPoint x: 280, endPoint y: 144, distance: 13.7
click at [280, 144] on div at bounding box center [282, 149] width 79 height 13
click at [386, 167] on div ".deletable-edge-delete-btn { width: 20px; height: 20px; border: 0px solid #ffff…" at bounding box center [289, 142] width 315 height 223
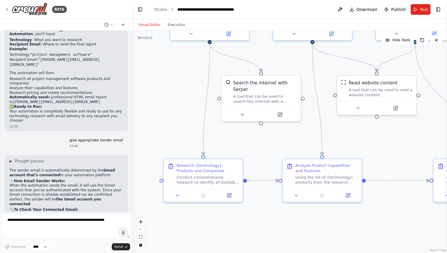
drag, startPoint x: 386, startPoint y: 167, endPoint x: 365, endPoint y: 131, distance: 42.4
click at [365, 131] on div ".deletable-edge-delete-btn { width: 20px; height: 20px; border: 0px solid #ffff…" at bounding box center [289, 142] width 315 height 223
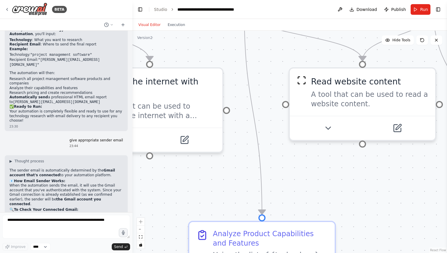
drag, startPoint x: 349, startPoint y: 144, endPoint x: 325, endPoint y: 182, distance: 45.7
click at [325, 182] on div ".deletable-edge-delete-btn { width: 20px; height: 20px; border: 0px solid #ffff…" at bounding box center [289, 142] width 315 height 223
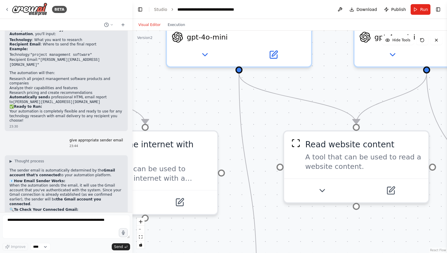
drag, startPoint x: 336, startPoint y: 158, endPoint x: 338, endPoint y: 190, distance: 32.3
click at [338, 190] on div ".deletable-edge-delete-btn { width: 20px; height: 20px; border: 0px solid #ffff…" at bounding box center [289, 142] width 315 height 223
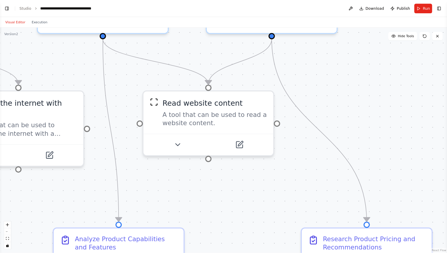
scroll to position [1384, 0]
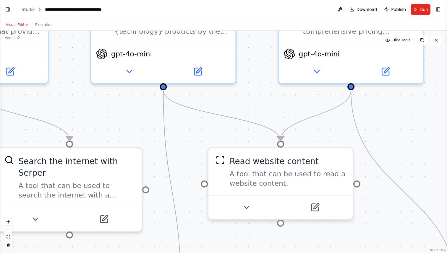
drag, startPoint x: 397, startPoint y: 119, endPoint x: 446, endPoint y: 166, distance: 68.0
click at [446, 166] on div "BETA I want to research all of the product available for a specific technology.…" at bounding box center [223, 126] width 447 height 253
click at [420, 11] on button "Run" at bounding box center [421, 9] width 20 height 11
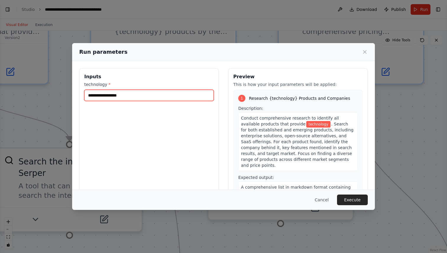
click at [108, 93] on input "technology *" at bounding box center [148, 95] width 129 height 11
type input "**********"
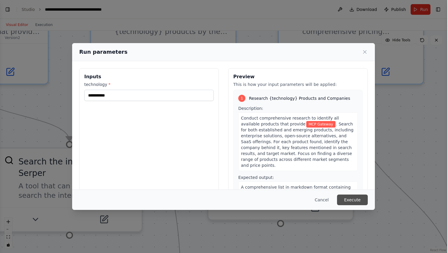
click at [346, 202] on button "Execute" at bounding box center [352, 200] width 31 height 11
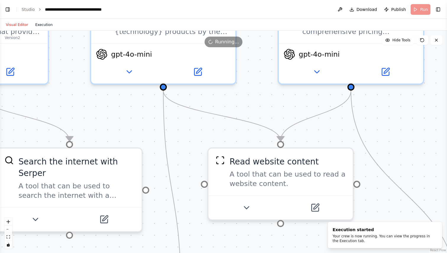
click at [44, 23] on button "Execution" at bounding box center [44, 24] width 25 height 7
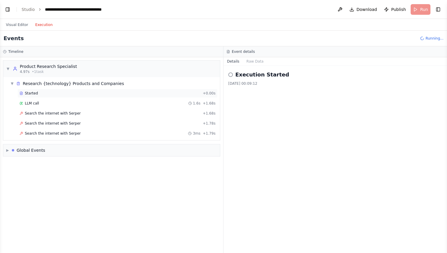
click at [57, 93] on div "Started" at bounding box center [110, 93] width 181 height 5
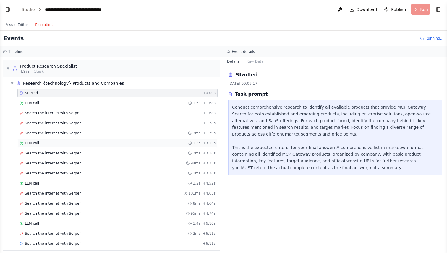
scroll to position [15, 0]
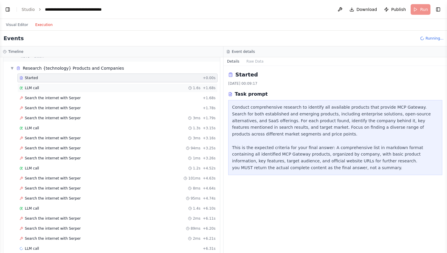
click at [52, 89] on div "LLM call 1.6s + 1.68s" at bounding box center [118, 88] width 196 height 5
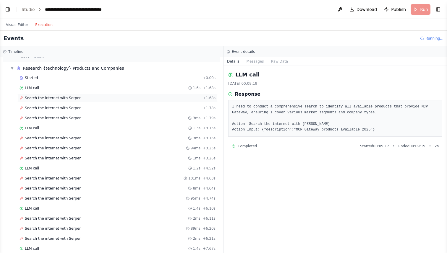
click at [55, 101] on div "Search the internet with Serper + 1.68s" at bounding box center [117, 98] width 200 height 9
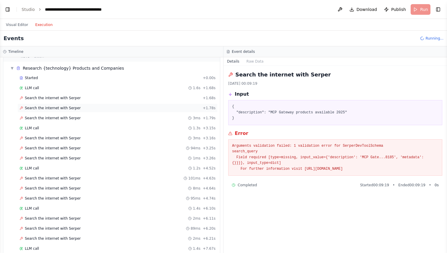
click at [59, 109] on span "Search the internet with Serper" at bounding box center [53, 108] width 56 height 5
click at [73, 114] on div "Search the internet with Serper 3ms + 1.79s" at bounding box center [117, 118] width 200 height 9
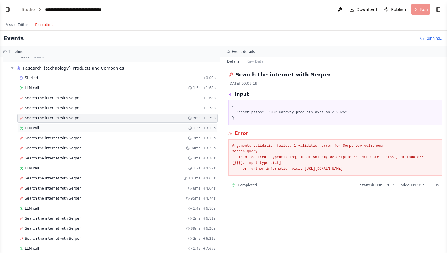
click at [60, 126] on div "LLM call 1.3s + 3.15s" at bounding box center [118, 128] width 196 height 5
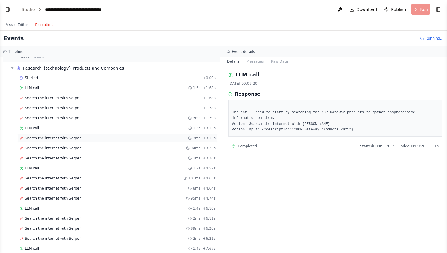
click at [59, 134] on div "Search the internet with Serper 3ms + 3.16s" at bounding box center [117, 138] width 200 height 9
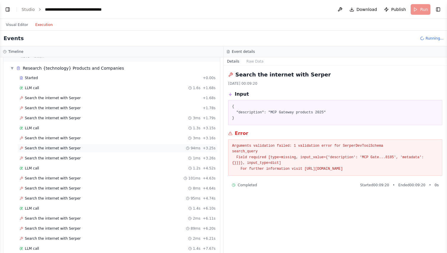
click at [62, 148] on span "Search the internet with Serper" at bounding box center [53, 148] width 56 height 5
click at [61, 176] on span "Search the internet with Serper" at bounding box center [53, 178] width 56 height 5
click at [59, 192] on div "Search the internet with Serper 8ms + 4.64s" at bounding box center [117, 188] width 200 height 9
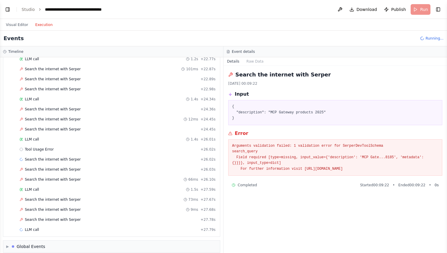
scroll to position [613, 0]
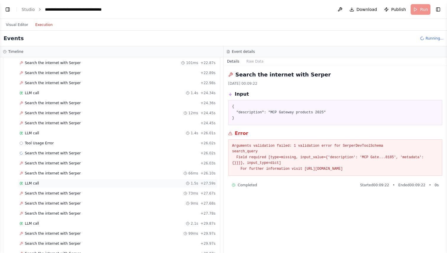
click at [46, 185] on div "LLM call 1.5s + 27.59s" at bounding box center [118, 183] width 196 height 5
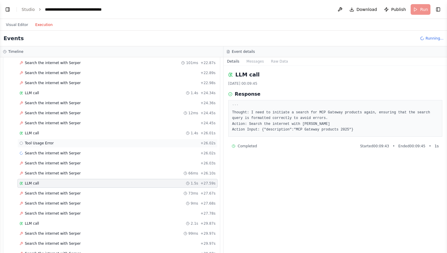
click at [51, 144] on span "Tool Usage Error" at bounding box center [39, 143] width 29 height 5
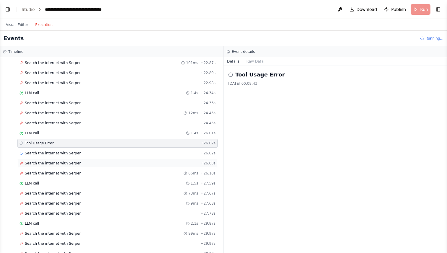
click at [48, 159] on div "Search the internet with Serper + 26.03s" at bounding box center [117, 163] width 200 height 9
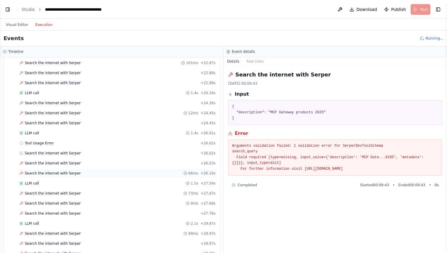
click at [49, 172] on span "Search the internet with Serper" at bounding box center [53, 173] width 56 height 5
click at [49, 186] on div "LLM call 1.5s + 27.59s" at bounding box center [118, 183] width 196 height 5
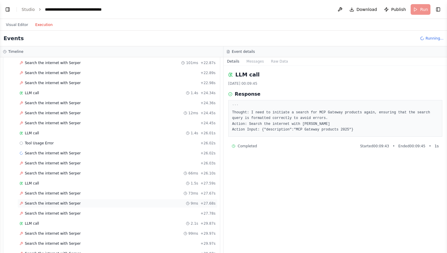
click at [46, 203] on span "Search the internet with Serper" at bounding box center [53, 203] width 56 height 5
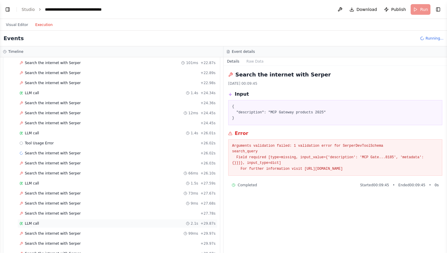
click at [48, 226] on div "LLM call 2.1s + 29.87s" at bounding box center [117, 223] width 200 height 9
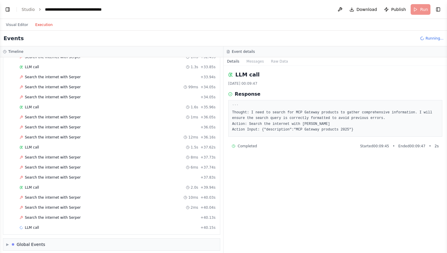
scroll to position [855, 0]
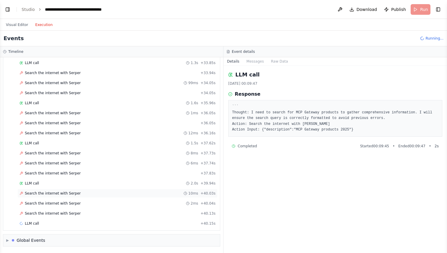
click at [63, 195] on span "Search the internet with Serper" at bounding box center [53, 193] width 56 height 5
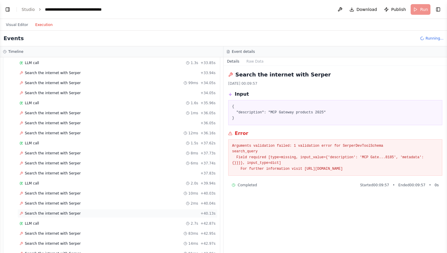
click at [68, 212] on span "Search the internet with Serper" at bounding box center [53, 213] width 56 height 5
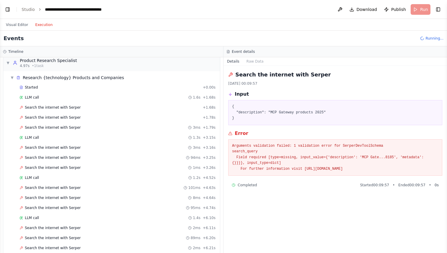
scroll to position [0, 0]
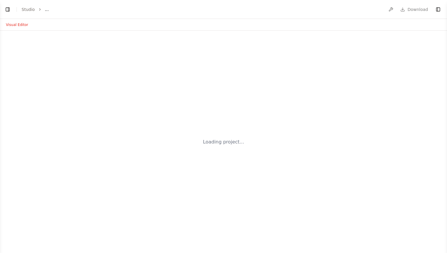
select select "****"
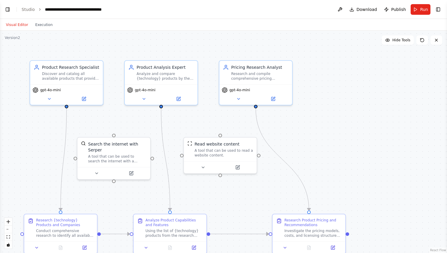
click at [351, 144] on div ".deletable-edge-delete-btn { width: 20px; height: 20px; border: 0px solid #ffff…" at bounding box center [223, 142] width 447 height 223
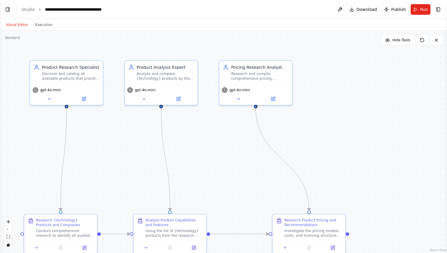
scroll to position [1476, 0]
click at [402, 43] on button "Hide Tools" at bounding box center [398, 39] width 32 height 9
click at [402, 43] on button "Show Tools" at bounding box center [397, 39] width 34 height 9
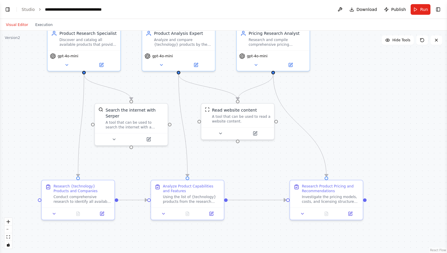
drag, startPoint x: 342, startPoint y: 128, endPoint x: 360, endPoint y: 94, distance: 38.2
click at [360, 94] on div ".deletable-edge-delete-btn { width: 20px; height: 20px; border: 0px solid #ffff…" at bounding box center [223, 142] width 447 height 223
drag, startPoint x: 207, startPoint y: 190, endPoint x: 216, endPoint y: 190, distance: 9.2
click at [216, 190] on div "Analyze Product Capabilities and Features" at bounding box center [200, 187] width 57 height 9
click at [369, 76] on div ".deletable-edge-delete-btn { width: 20px; height: 20px; border: 0px solid #ffff…" at bounding box center [223, 142] width 447 height 223
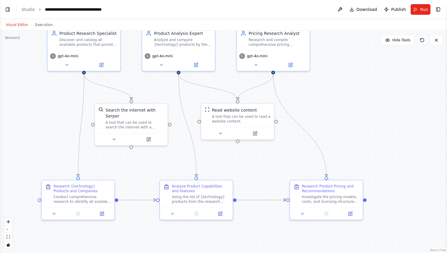
click at [421, 41] on icon at bounding box center [422, 40] width 5 height 5
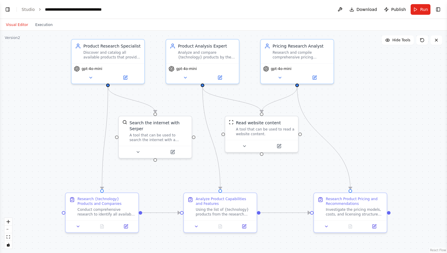
drag, startPoint x: 339, startPoint y: 96, endPoint x: 363, endPoint y: 109, distance: 27.0
click at [363, 109] on div ".deletable-edge-delete-btn { width: 20px; height: 20px; border: 0px solid #ffff…" at bounding box center [223, 142] width 447 height 223
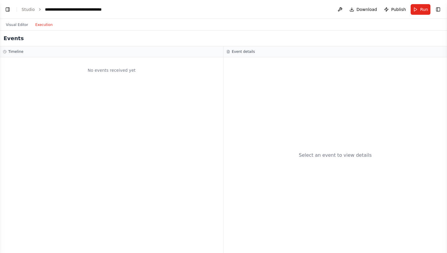
click at [47, 22] on button "Execution" at bounding box center [44, 24] width 25 height 7
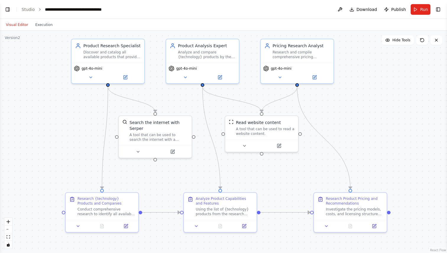
click at [17, 24] on button "Visual Editor" at bounding box center [16, 24] width 29 height 7
click at [123, 64] on div "gpt-4o-mini" at bounding box center [108, 72] width 73 height 20
click at [9, 231] on button "zoom out" at bounding box center [8, 230] width 8 height 8
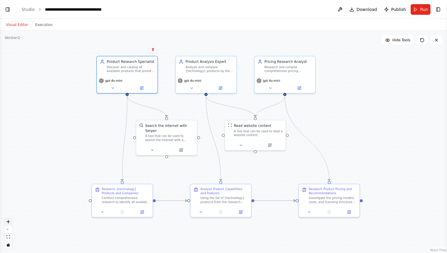
click at [9, 220] on icon "zoom in" at bounding box center [9, 222] width 4 height 4
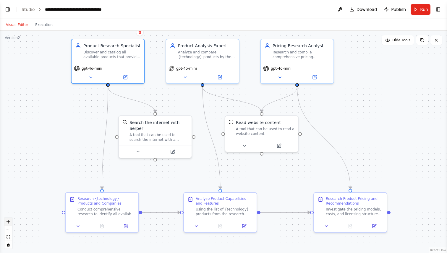
click at [9, 220] on icon "zoom in" at bounding box center [9, 222] width 4 height 4
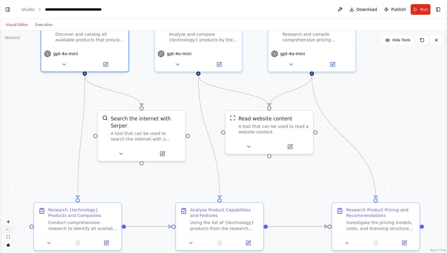
click at [12, 231] on button "zoom out" at bounding box center [8, 230] width 8 height 8
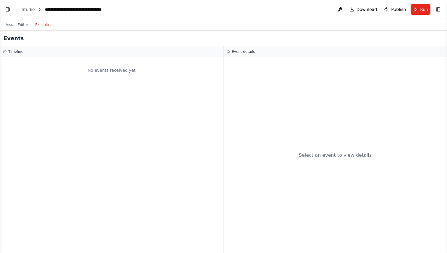
click at [44, 26] on button "Execution" at bounding box center [44, 24] width 25 height 7
click at [27, 29] on div "Visual Editor Execution" at bounding box center [29, 25] width 54 height 12
click at [22, 24] on button "Visual Editor" at bounding box center [16, 24] width 29 height 7
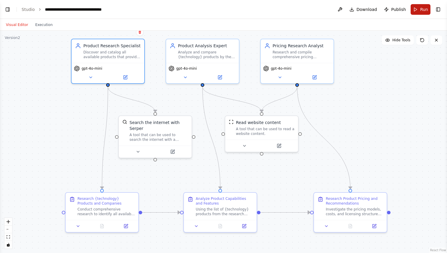
click at [417, 10] on button "Run" at bounding box center [421, 9] width 20 height 11
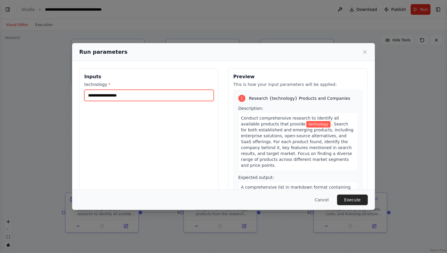
click at [157, 95] on input "technology *" at bounding box center [148, 95] width 129 height 11
type input "**********"
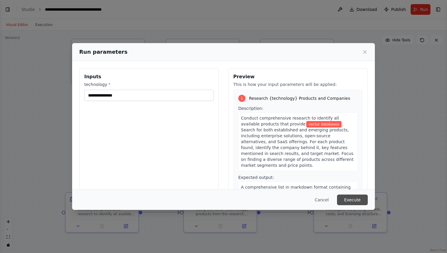
click at [353, 198] on button "Execute" at bounding box center [352, 200] width 31 height 11
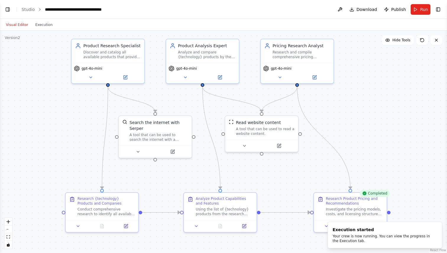
click at [430, 197] on div ".deletable-edge-delete-btn { width: 20px; height: 20px; border: 0px solid #ffff…" at bounding box center [223, 142] width 447 height 223
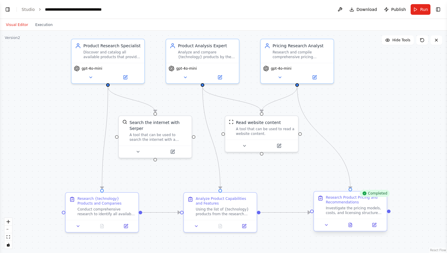
click at [349, 229] on div at bounding box center [350, 225] width 73 height 12
click at [351, 224] on icon at bounding box center [351, 223] width 1 height 1
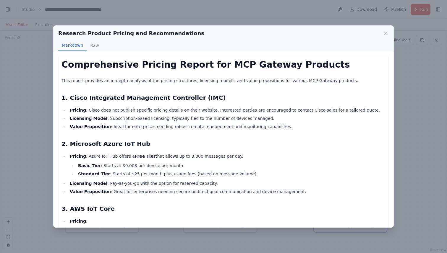
click at [244, 161] on li "Pricing : Azure IoT Hub offers a Free Tier that allows up to 8,000 messages per…" at bounding box center [227, 165] width 318 height 25
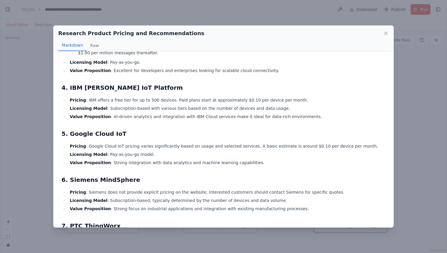
scroll to position [0, 0]
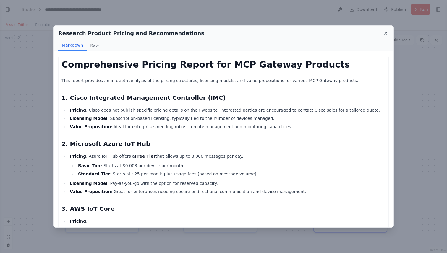
click at [388, 34] on icon at bounding box center [386, 33] width 6 height 6
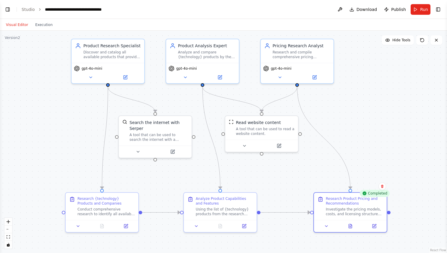
click at [367, 131] on div ".deletable-edge-delete-btn { width: 20px; height: 20px; border: 0px solid #ffff…" at bounding box center [223, 142] width 447 height 223
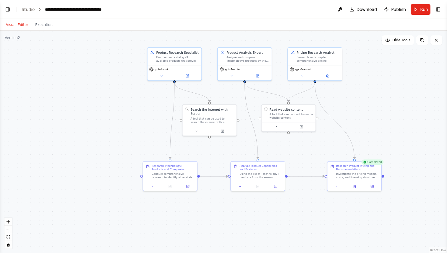
click at [361, 88] on div ".deletable-edge-delete-btn { width: 20px; height: 20px; border: 0px solid #ffff…" at bounding box center [223, 142] width 447 height 223
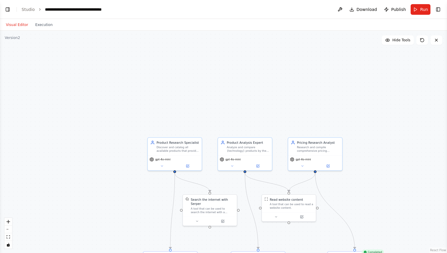
drag, startPoint x: 361, startPoint y: 88, endPoint x: 362, endPoint y: 179, distance: 90.5
click at [362, 179] on div ".deletable-edge-delete-btn { width: 20px; height: 20px; border: 0px solid #ffff…" at bounding box center [223, 142] width 447 height 223
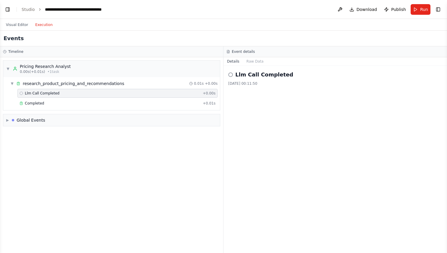
click at [44, 26] on button "Execution" at bounding box center [44, 24] width 25 height 7
click at [255, 76] on h2 "Llm Call Completed" at bounding box center [264, 75] width 58 height 8
click at [34, 103] on span "Completed" at bounding box center [34, 103] width 19 height 5
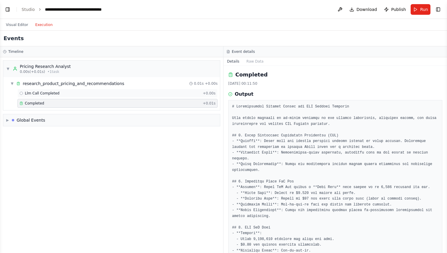
click at [51, 93] on span "Llm Call Completed" at bounding box center [42, 93] width 35 height 5
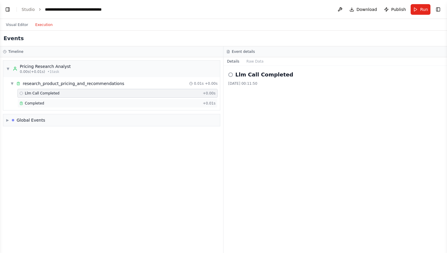
click at [56, 102] on div "Completed" at bounding box center [110, 103] width 181 height 5
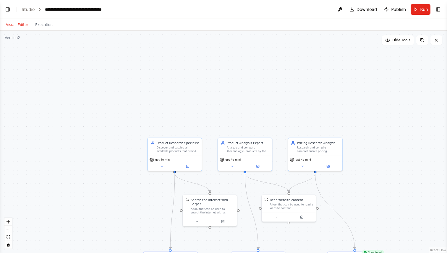
click at [18, 22] on button "Visual Editor" at bounding box center [16, 24] width 29 height 7
click at [336, 93] on div ".deletable-edge-delete-btn { width: 20px; height: 20px; border: 0px solid #ffff…" at bounding box center [223, 142] width 447 height 223
click at [182, 153] on div "Product Research Specialist Discover and catalog all available products that pr…" at bounding box center [175, 145] width 54 height 17
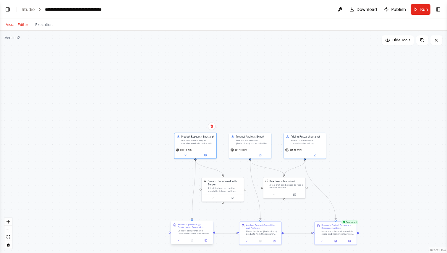
click at [200, 228] on div "Research {technology} Products and Companies" at bounding box center [194, 227] width 33 height 6
click at [206, 227] on div "Research {technology} Products and Companies" at bounding box center [194, 227] width 33 height 6
click at [149, 197] on div ".deletable-edge-delete-btn { width: 20px; height: 20px; border: 0px solid #ffff…" at bounding box center [223, 142] width 447 height 223
click at [420, 11] on button "Run" at bounding box center [421, 9] width 20 height 11
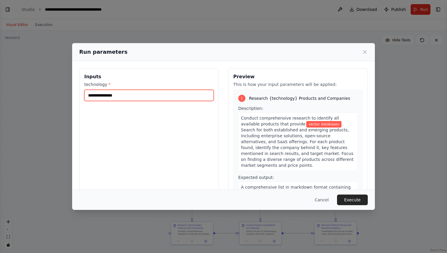
click at [160, 93] on input "**********" at bounding box center [148, 95] width 129 height 11
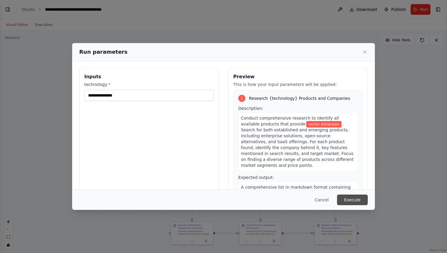
click at [355, 199] on button "Execute" at bounding box center [352, 200] width 31 height 11
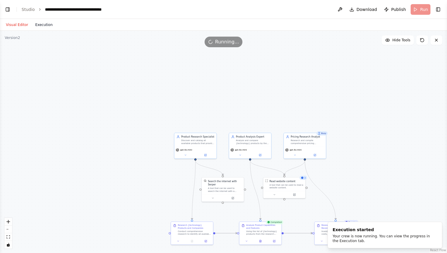
click at [38, 25] on button "Execution" at bounding box center [44, 24] width 25 height 7
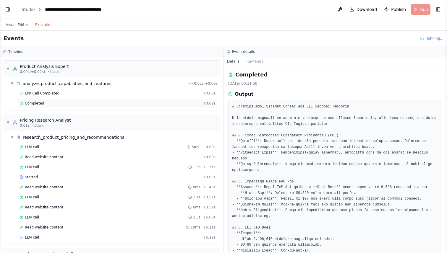
click at [45, 105] on div "Completed" at bounding box center [110, 103] width 181 height 5
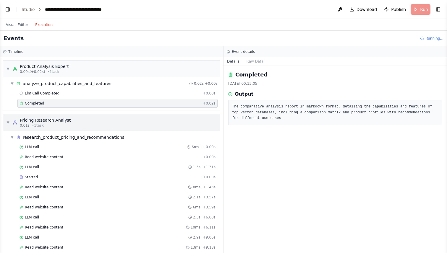
click at [44, 122] on div "Pricing Research Analyst" at bounding box center [45, 120] width 51 height 6
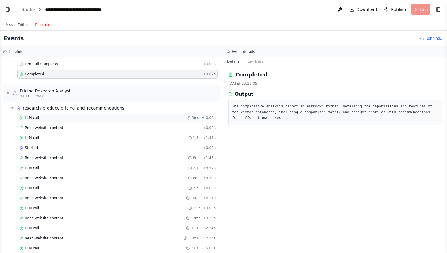
scroll to position [31, 0]
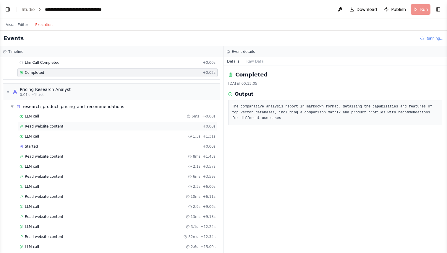
click at [50, 128] on span "Read website content" at bounding box center [44, 126] width 38 height 5
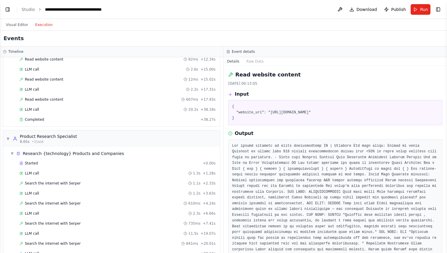
scroll to position [239, 0]
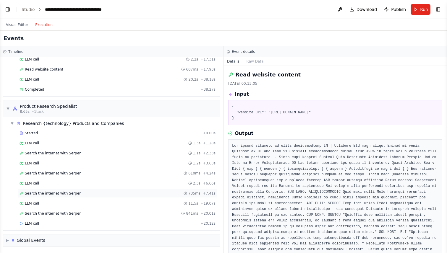
click at [47, 192] on span "Search the internet with Serper" at bounding box center [53, 193] width 56 height 5
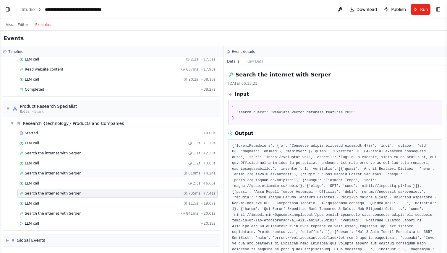
click at [51, 171] on span "Search the internet with Serper" at bounding box center [53, 173] width 56 height 5
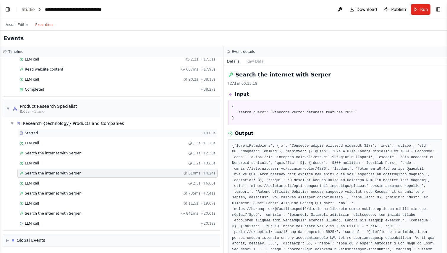
click at [36, 133] on span "Started" at bounding box center [31, 133] width 13 height 5
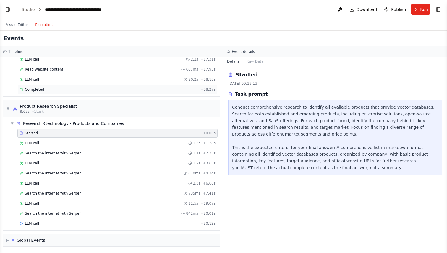
click at [43, 93] on div "Completed + 38.27s" at bounding box center [117, 89] width 200 height 9
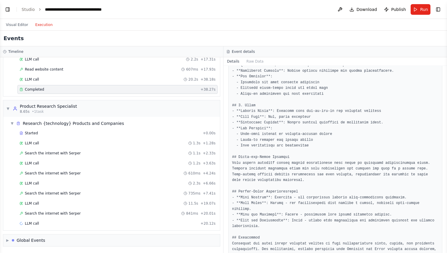
scroll to position [400, 0]
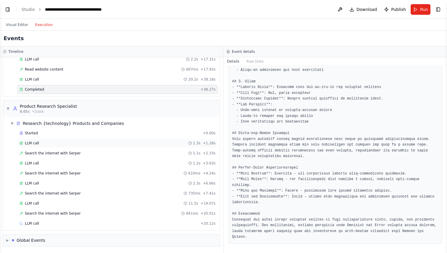
click at [37, 145] on span "LLM call" at bounding box center [32, 143] width 14 height 5
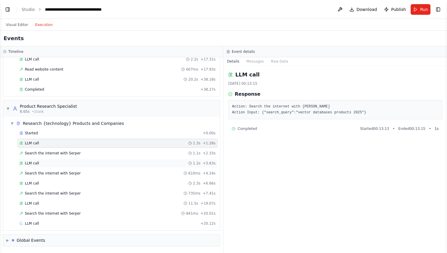
click at [43, 161] on div "LLM call 1.2s + 3.63s" at bounding box center [118, 163] width 196 height 5
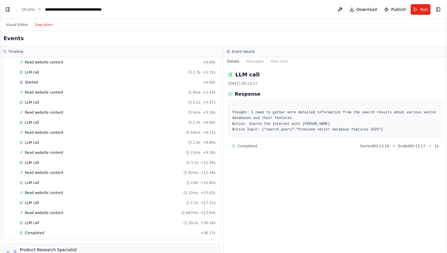
scroll to position [0, 0]
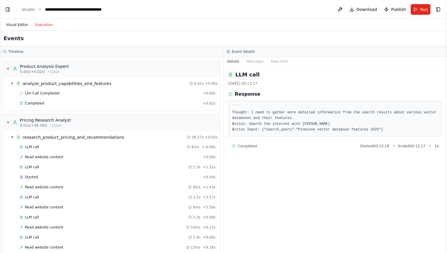
click at [19, 25] on button "Visual Editor" at bounding box center [16, 24] width 29 height 7
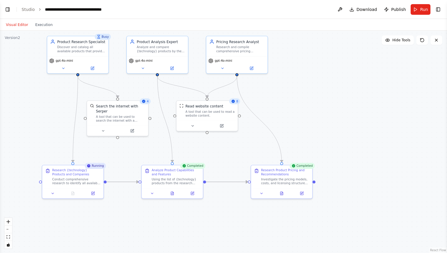
drag, startPoint x: 338, startPoint y: 103, endPoint x: 285, endPoint y: -7, distance: 122.6
click at [285, 0] on html "BETA I want to research all of the product available for a specific technology.…" at bounding box center [223, 126] width 447 height 253
click at [420, 41] on icon at bounding box center [422, 40] width 5 height 5
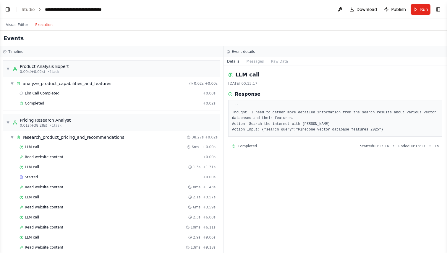
click at [41, 23] on button "Execution" at bounding box center [44, 24] width 25 height 7
